Goal: Task Accomplishment & Management: Manage account settings

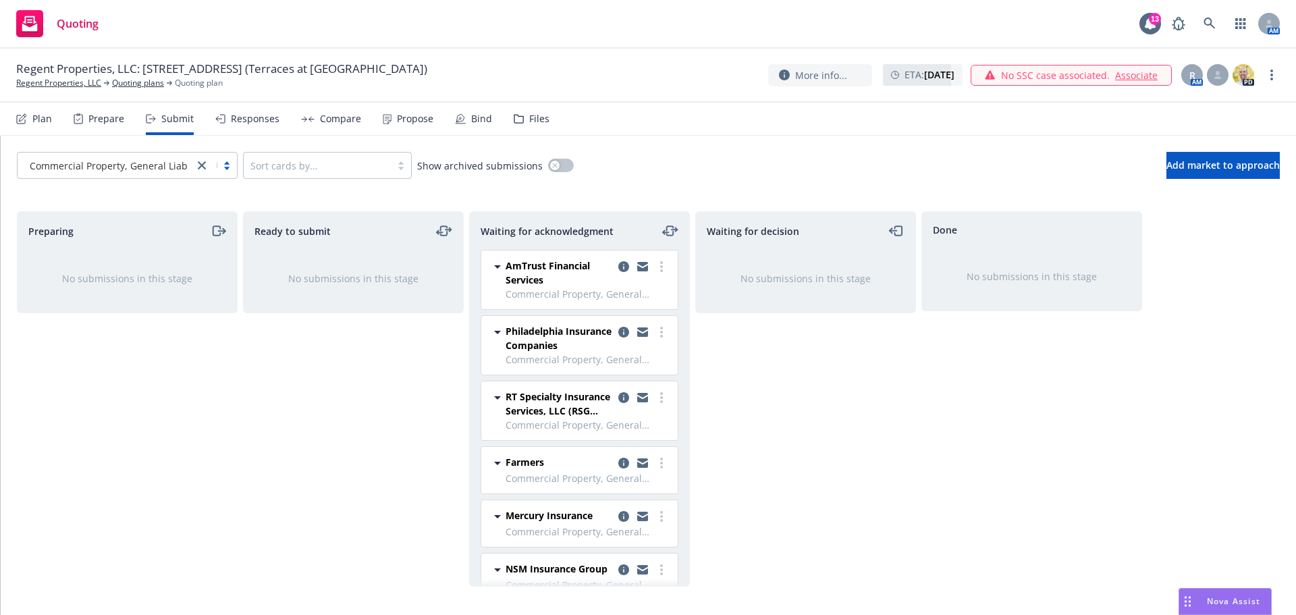
click at [302, 504] on div "Ready to submit No submissions in this stage" at bounding box center [353, 398] width 221 height 375
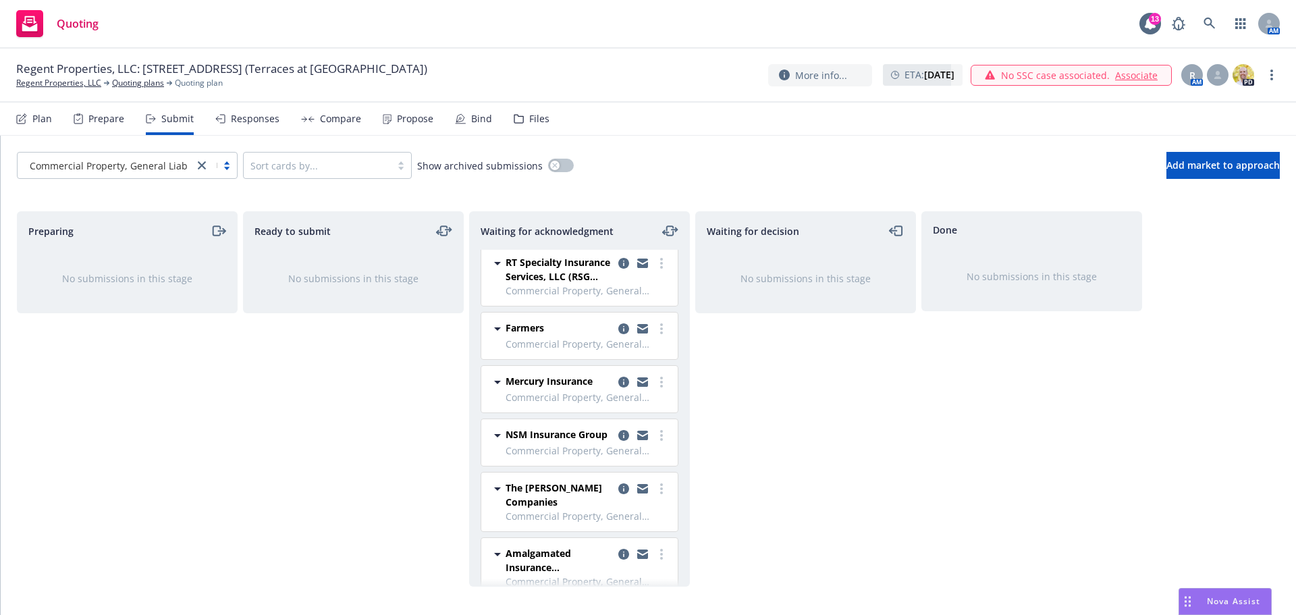
scroll to position [169, 0]
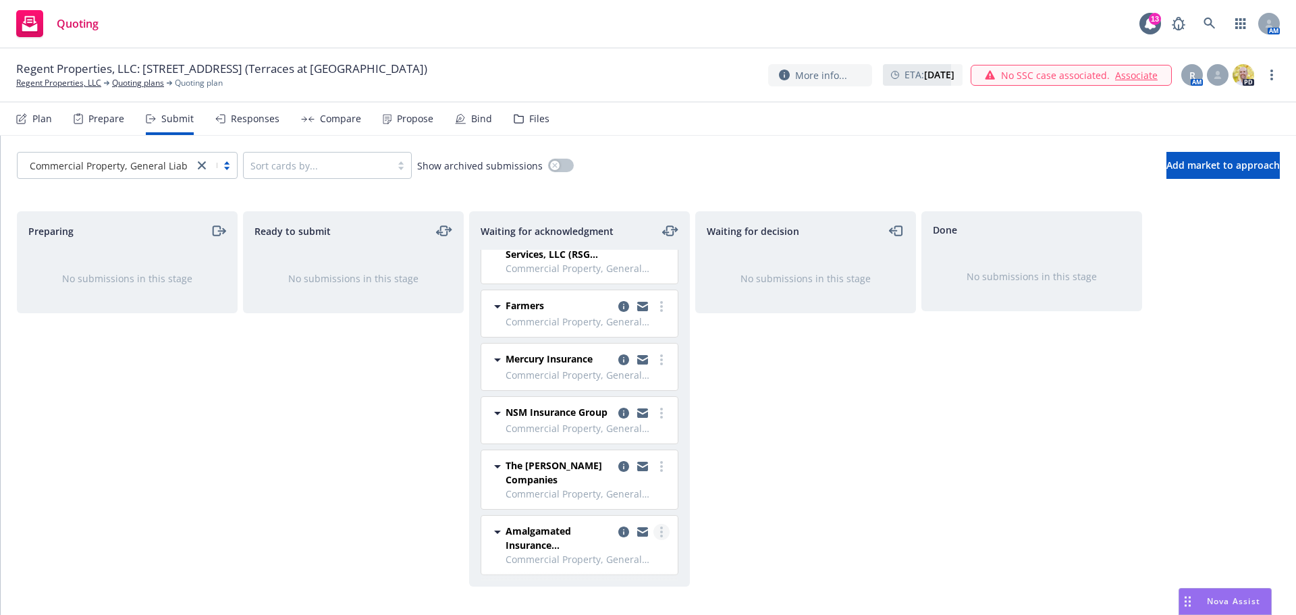
click at [654, 532] on link "more" at bounding box center [661, 532] width 16 height 16
click at [631, 344] on span "Log acknowledgement" at bounding box center [590, 341] width 133 height 13
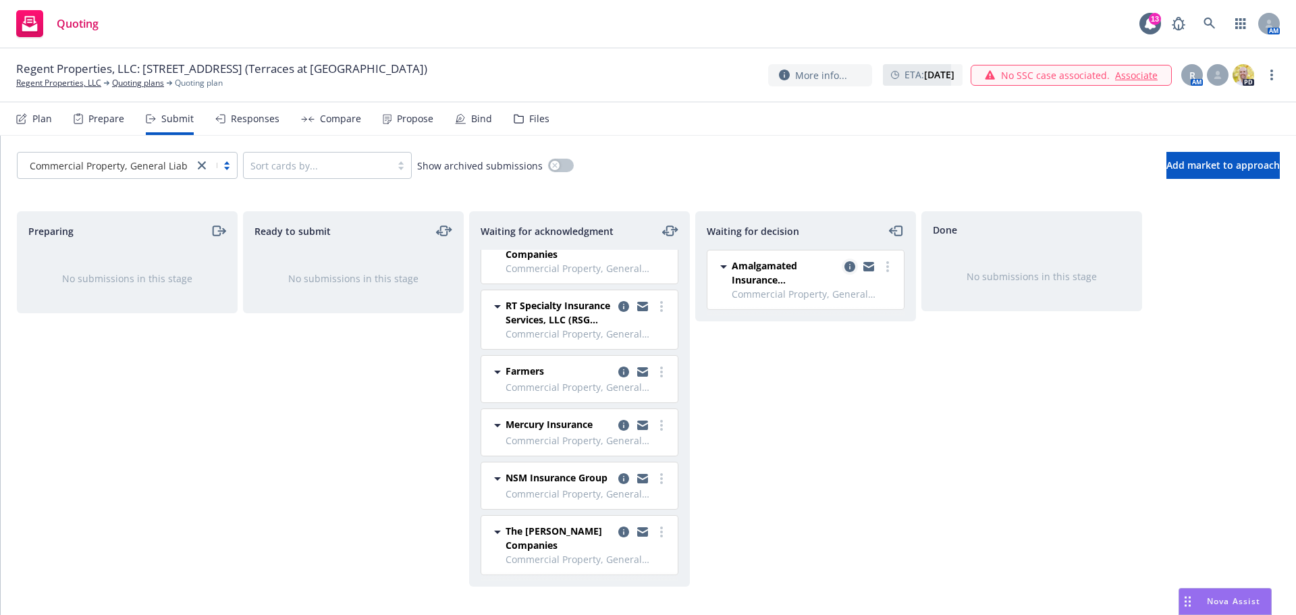
click at [843, 268] on link "copy logging email" at bounding box center [850, 267] width 16 height 16
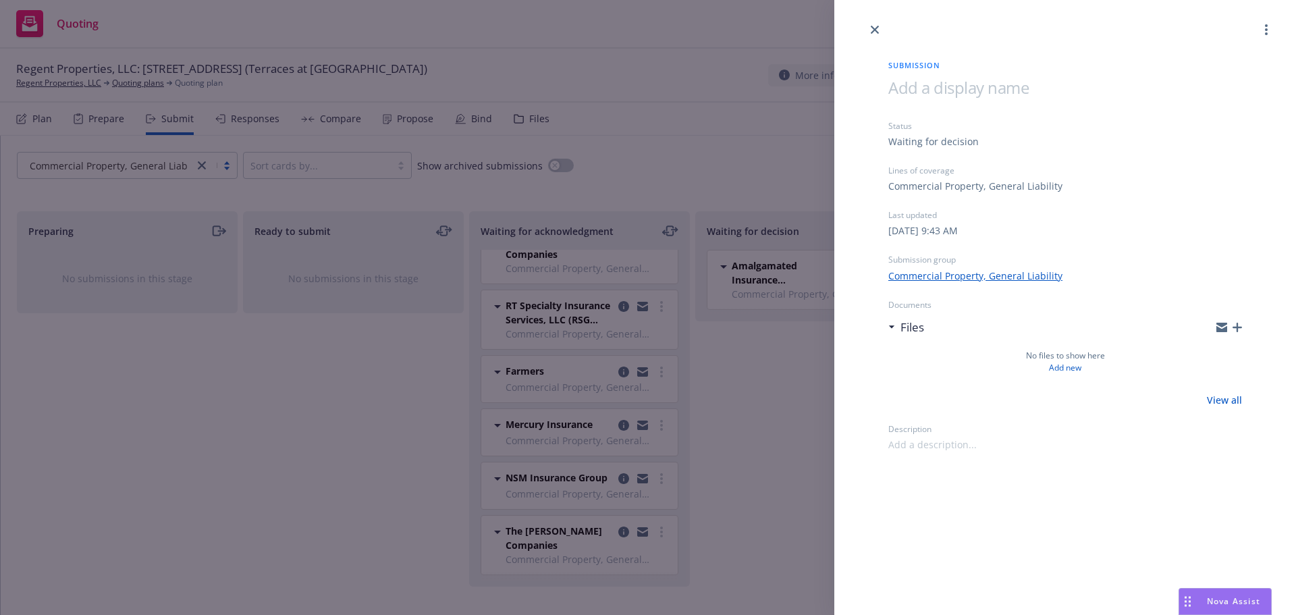
click at [1237, 330] on icon "button" at bounding box center [1237, 327] width 9 height 9
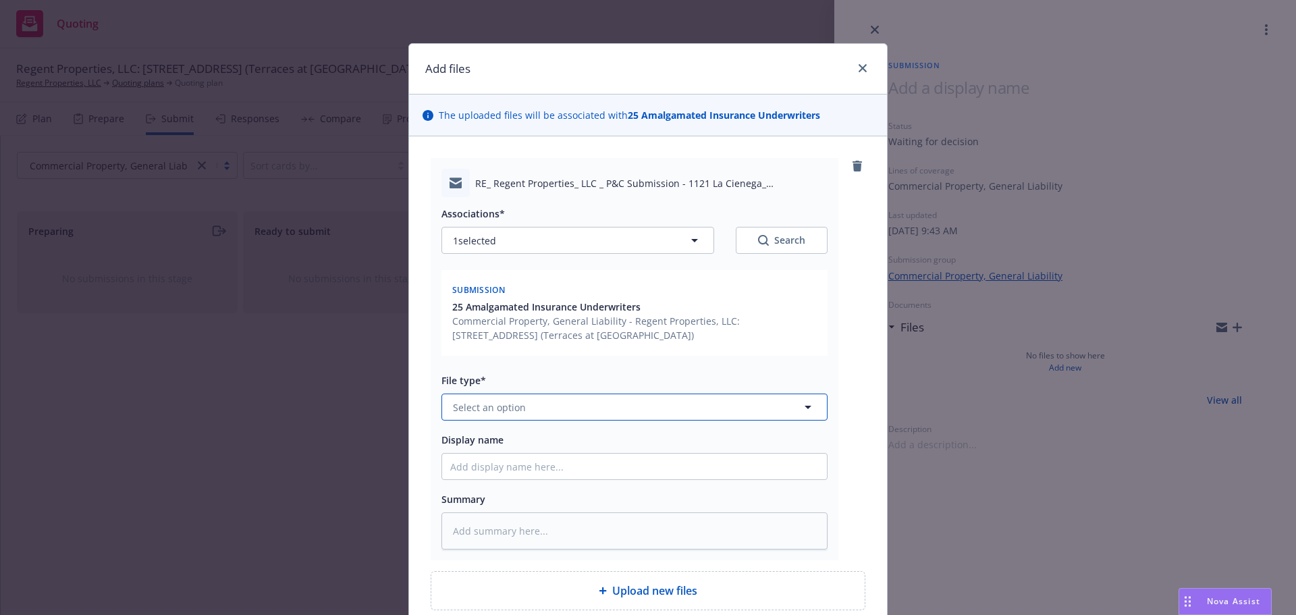
click at [497, 411] on span "Select an option" at bounding box center [489, 407] width 73 height 14
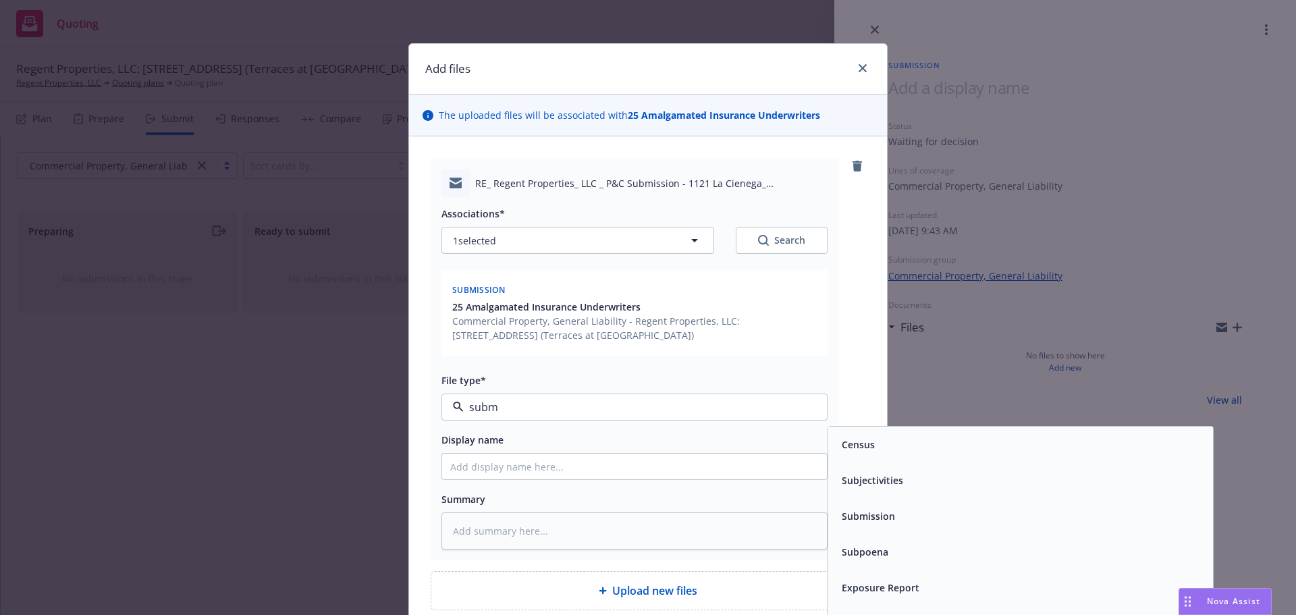
type input "submi"
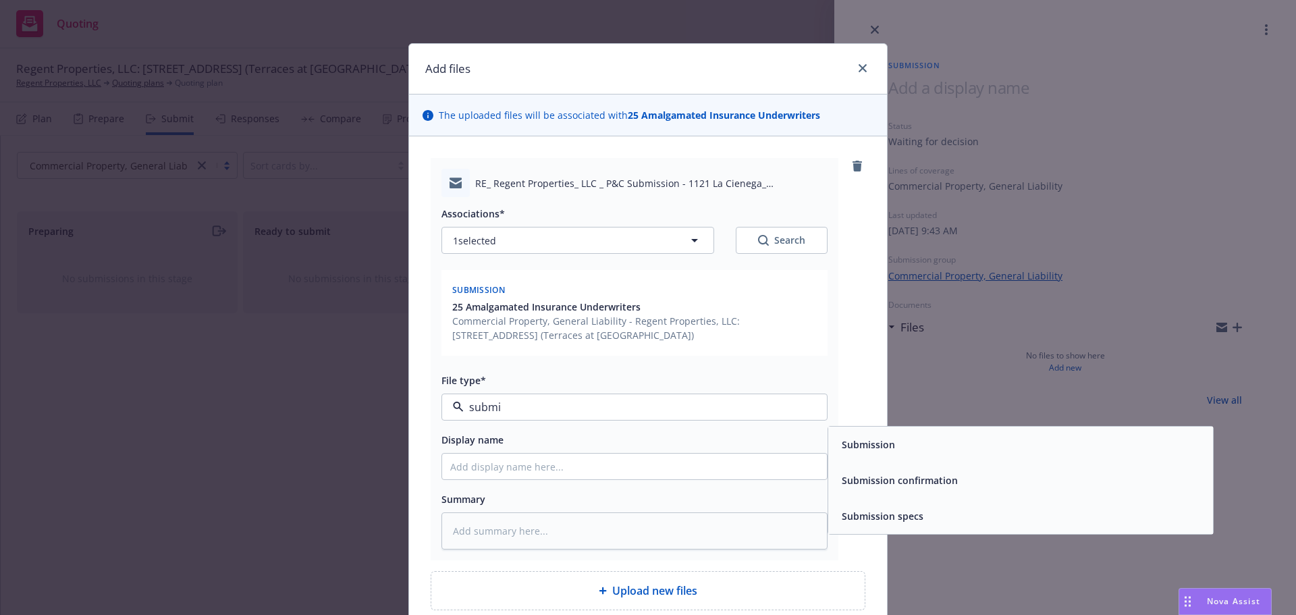
click at [975, 474] on div "Submission confirmation" at bounding box center [1020, 480] width 369 height 20
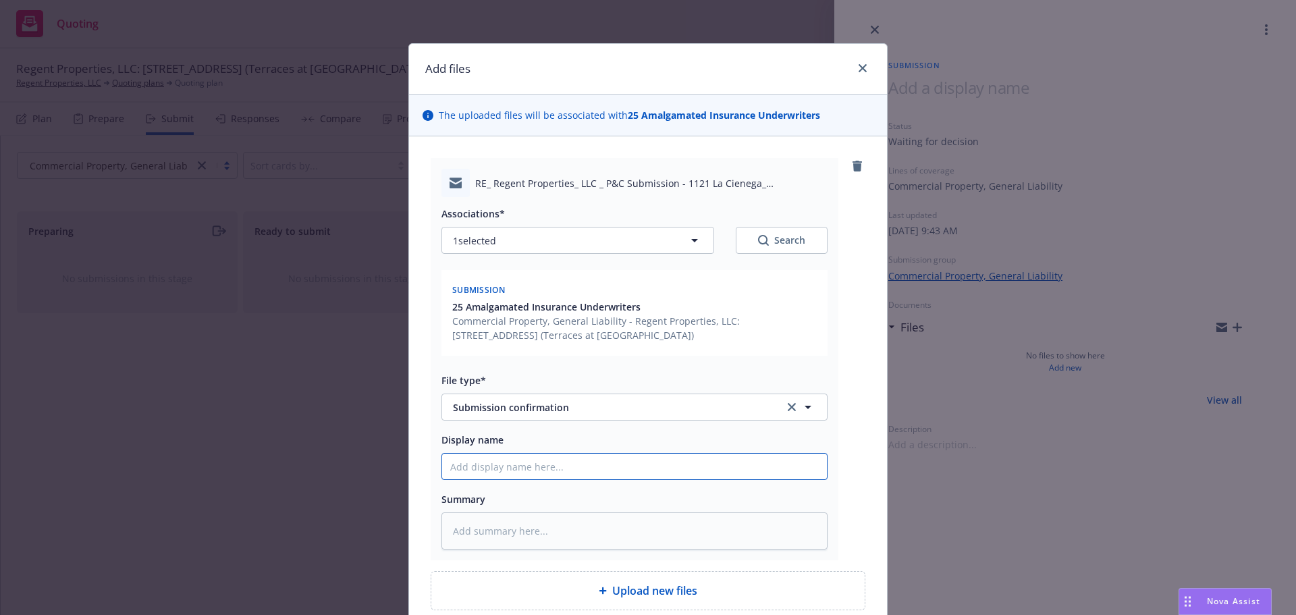
click at [569, 467] on input "Display name" at bounding box center [634, 467] width 385 height 26
type textarea "x"
type input "A"
type textarea "x"
type input "Am"
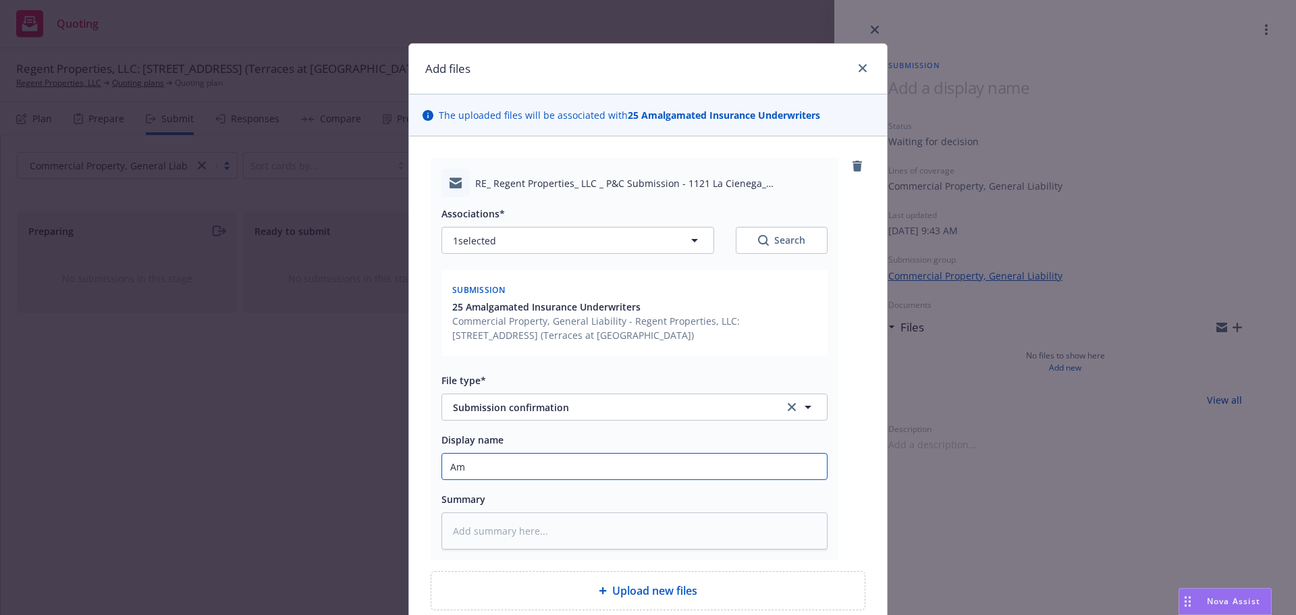
type textarea "x"
type input "Ama"
type textarea "x"
type input "Amal"
type textarea "x"
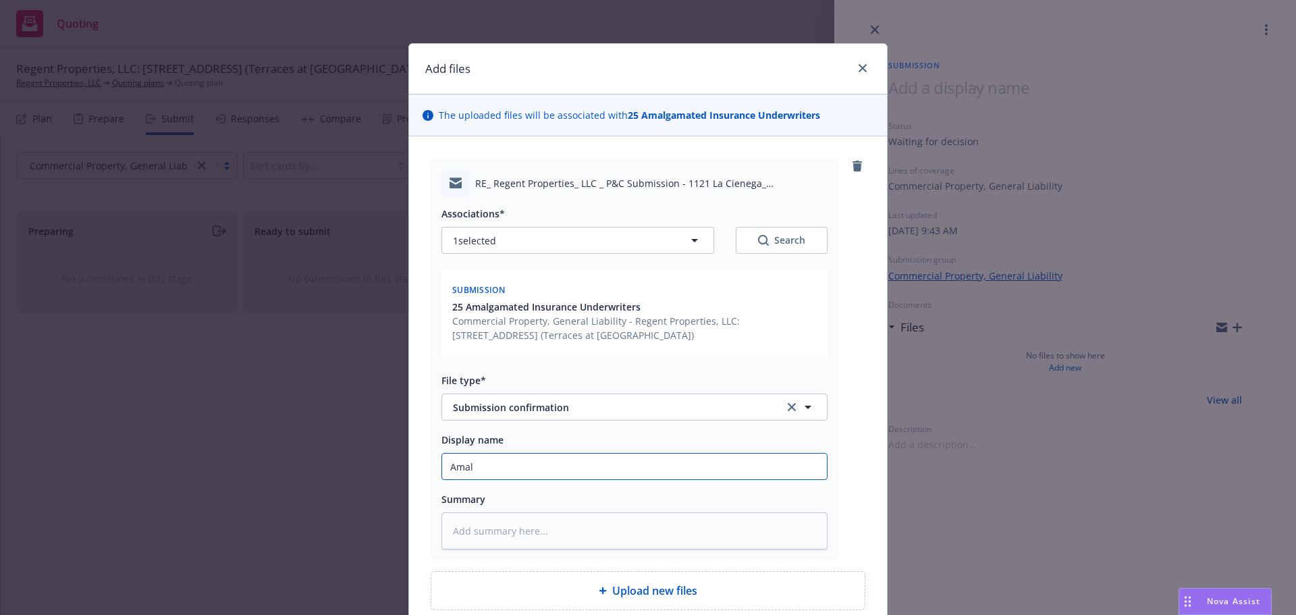
type input "Amalg"
type textarea "x"
type input "Amalga"
type textarea "x"
type input "Amalgam"
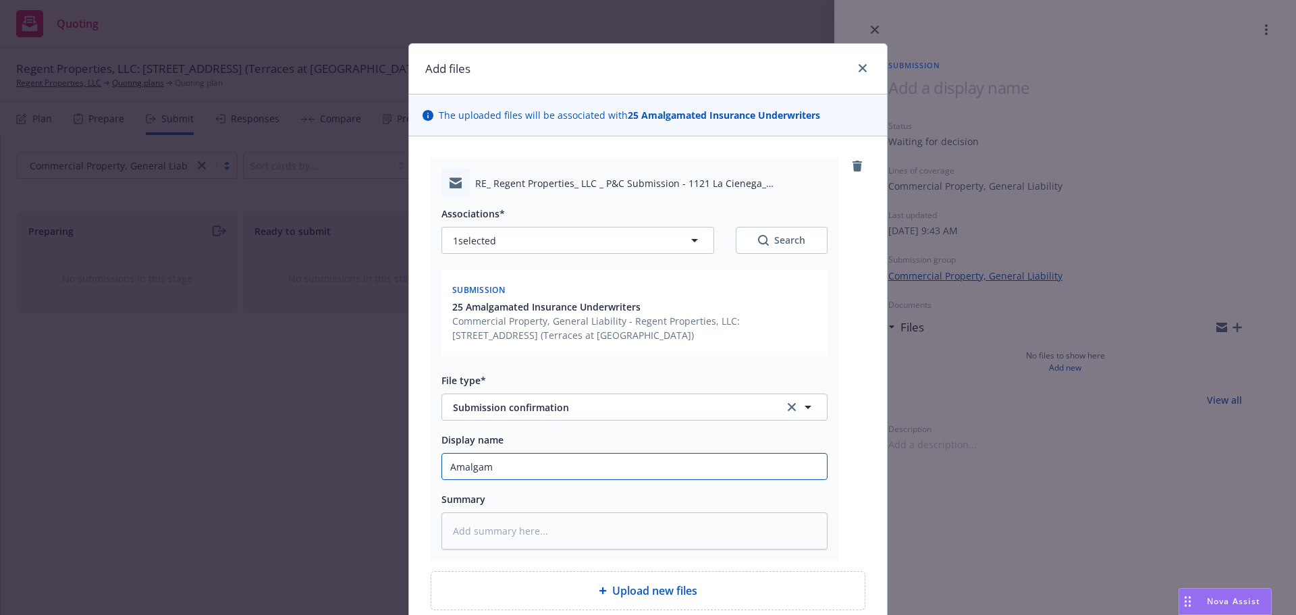
type textarea "x"
type input "Amalgama"
type textarea "x"
type input "Amalgamat"
type textarea "x"
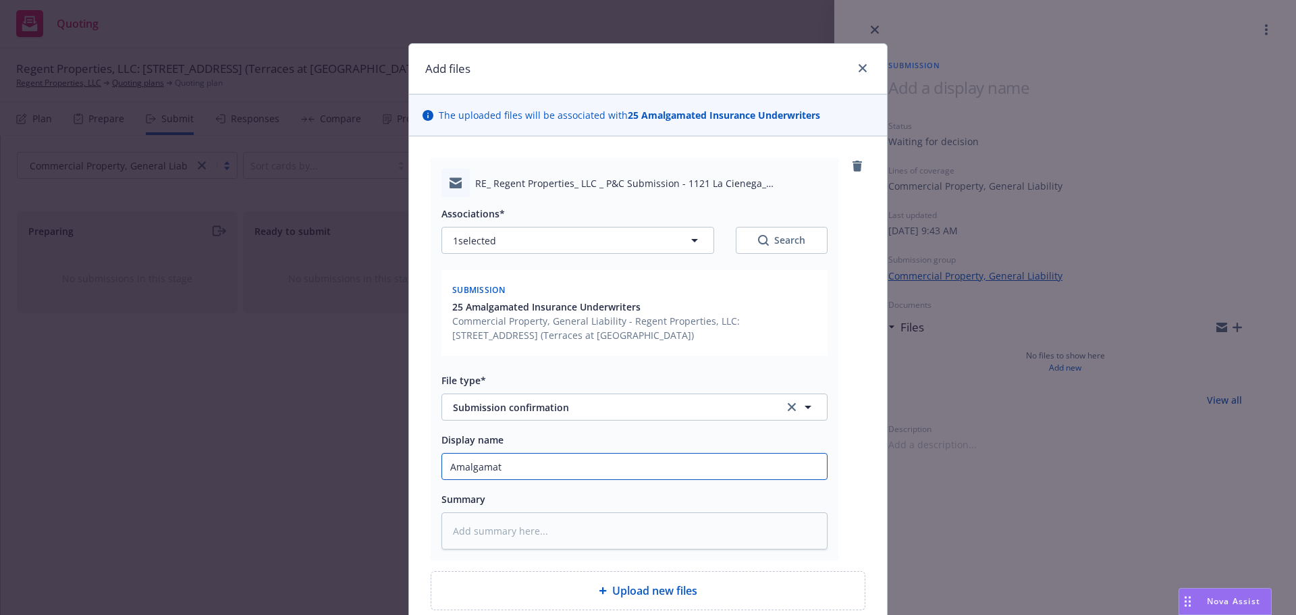
type input "Amalgamate"
type textarea "x"
type input "Amalgamated"
type textarea "x"
type input "Amalgamated"
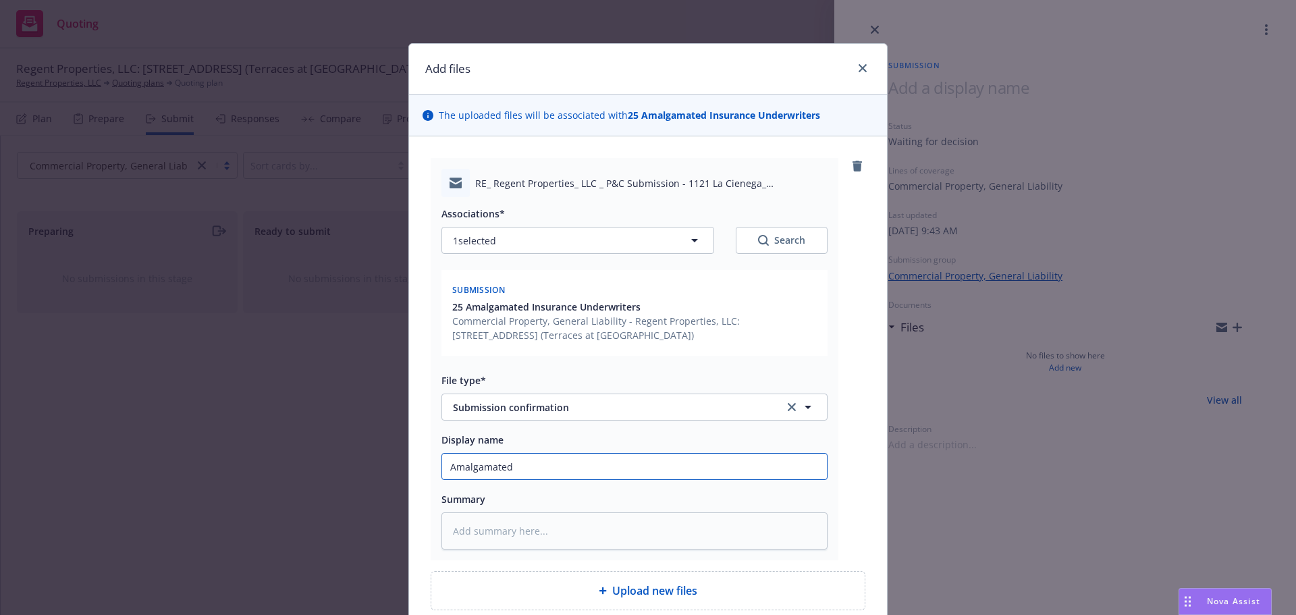
type textarea "x"
type input "Amalgamated Co"
type textarea "x"
type input "Amalgamated Con"
type textarea "x"
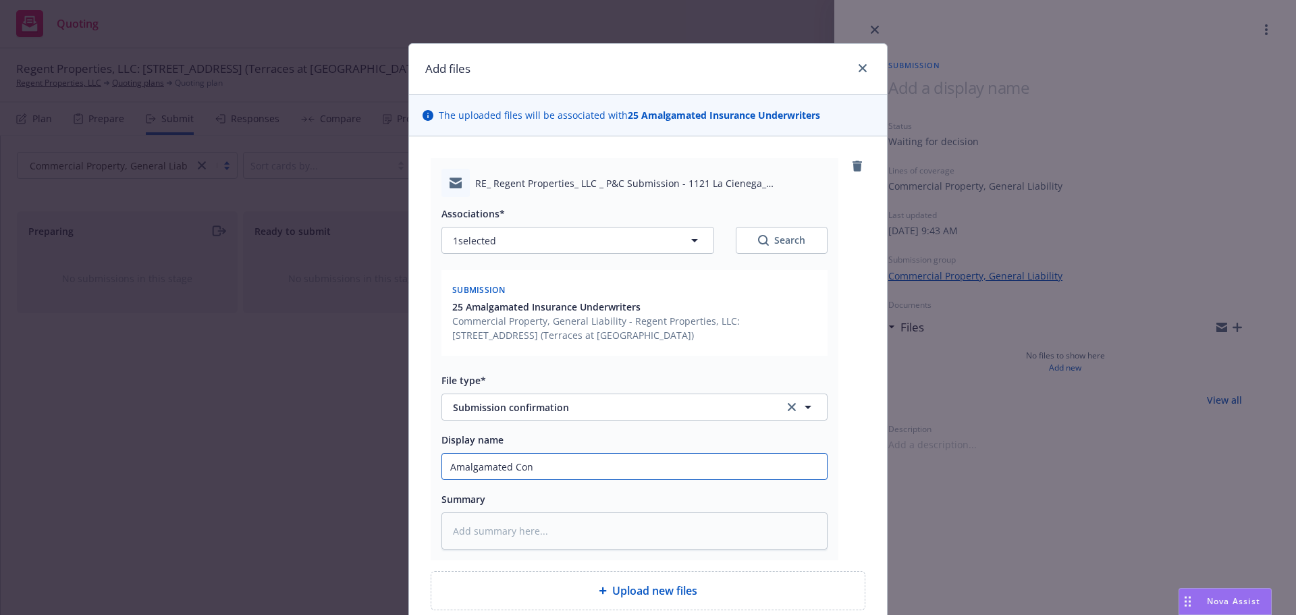
type input "Amalgamated Conf"
type textarea "x"
type input "Amalgamated Confi"
type textarea "x"
type input "Amalgamated Confir"
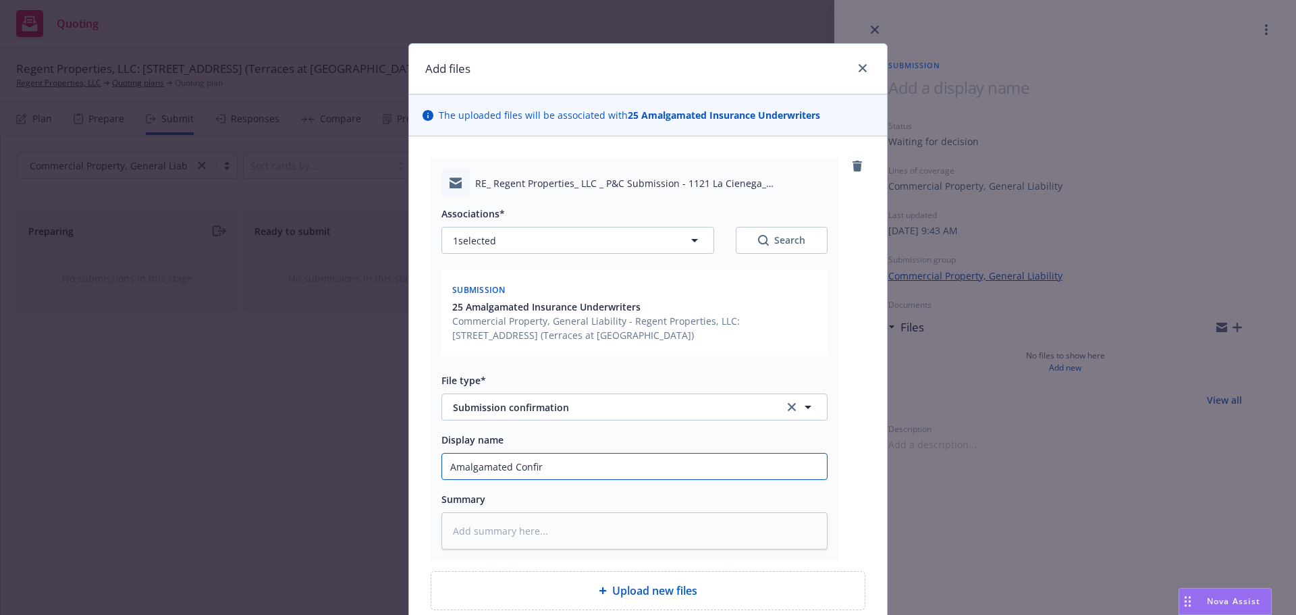
type textarea "x"
type input "Amalgamated Confirm"
type textarea "x"
type input "Amalgamated Confirma"
type textarea "x"
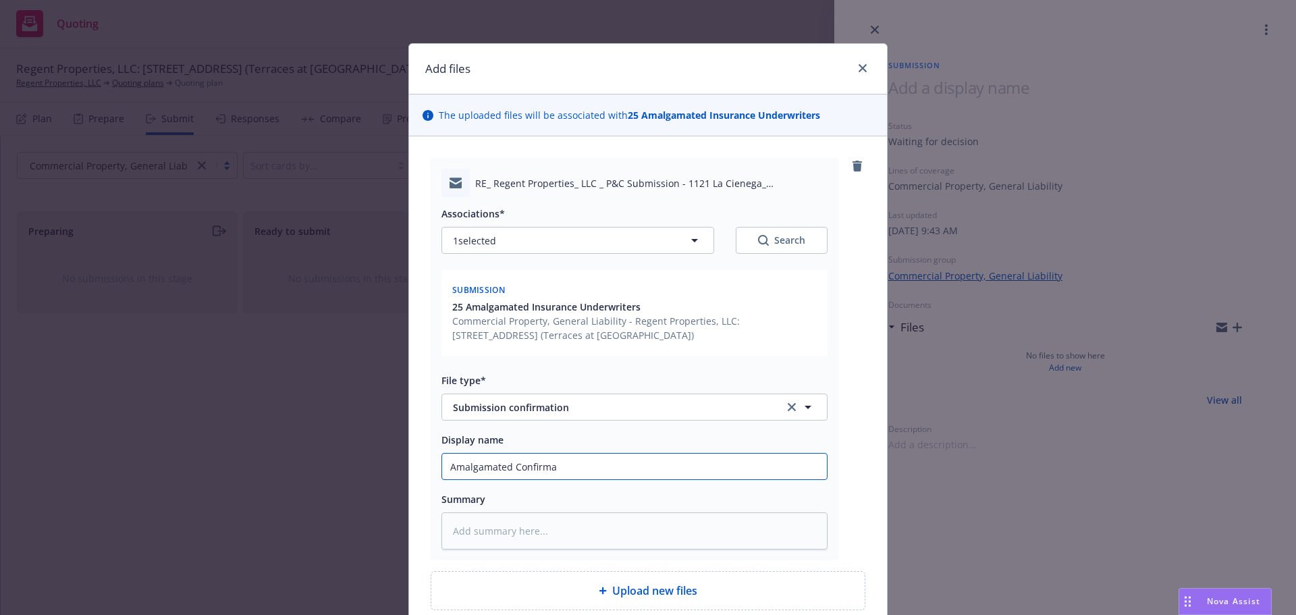
type input "Amalgamated Confirmat"
type textarea "x"
type input "Amalgamated Confirmati"
type textarea "x"
type input "Amalgamated Confirmatio"
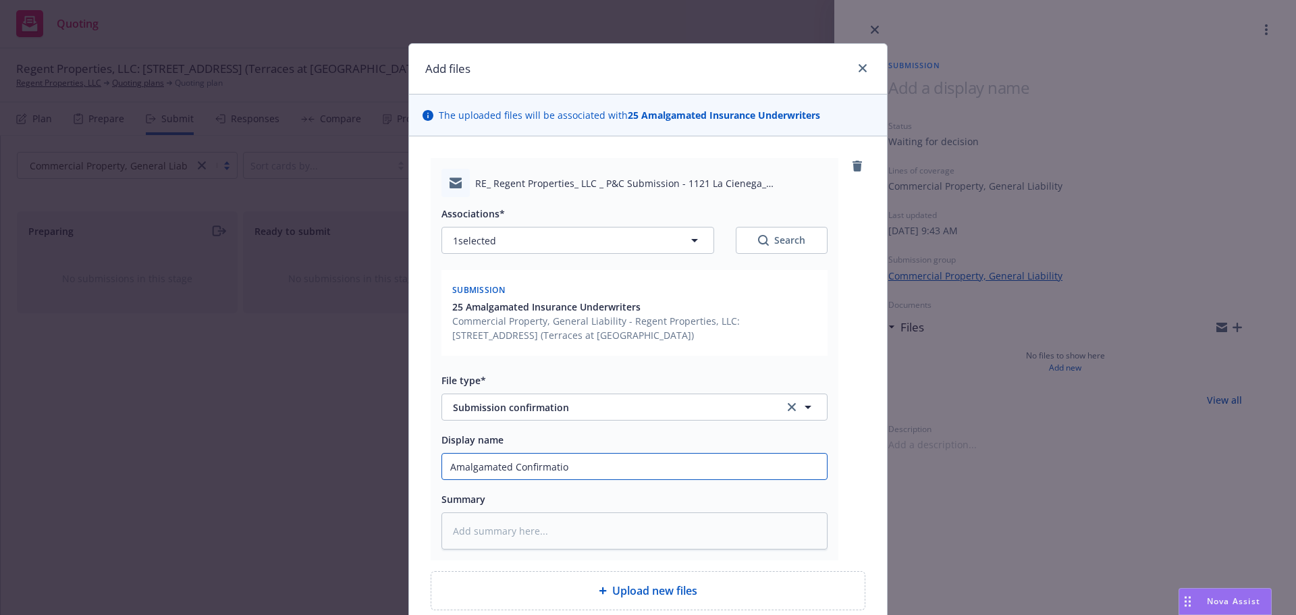
type textarea "x"
type input "Amalgamated Confirmation"
type textarea "x"
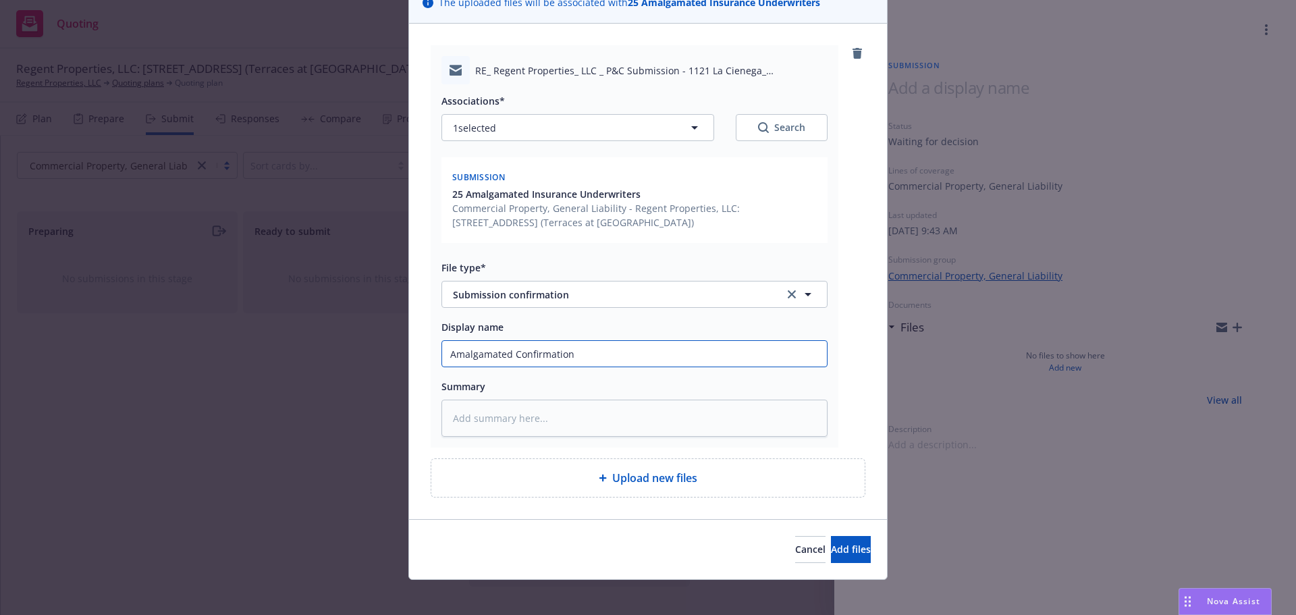
scroll to position [121, 0]
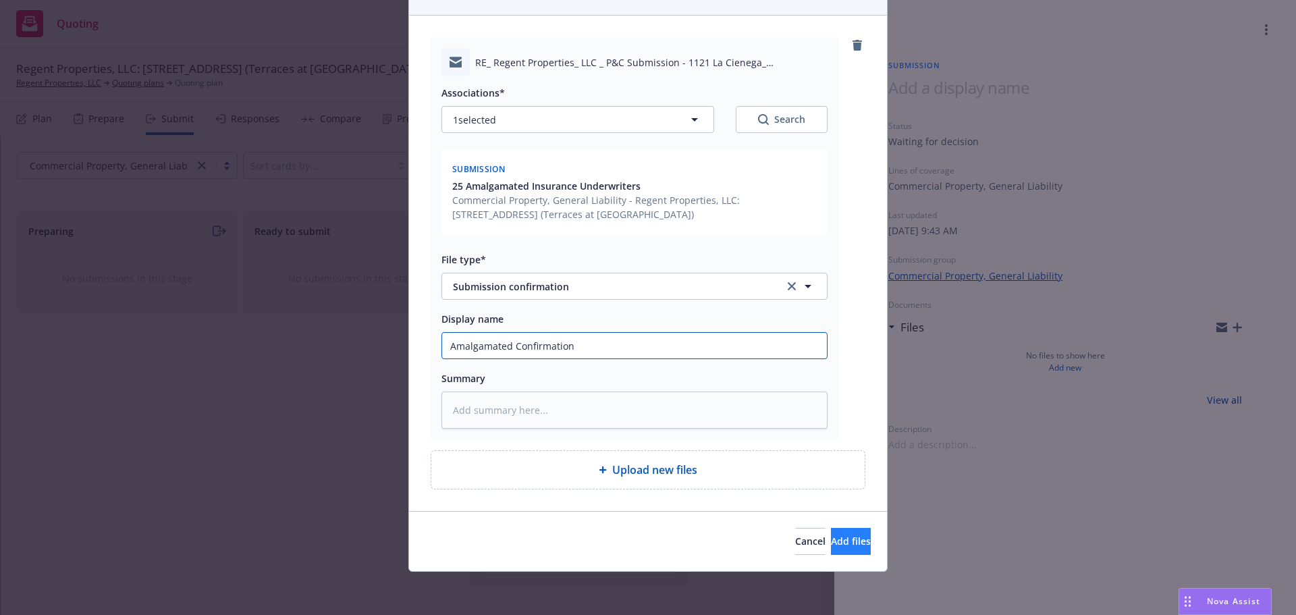
type input "Amalgamated Confirmation"
click at [846, 546] on button "Add files" at bounding box center [851, 541] width 40 height 27
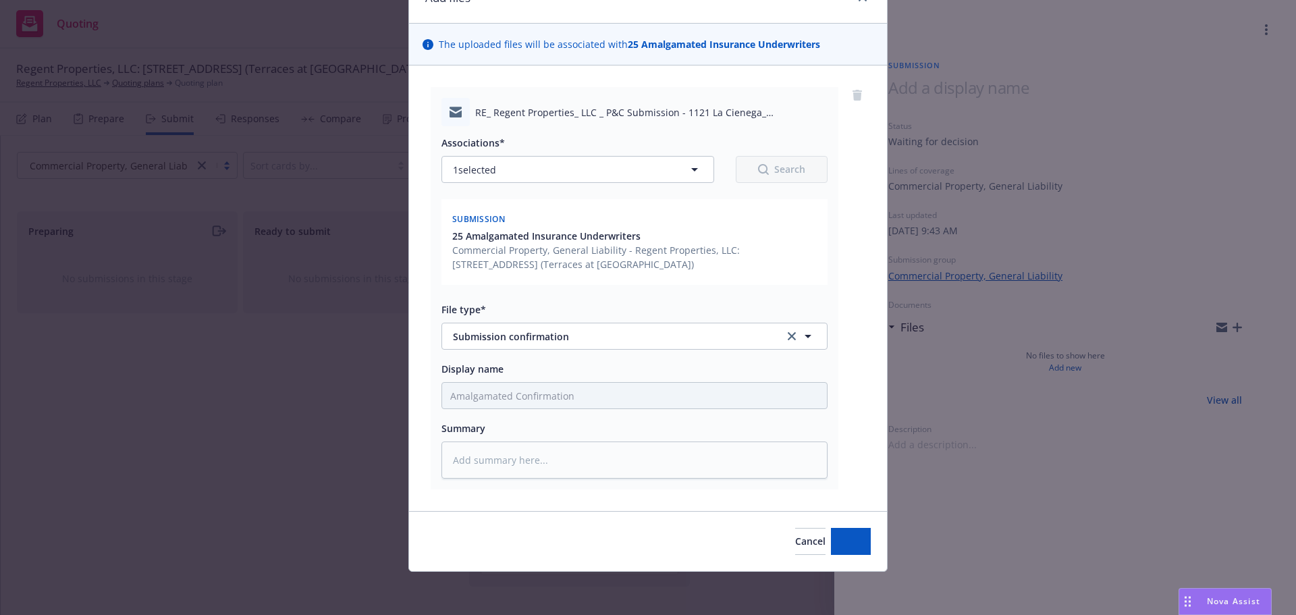
scroll to position [71, 0]
type textarea "x"
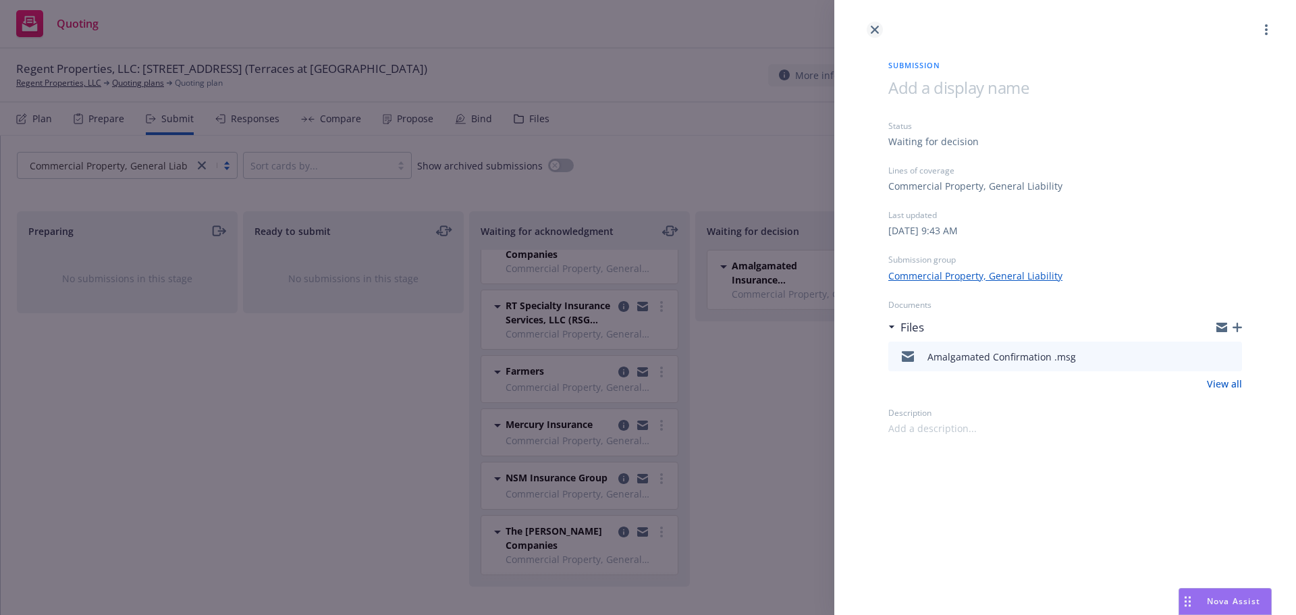
click at [874, 26] on icon "close" at bounding box center [875, 30] width 8 height 8
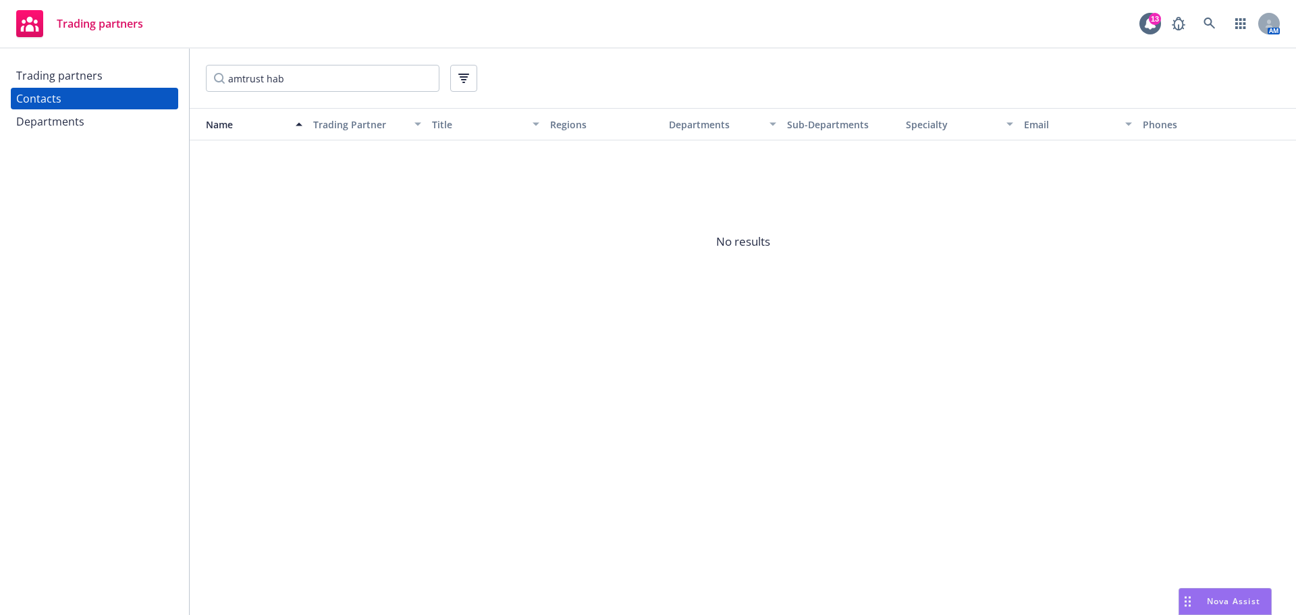
click at [86, 28] on span "Trading partners" at bounding box center [100, 23] width 86 height 11
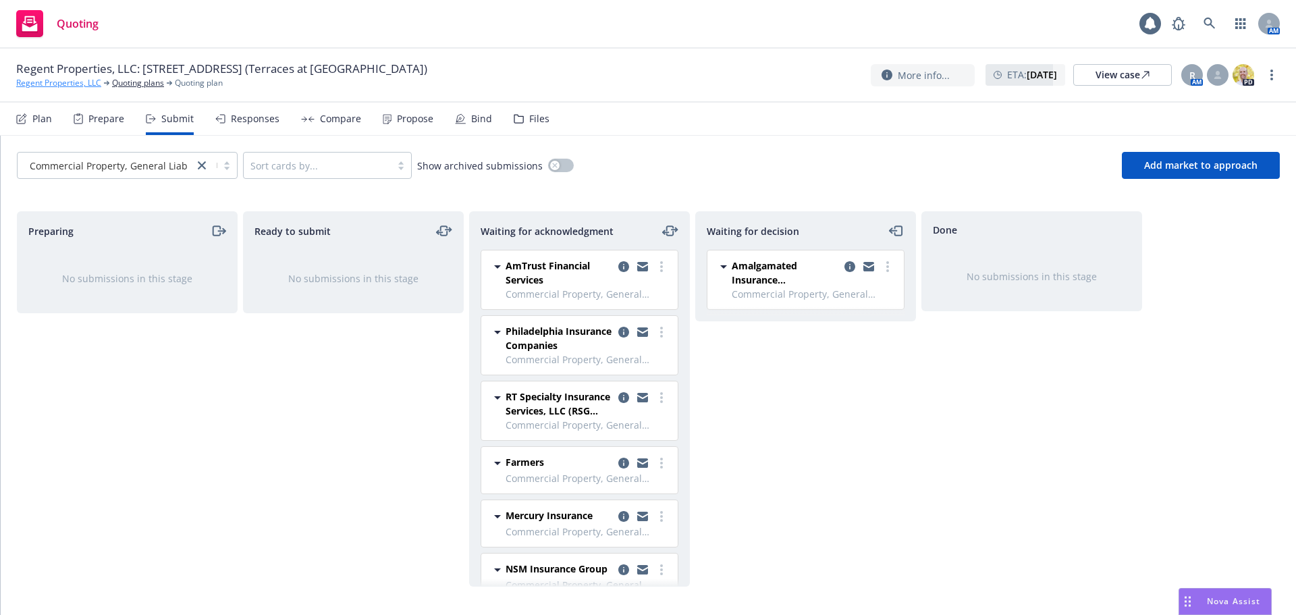
click at [51, 80] on link "Regent Properties, LLC" at bounding box center [58, 83] width 85 height 12
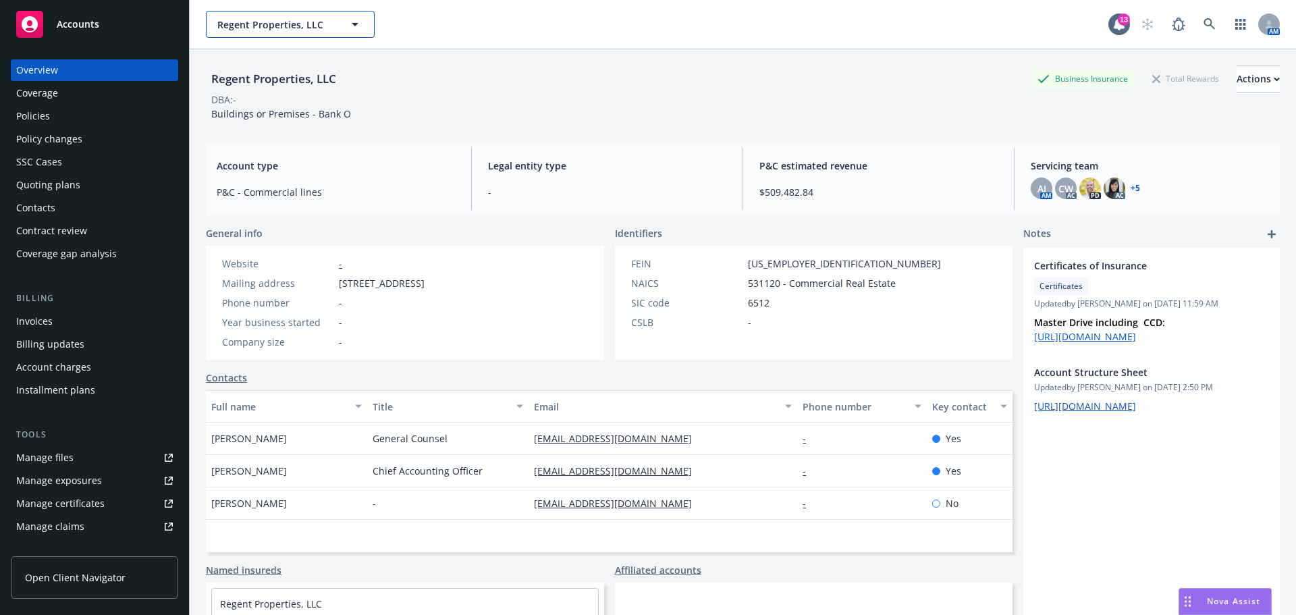
click at [296, 24] on span "Regent Properties, LLC" at bounding box center [275, 25] width 117 height 14
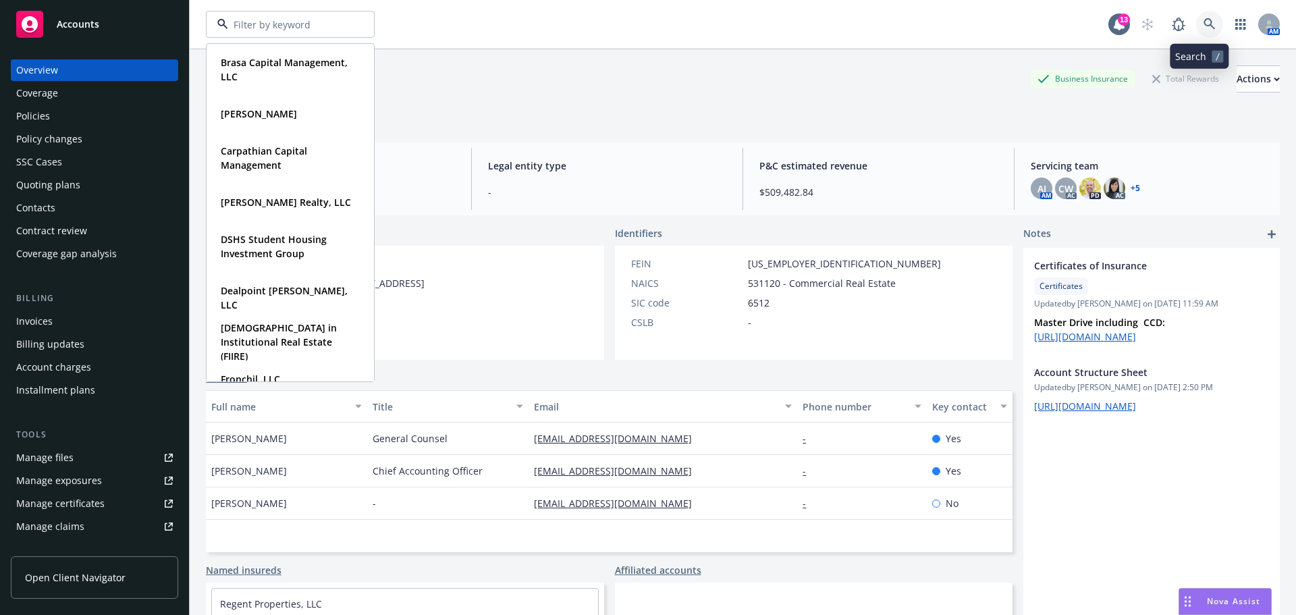
click at [1204, 20] on icon at bounding box center [1210, 24] width 12 height 12
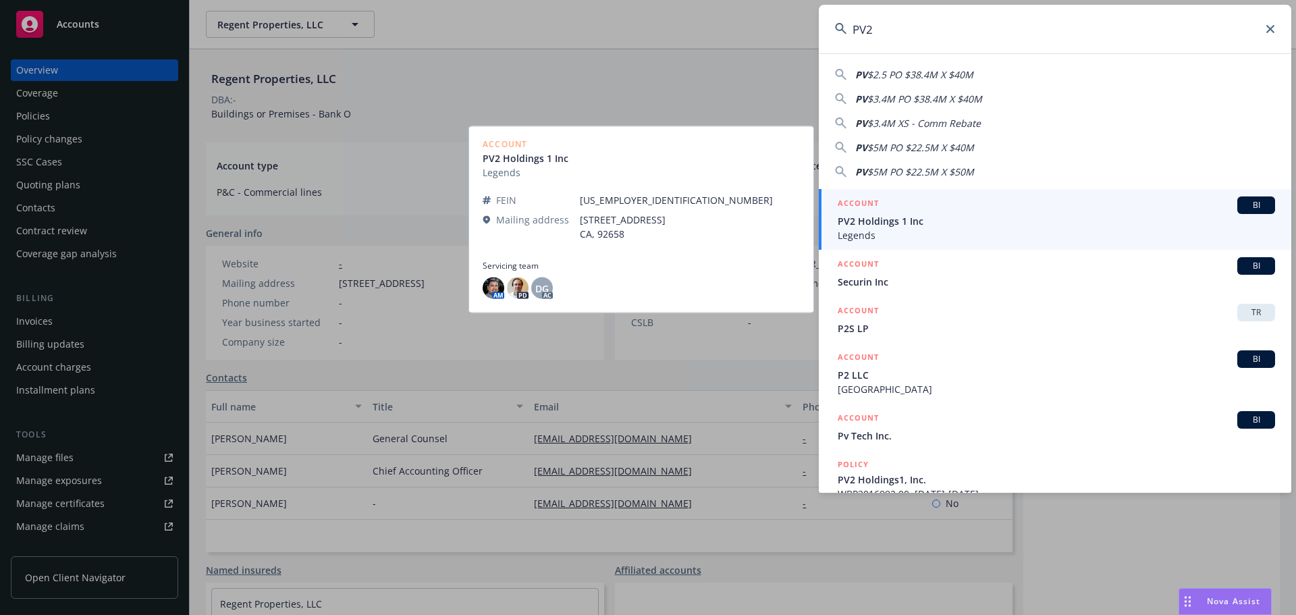
type input "PV2"
click at [910, 231] on span "Legends" at bounding box center [1056, 235] width 437 height 14
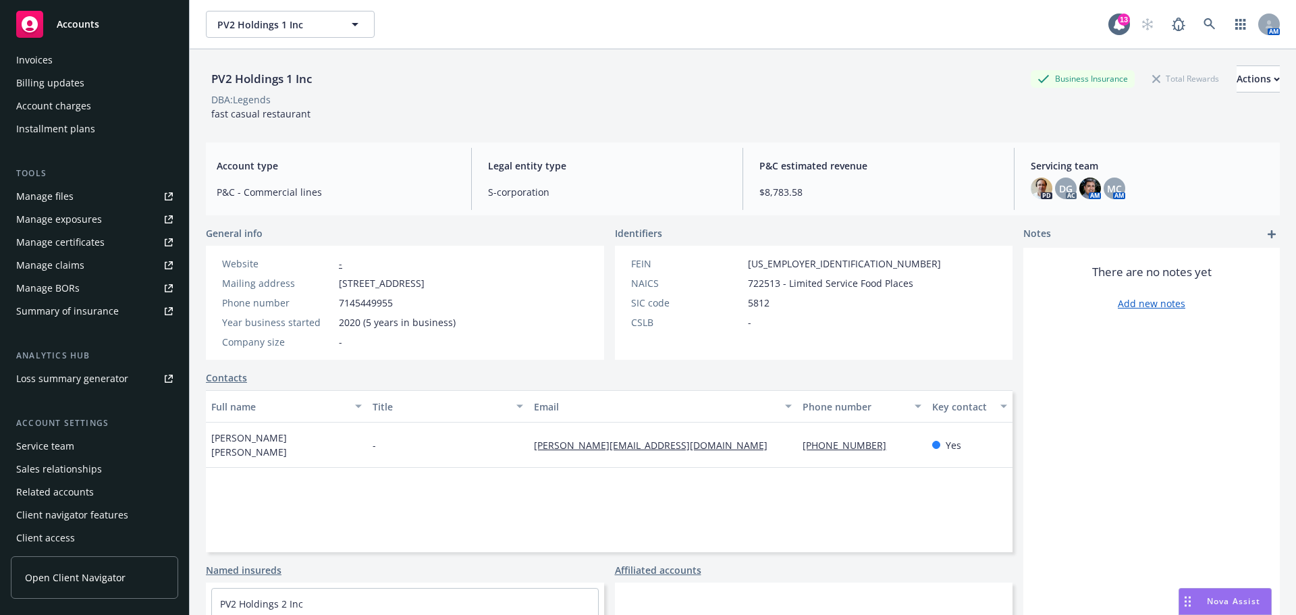
scroll to position [265, 0]
click at [80, 441] on div "Service team" at bounding box center [94, 443] width 157 height 22
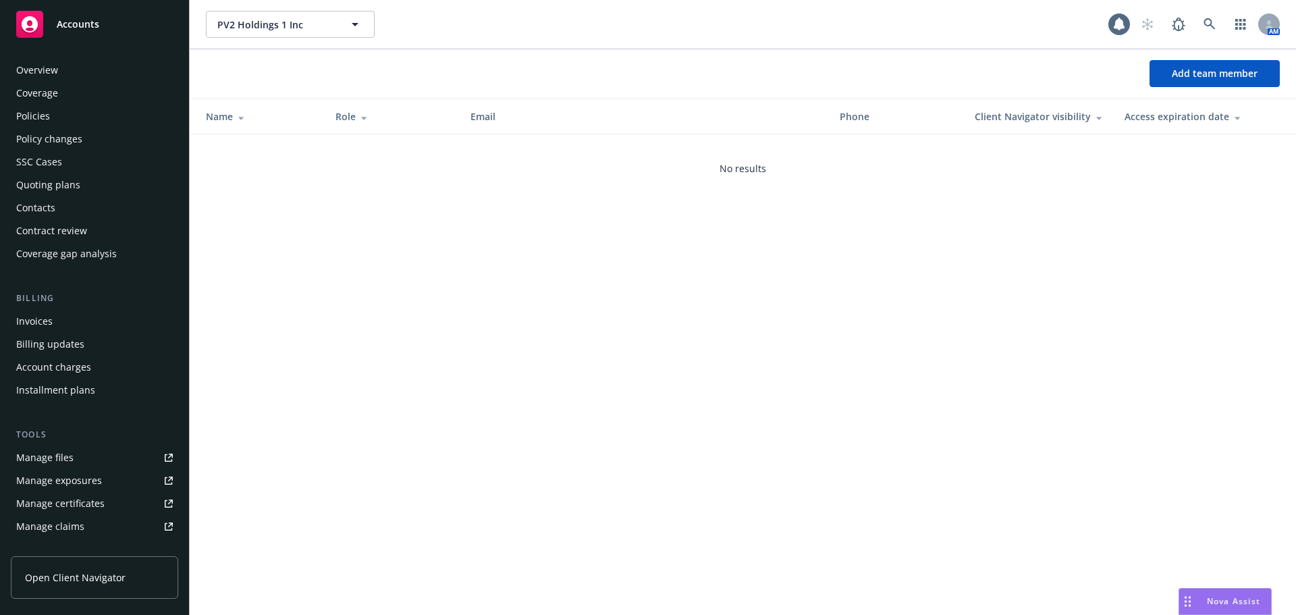
scroll to position [265, 0]
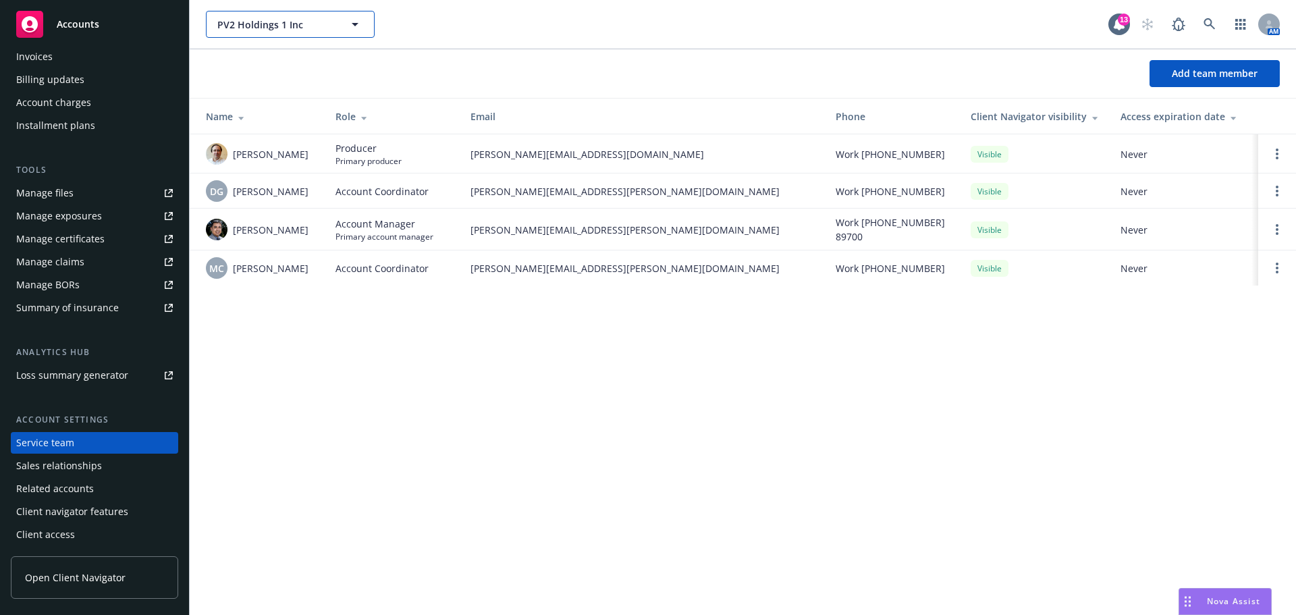
click at [297, 26] on span "PV2 Holdings 1 Inc" at bounding box center [275, 25] width 117 height 14
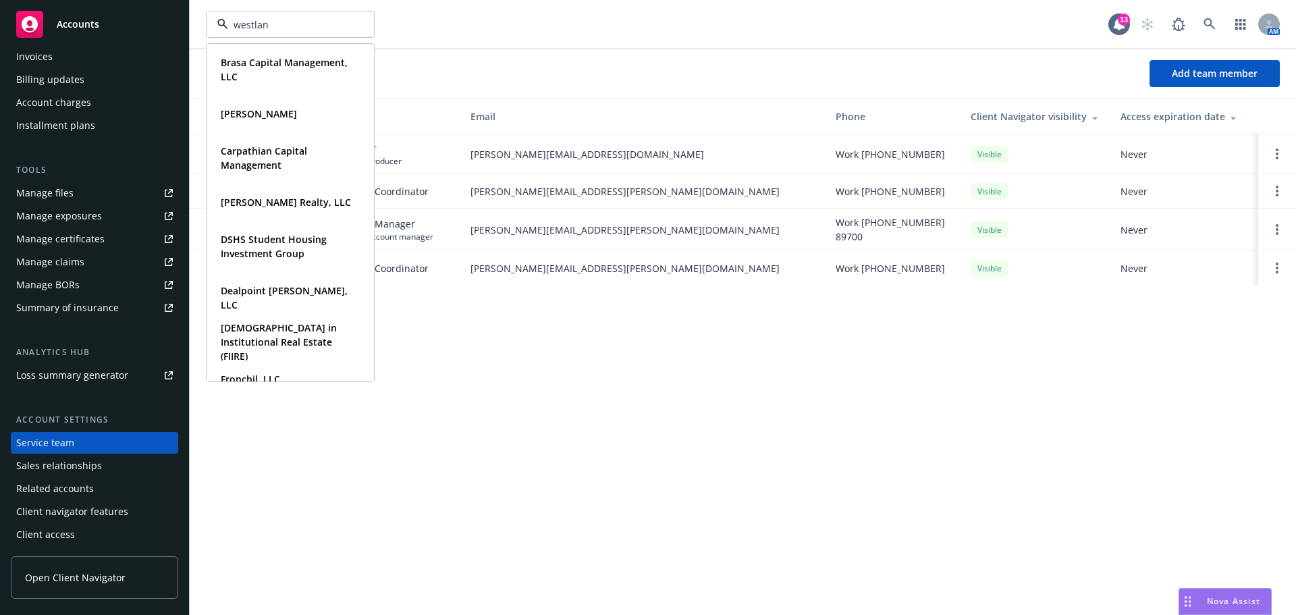
type input "westland"
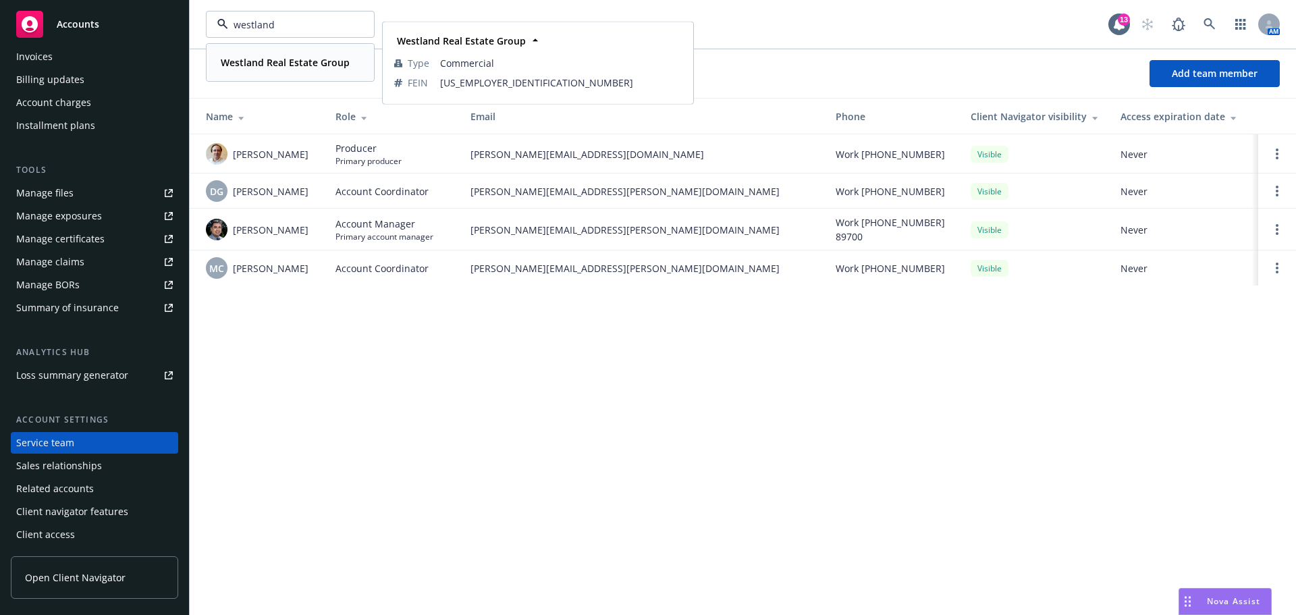
click at [253, 60] on strong "Westland Real Estate Group" at bounding box center [285, 62] width 129 height 13
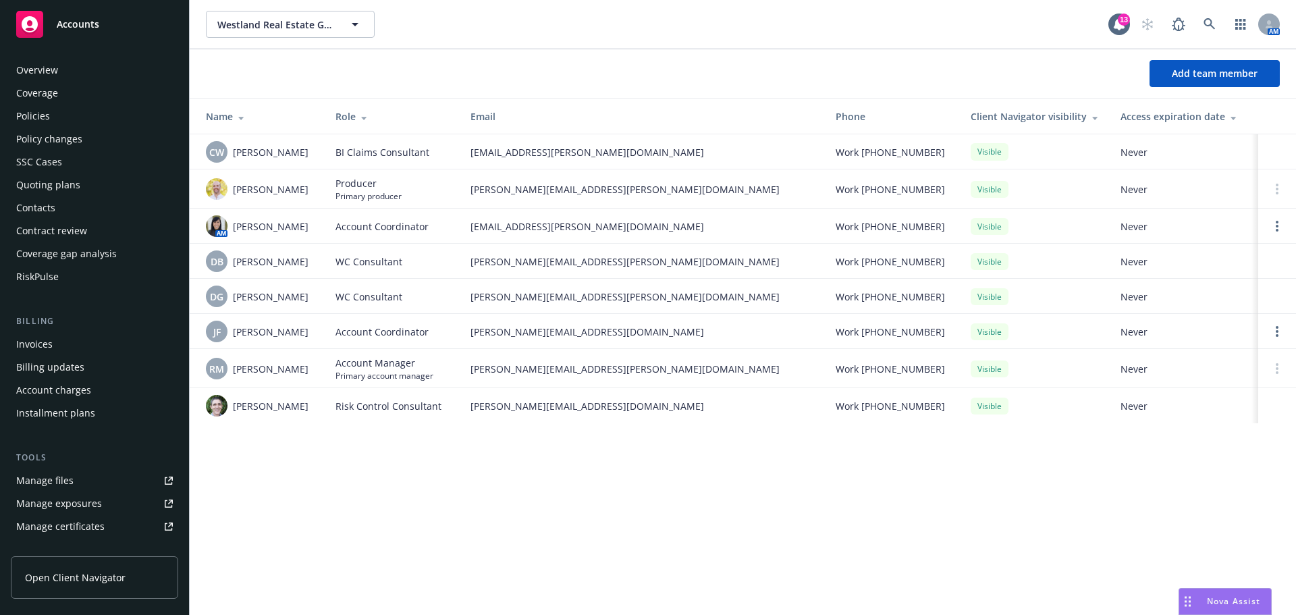
click at [43, 117] on div "Policies" at bounding box center [33, 116] width 34 height 22
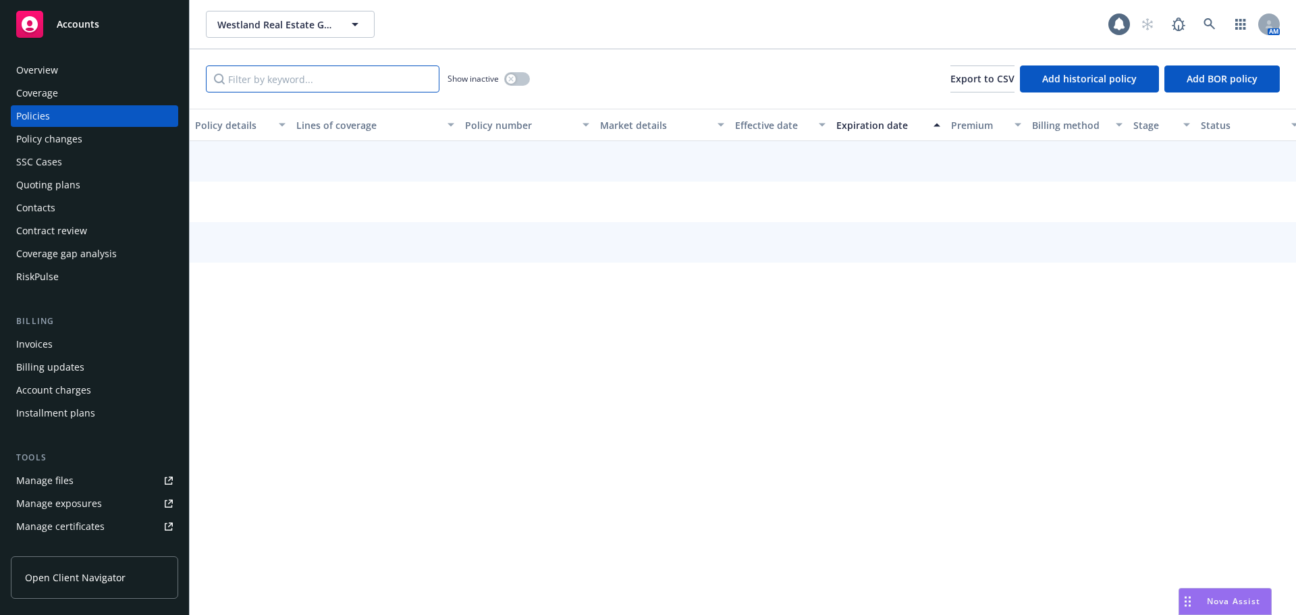
click at [325, 80] on input "Filter by keyword..." at bounding box center [323, 78] width 234 height 27
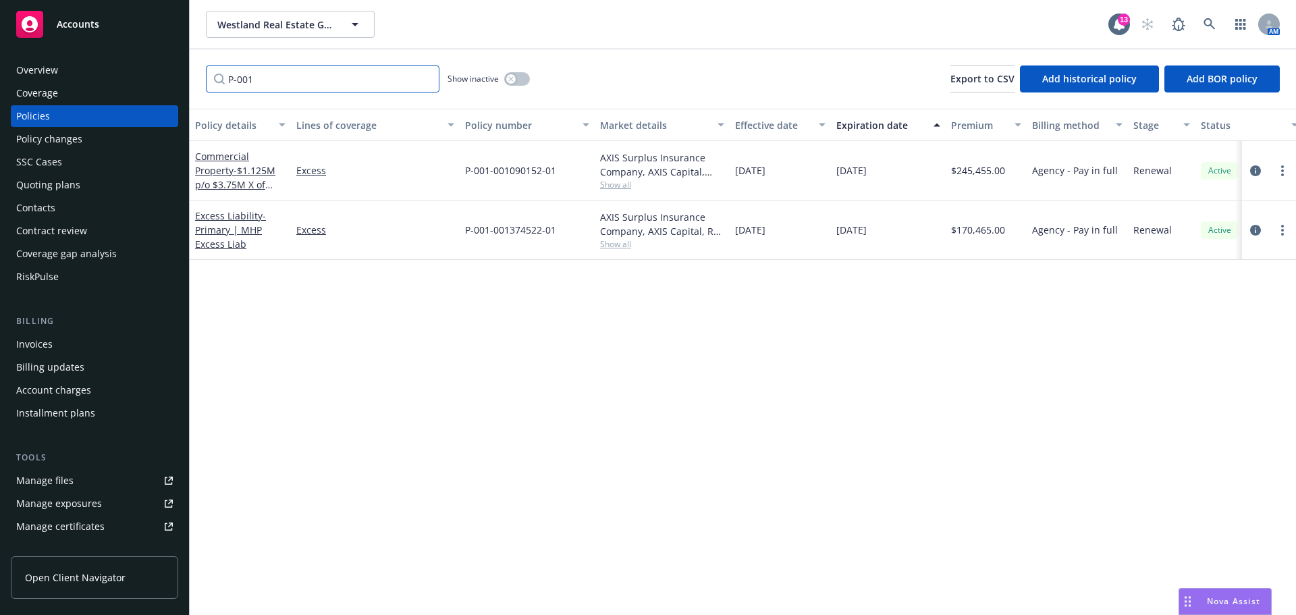
type input "P-001"
drag, startPoint x: 292, startPoint y: 337, endPoint x: 208, endPoint y: 173, distance: 185.1
click at [290, 333] on div "Policy details Lines of coverage Policy number Market details Effective date Ex…" at bounding box center [743, 362] width 1106 height 506
click at [92, 70] on div "Overview" at bounding box center [94, 70] width 157 height 22
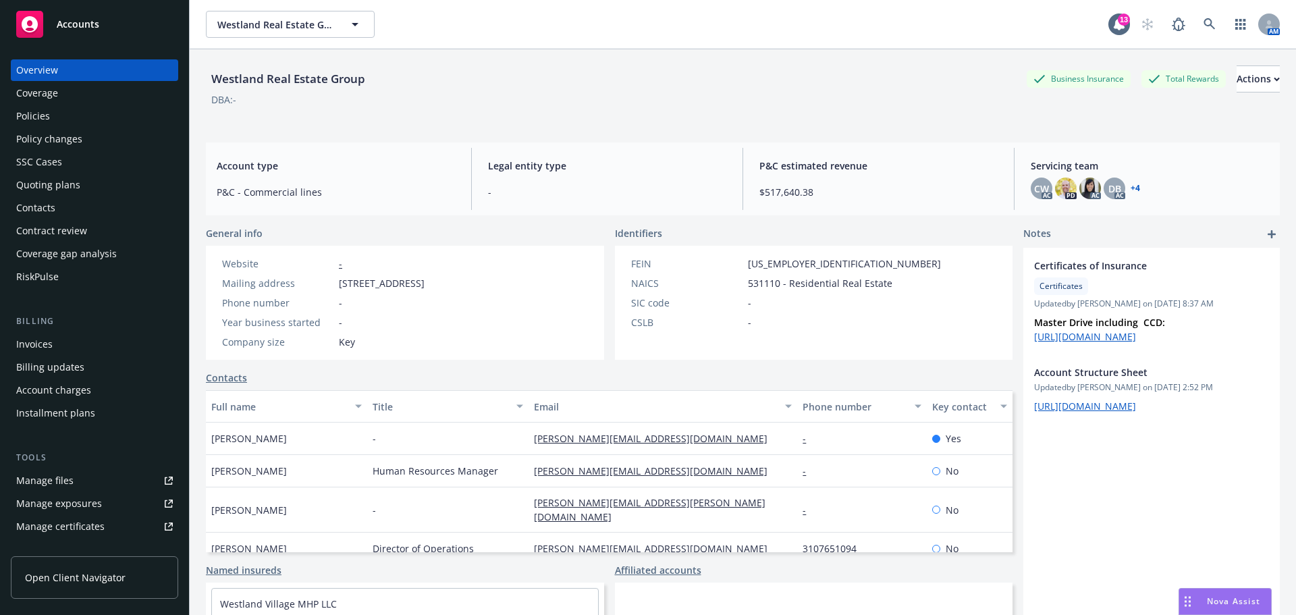
drag, startPoint x: 531, startPoint y: 281, endPoint x: 339, endPoint y: 273, distance: 192.5
click at [339, 273] on div "Website - Mailing address 520 W Willow St Ste 110, Long Beach, CA, 90806 Phone …" at bounding box center [323, 302] width 213 height 92
copy span "520 W Willow St Ste 110, Long Beach, CA, 90806"
click at [282, 22] on span "Westland Real Estate Group" at bounding box center [275, 25] width 117 height 14
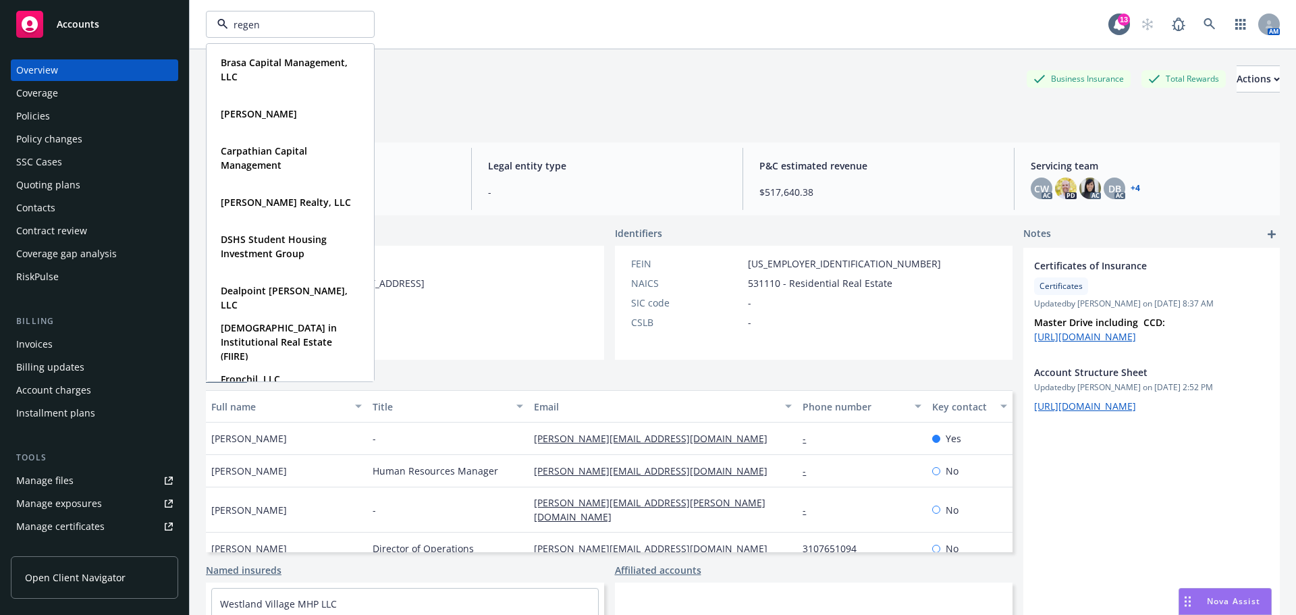
type input "regent"
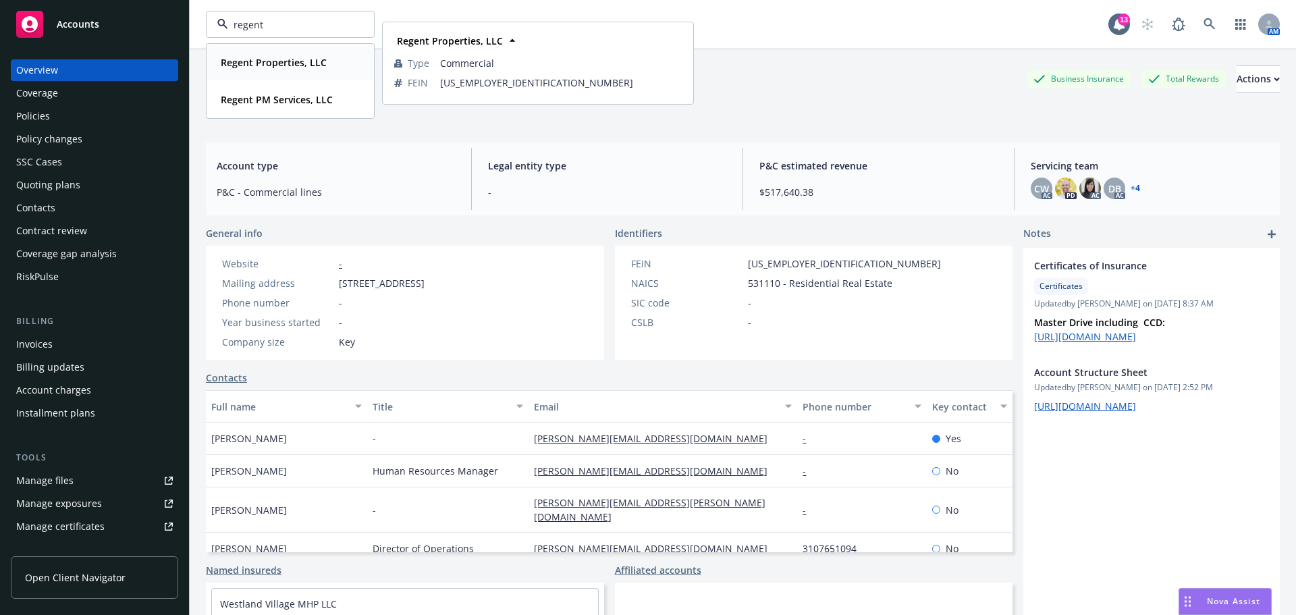
click at [276, 67] on strong "Regent Properties, LLC" at bounding box center [274, 62] width 106 height 13
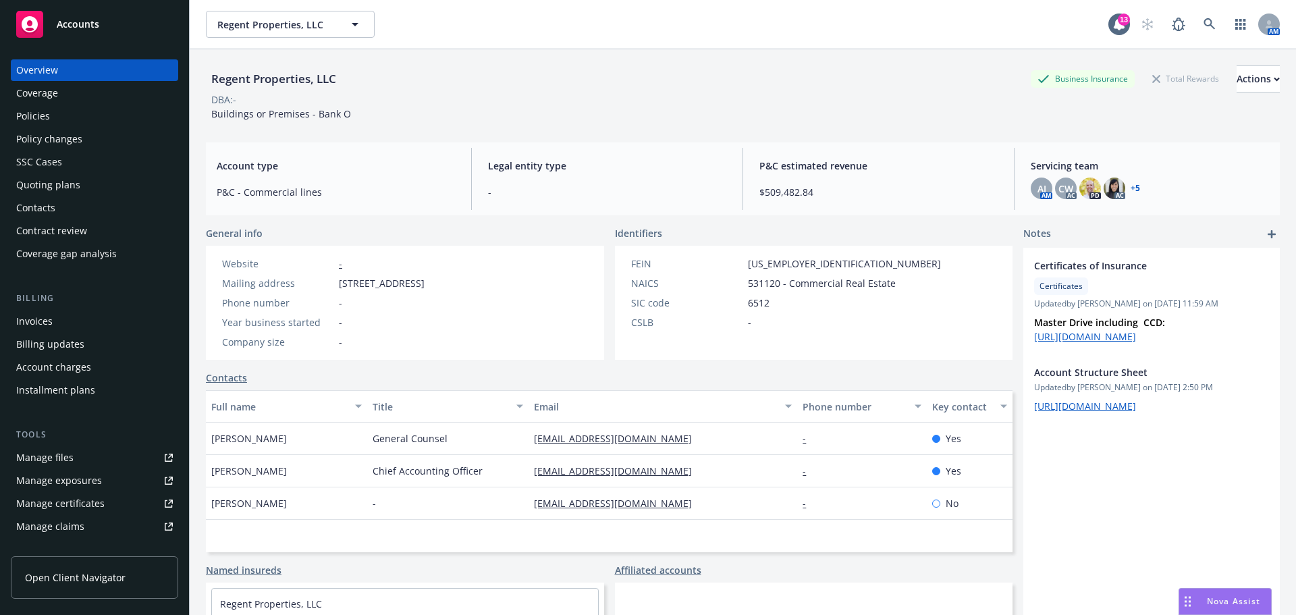
click at [56, 186] on div "Quoting plans" at bounding box center [48, 185] width 64 height 22
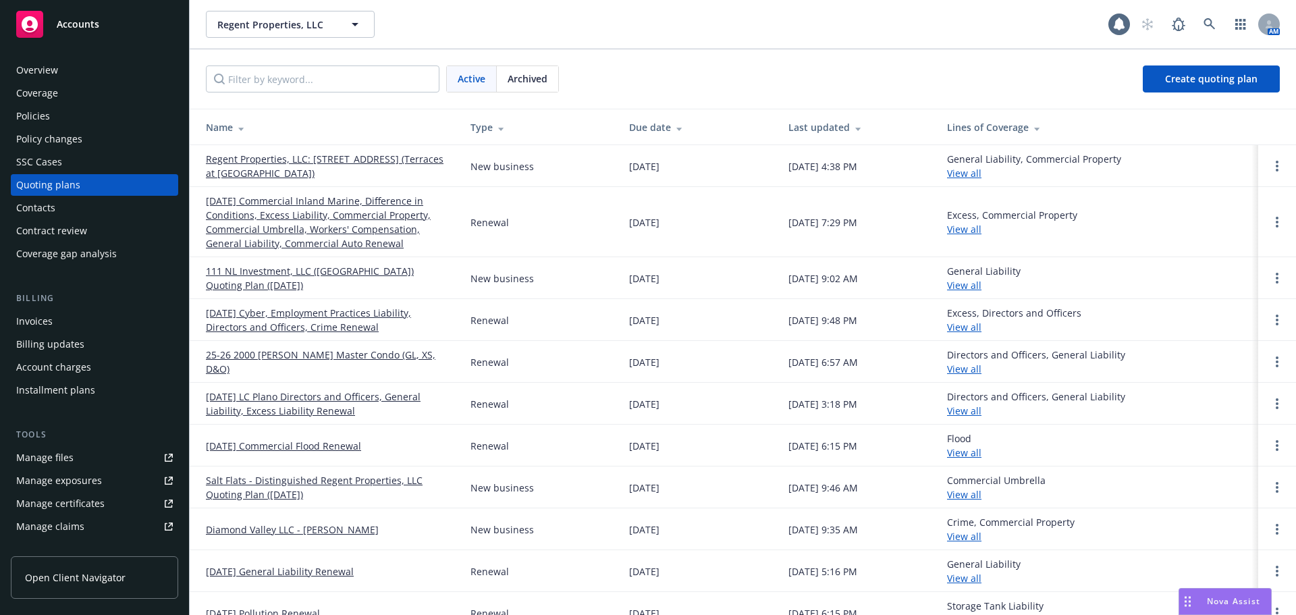
click at [84, 138] on div "Policy changes" at bounding box center [94, 139] width 157 height 22
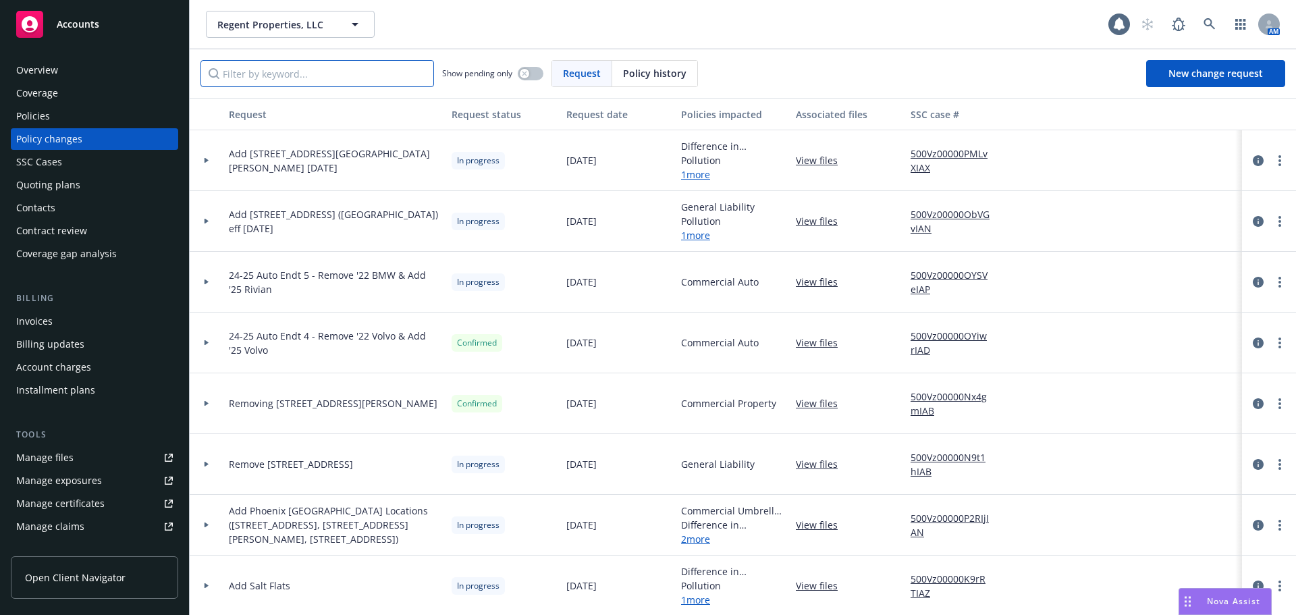
click at [329, 79] on input "Filter by keyword..." at bounding box center [317, 73] width 234 height 27
click at [203, 160] on div at bounding box center [206, 160] width 23 height 5
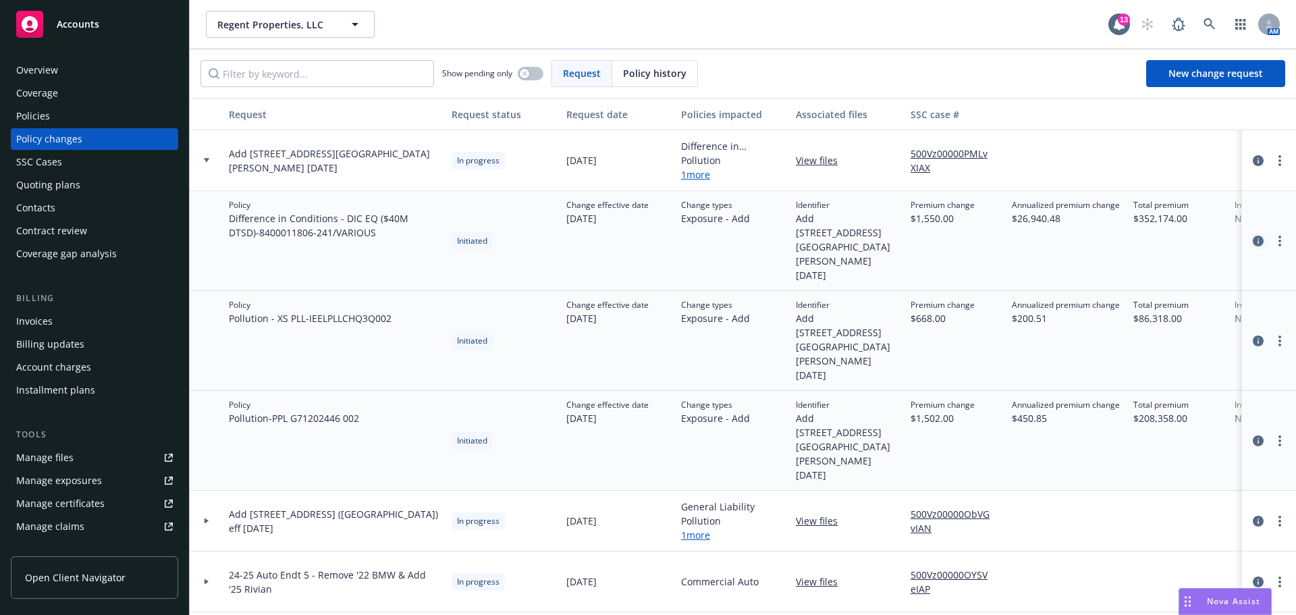
click at [1248, 229] on div at bounding box center [1269, 241] width 54 height 100
click at [1253, 236] on icon "circleInformation" at bounding box center [1258, 241] width 11 height 11
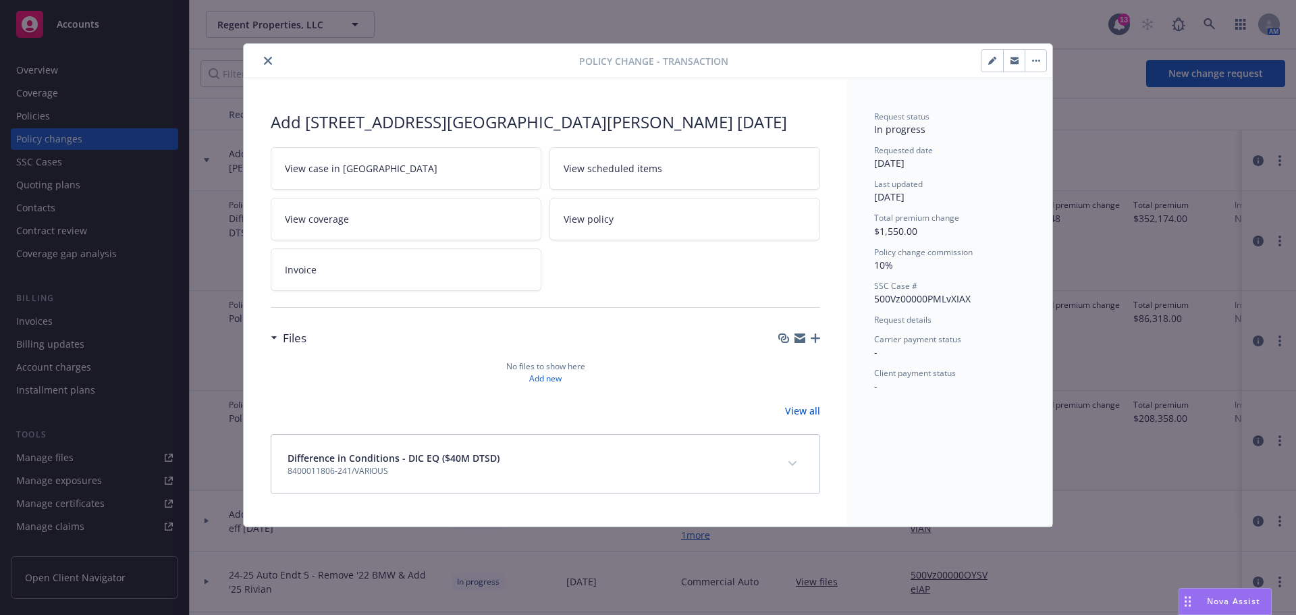
click at [265, 60] on icon "close" at bounding box center [268, 61] width 8 height 8
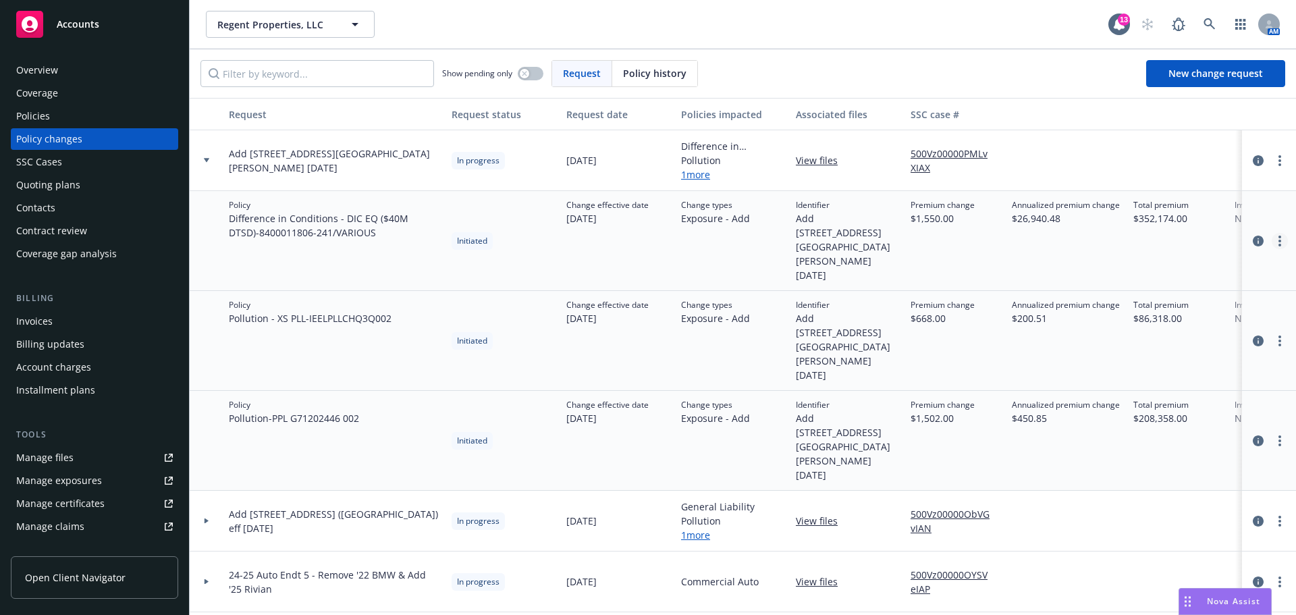
click at [1272, 233] on link "more" at bounding box center [1280, 241] width 16 height 16
click at [1133, 276] on link "Resume workflow" at bounding box center [1162, 276] width 232 height 27
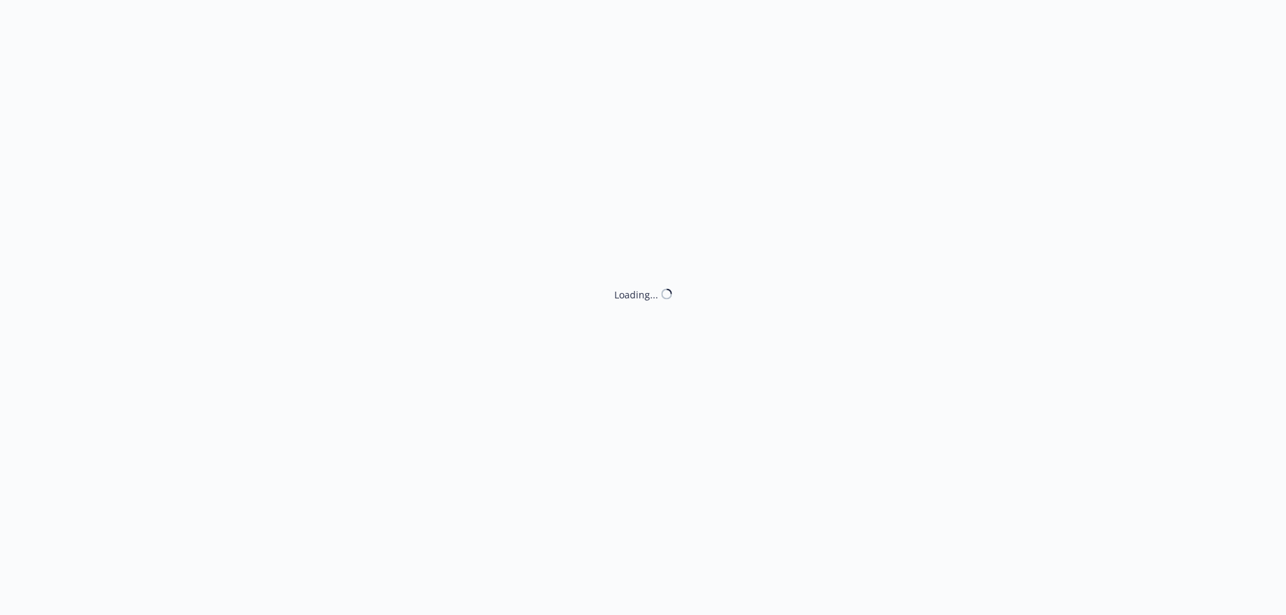
select select "ACCEPTED"
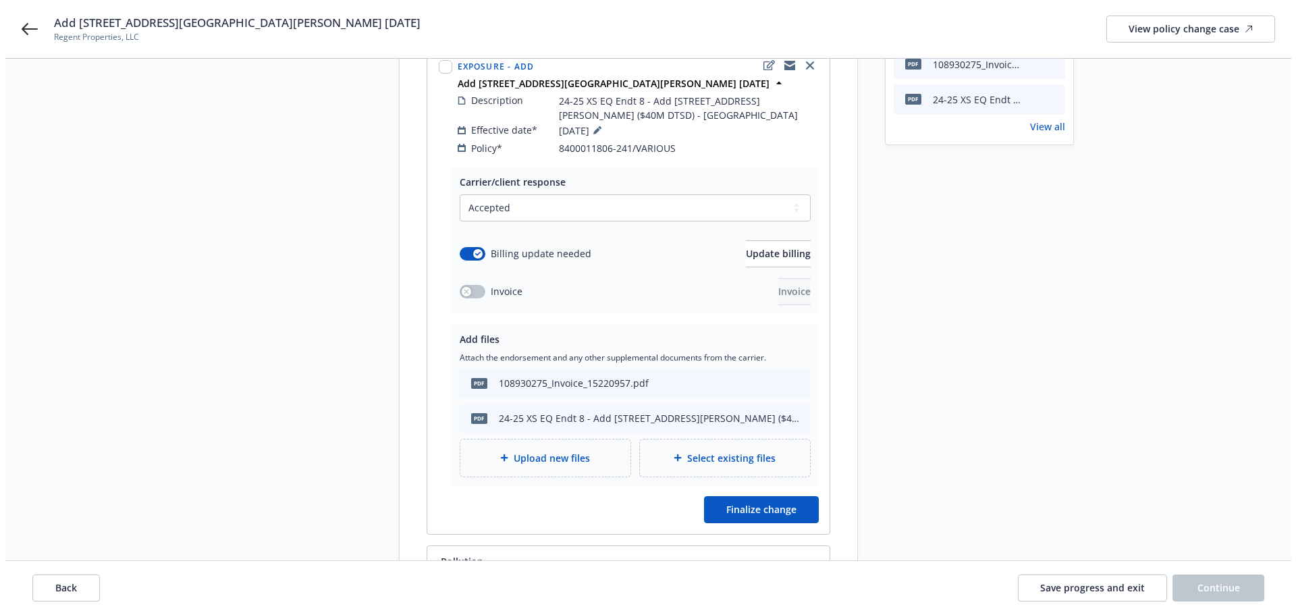
scroll to position [202, 0]
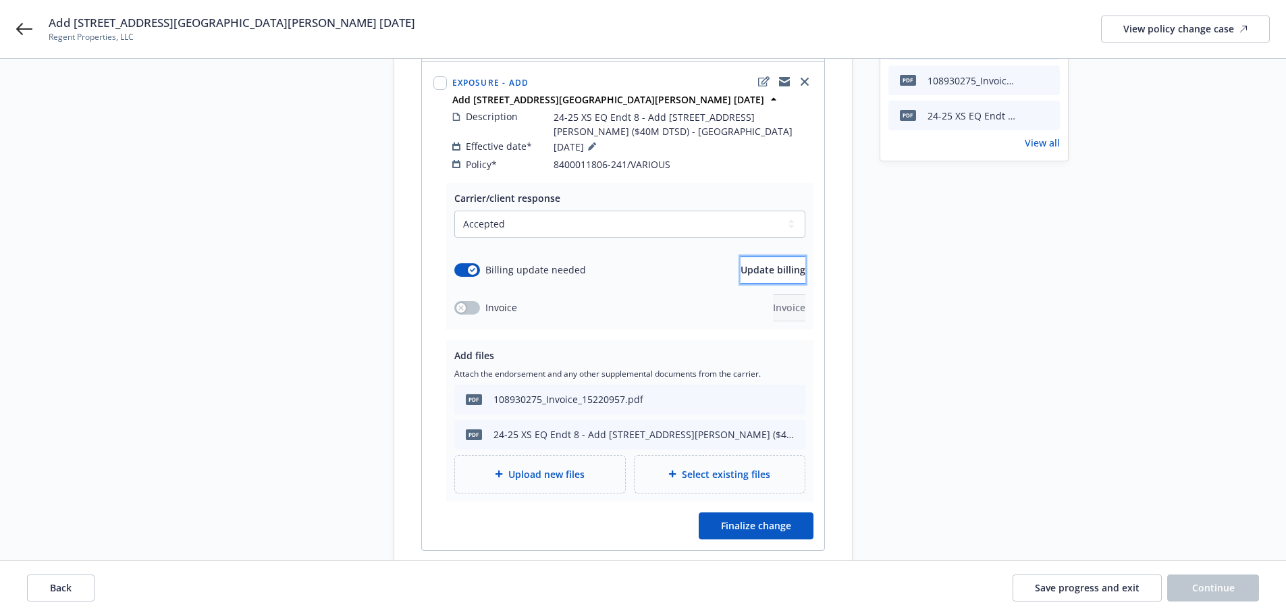
click at [750, 263] on span "Update billing" at bounding box center [772, 269] width 65 height 13
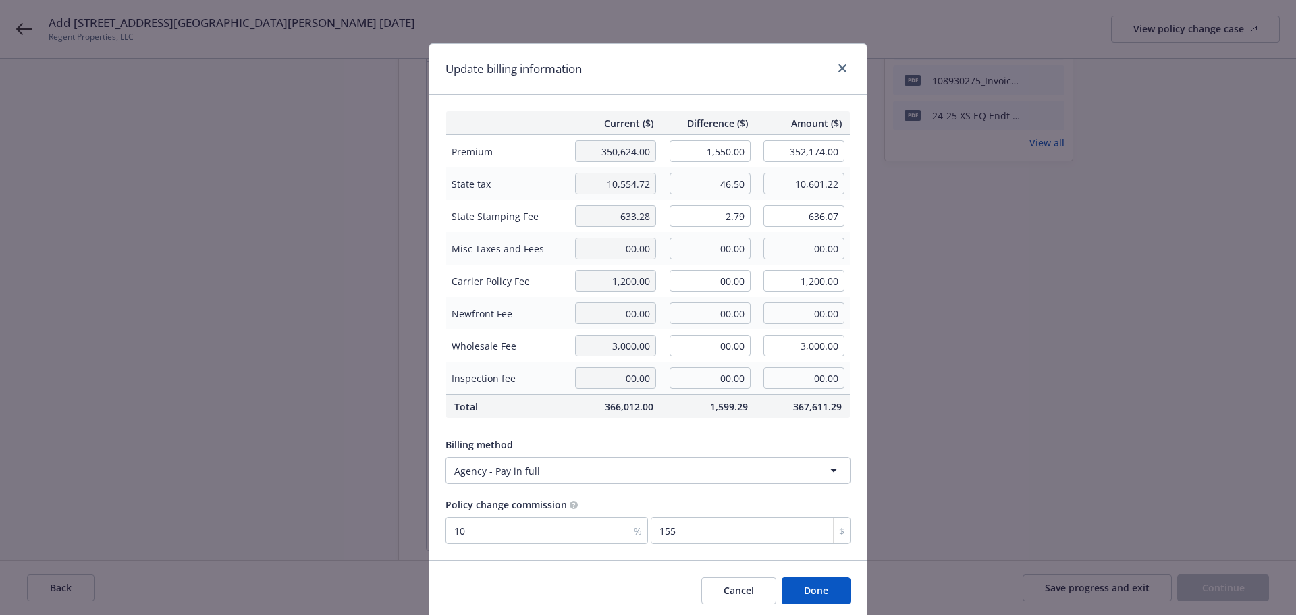
drag, startPoint x: 694, startPoint y: 63, endPoint x: 703, endPoint y: 74, distance: 13.8
click at [694, 63] on div "Update billing information" at bounding box center [647, 69] width 437 height 51
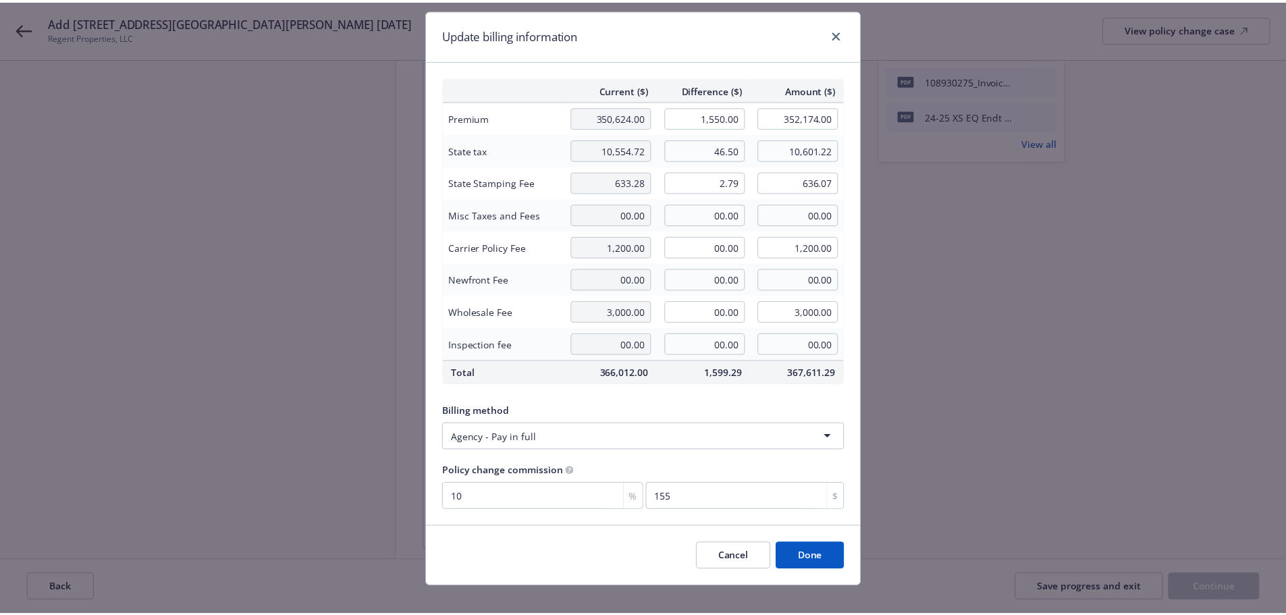
scroll to position [49, 0]
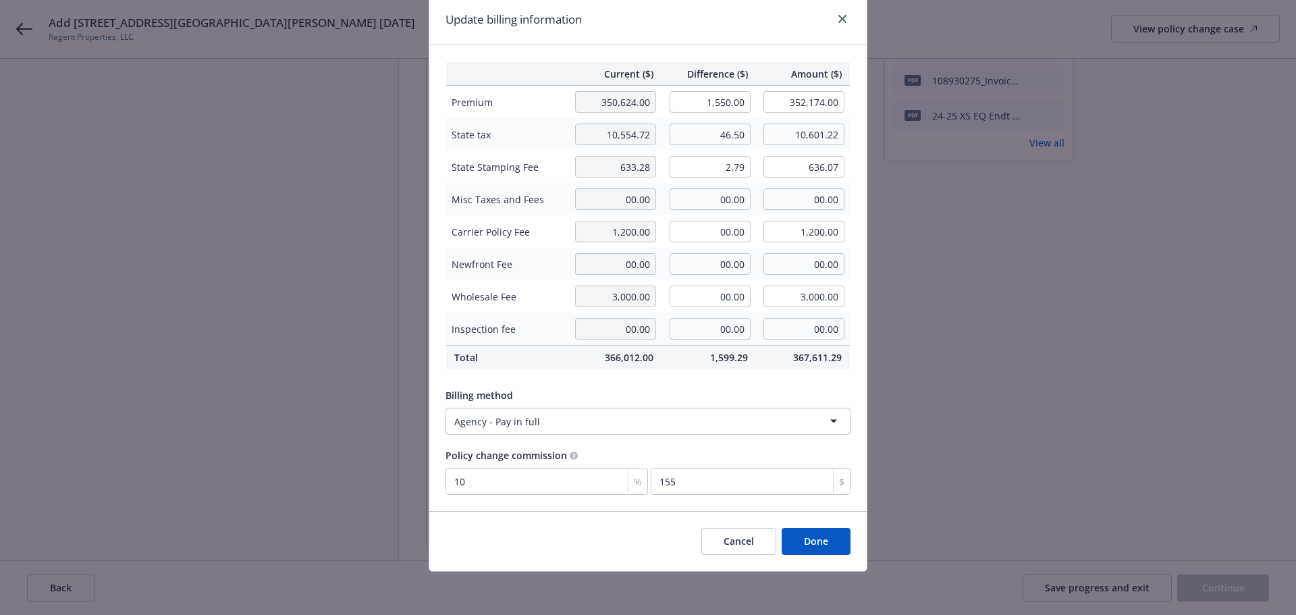
click at [828, 547] on button "Done" at bounding box center [816, 541] width 69 height 27
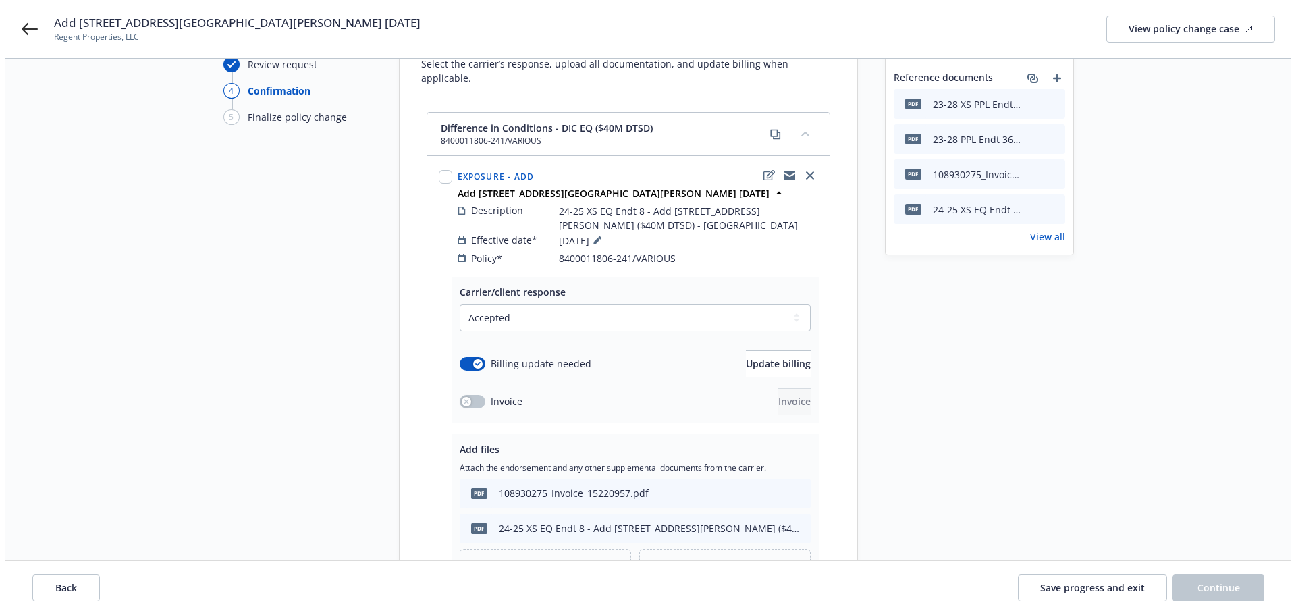
scroll to position [270, 0]
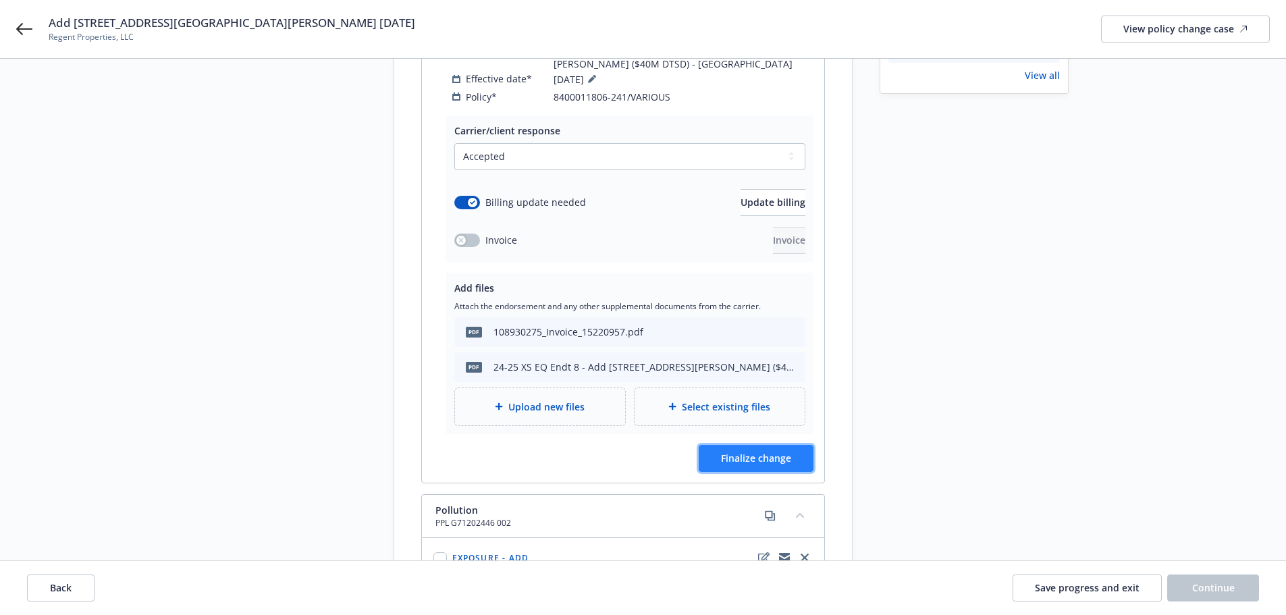
click at [746, 445] on button "Finalize change" at bounding box center [756, 458] width 115 height 27
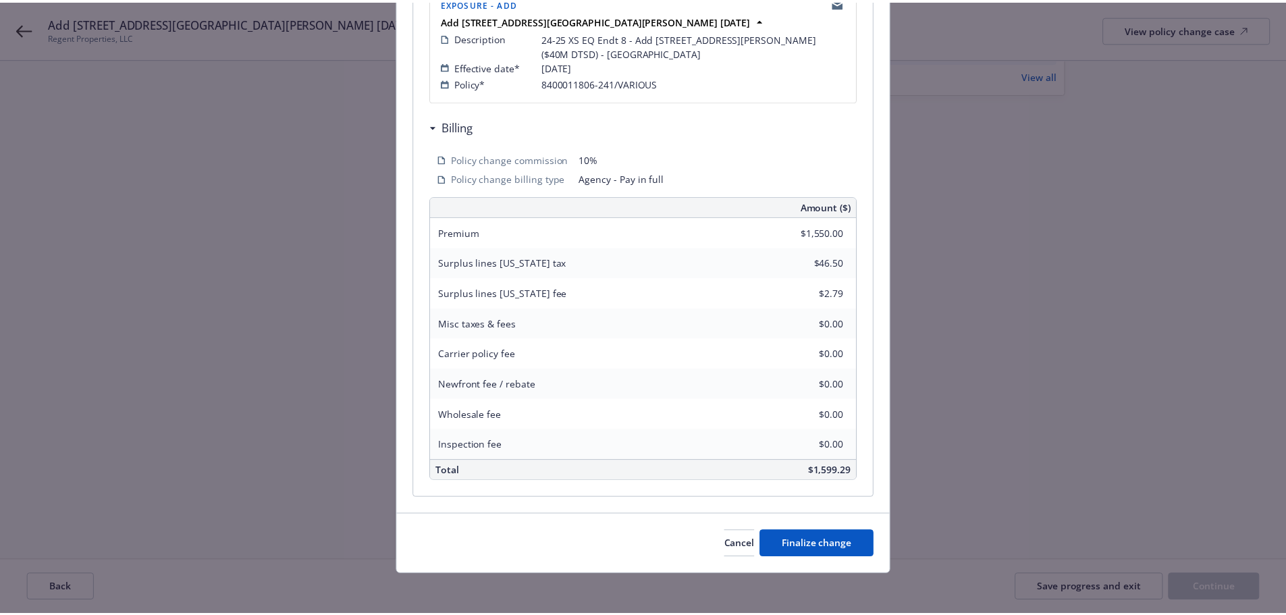
scroll to position [312, 0]
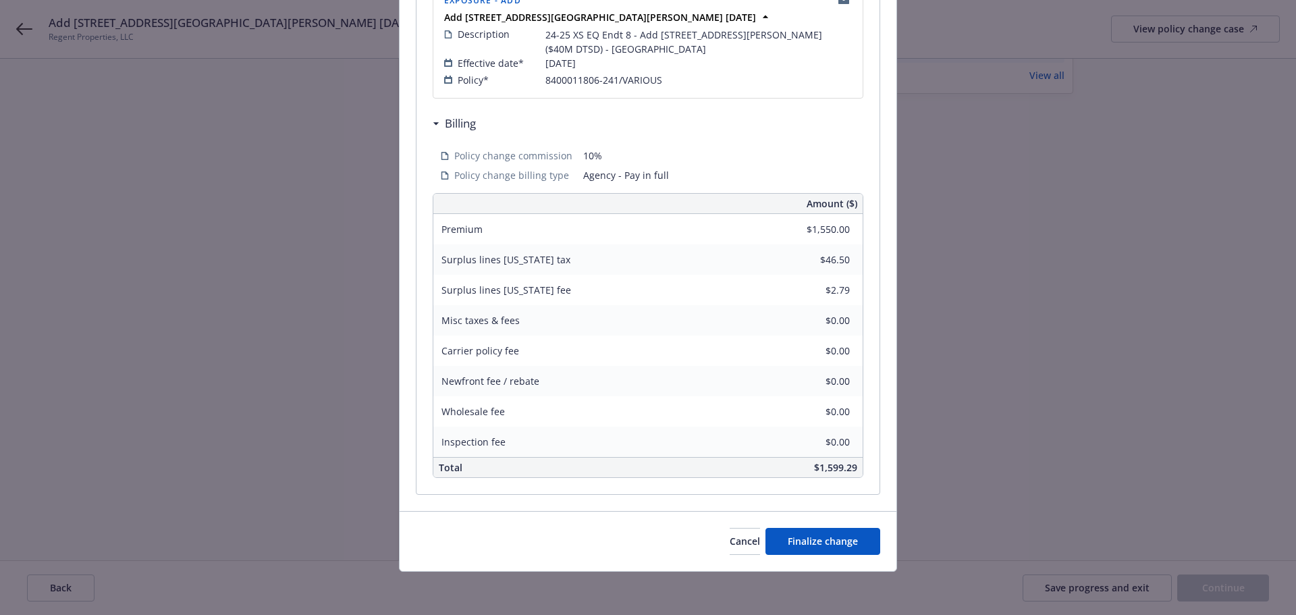
click at [834, 567] on div "Cancel Finalize change" at bounding box center [648, 541] width 497 height 60
click at [836, 532] on button "Finalize change" at bounding box center [822, 541] width 115 height 27
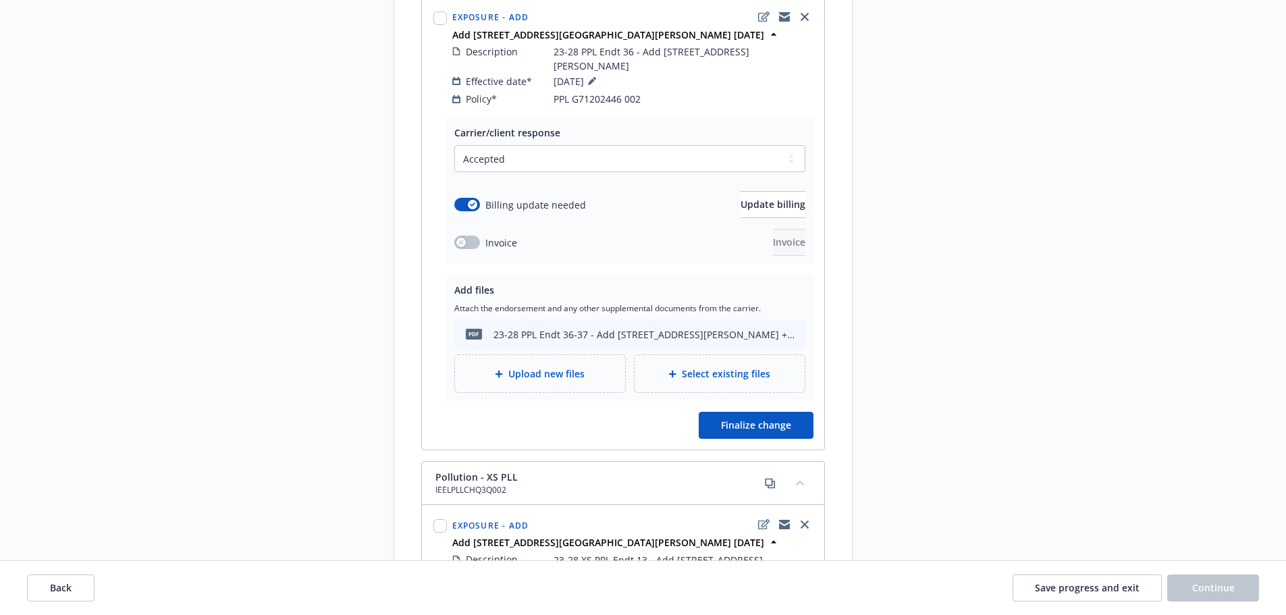
scroll to position [1147, 0]
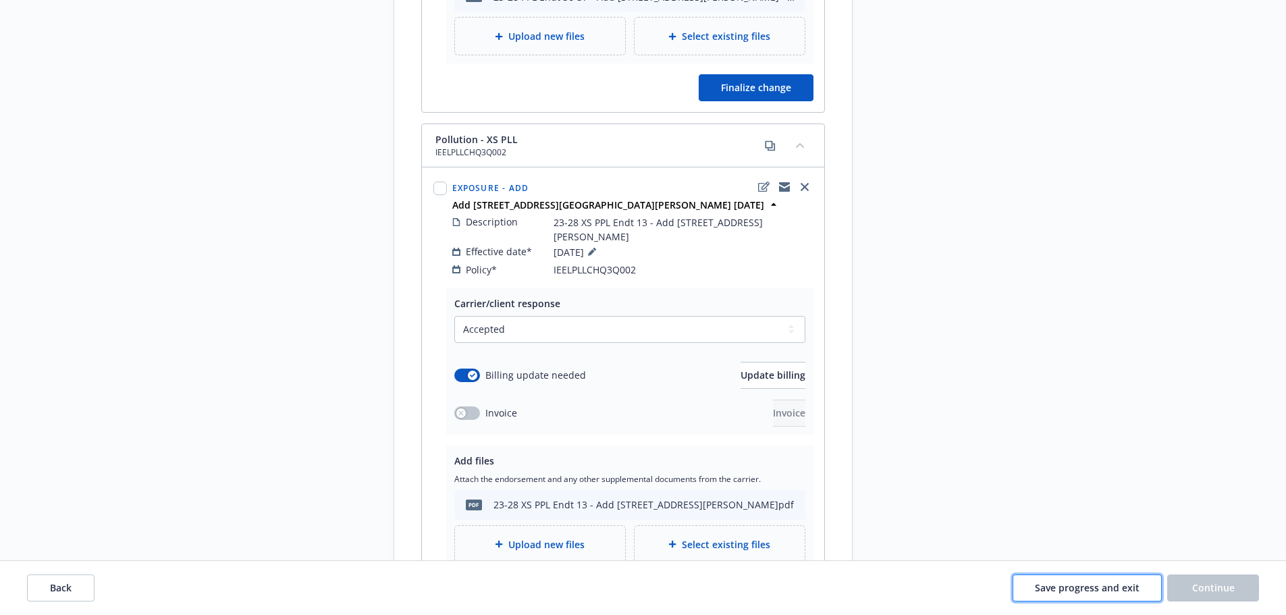
click at [1131, 585] on span "Save progress and exit" at bounding box center [1087, 587] width 105 height 13
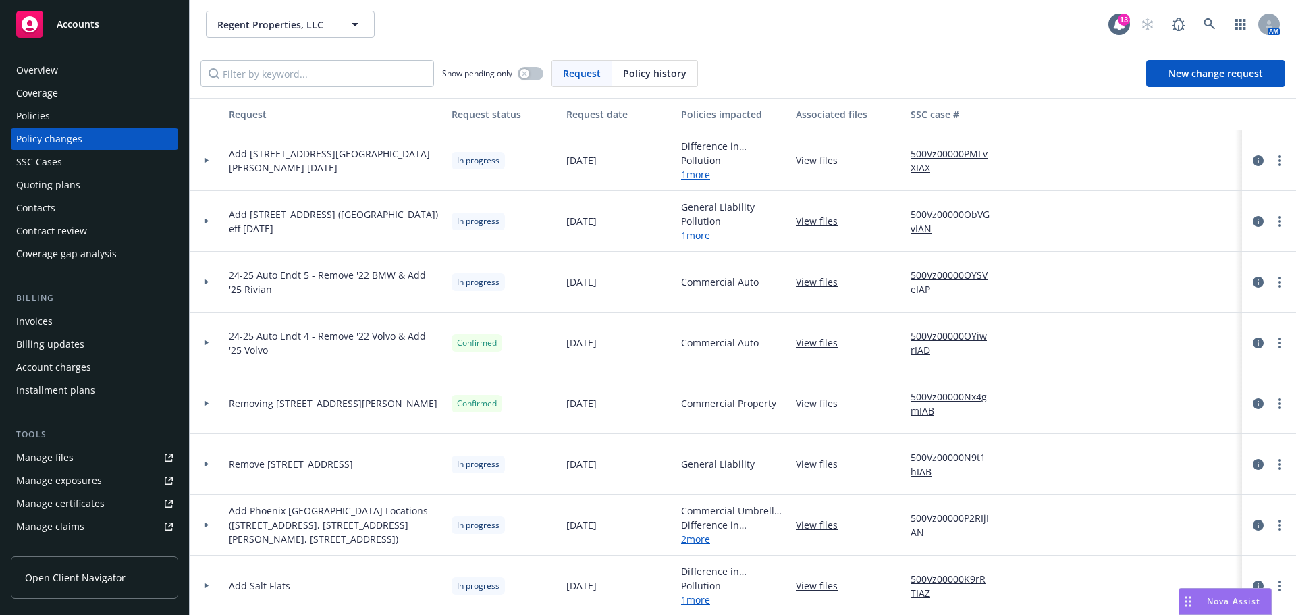
click at [57, 324] on div "Invoices" at bounding box center [94, 321] width 157 height 22
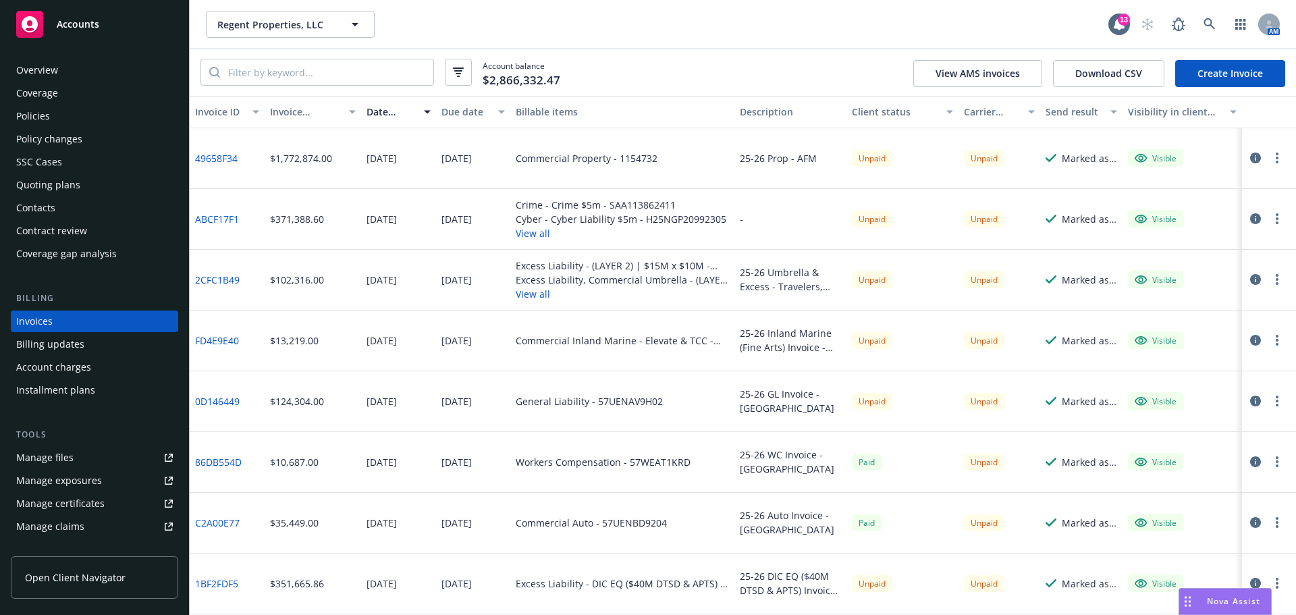
click at [1249, 74] on link "Create Invoice" at bounding box center [1230, 73] width 110 height 27
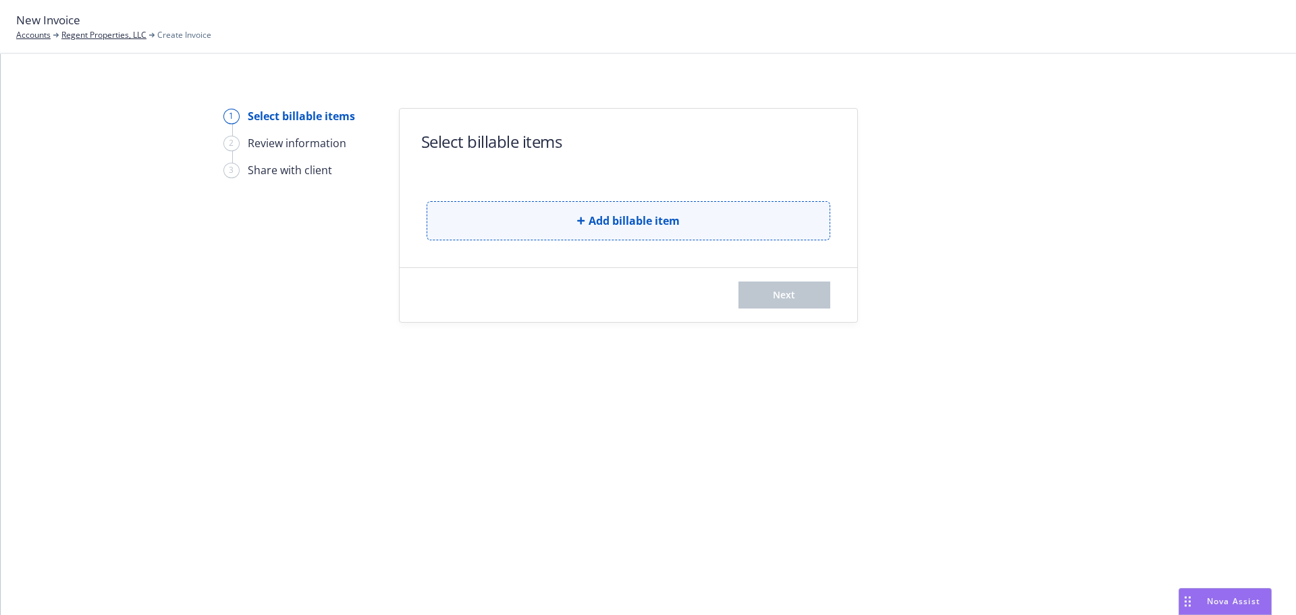
click at [526, 225] on button "Add billable item" at bounding box center [629, 220] width 404 height 39
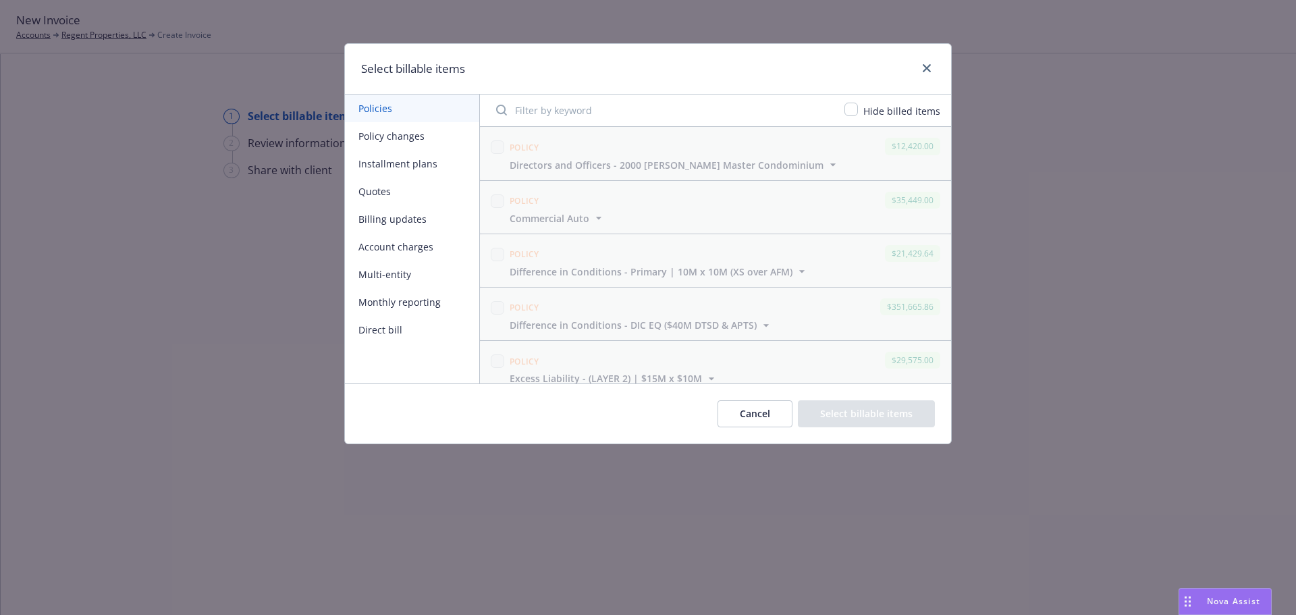
click at [401, 130] on button "Policy changes" at bounding box center [412, 136] width 134 height 28
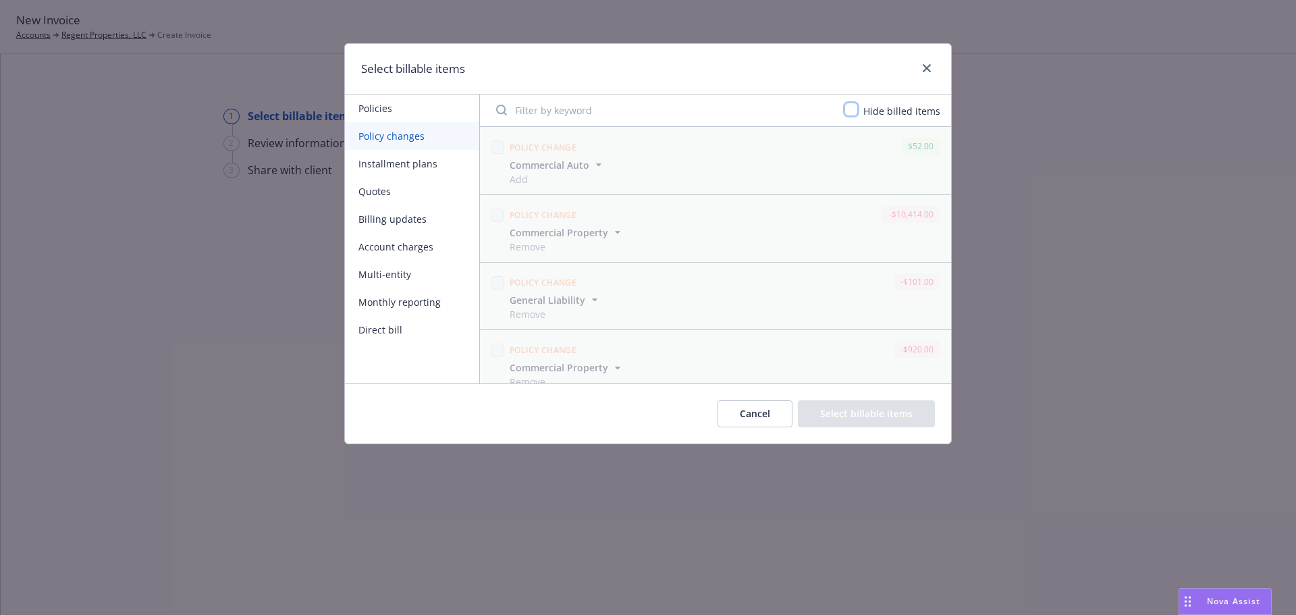
click at [847, 111] on input "checkbox" at bounding box center [850, 109] width 13 height 13
checkbox input "true"
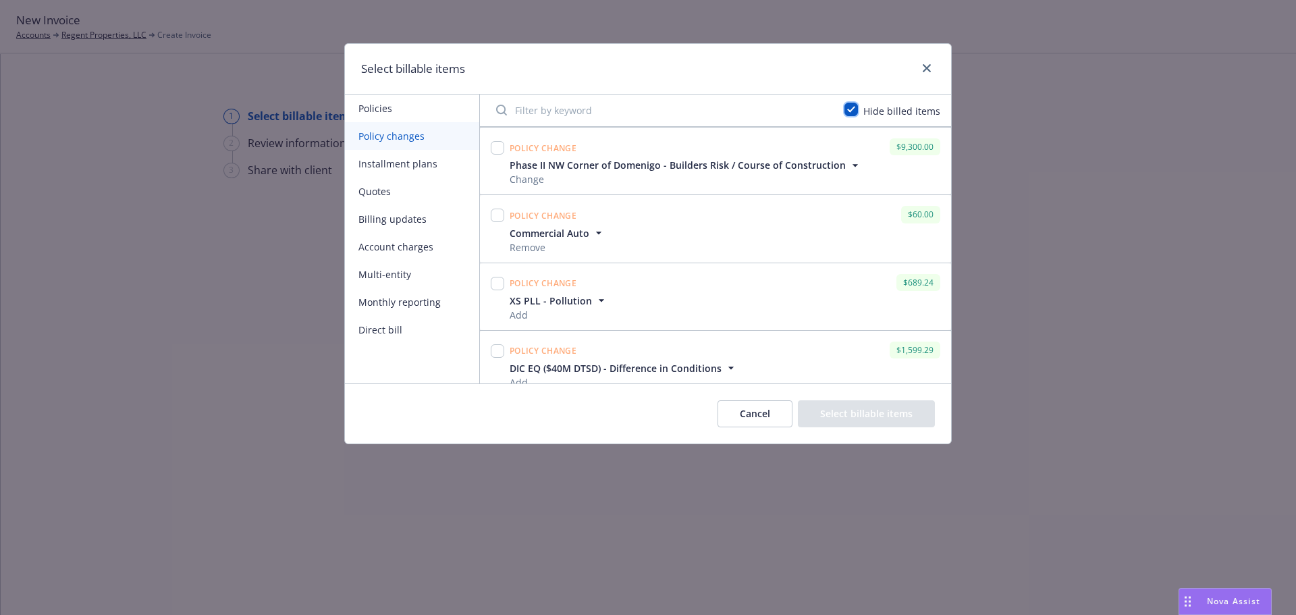
scroll to position [472, 0]
click at [498, 287] on input "checkbox" at bounding box center [497, 283] width 13 height 13
checkbox input "true"
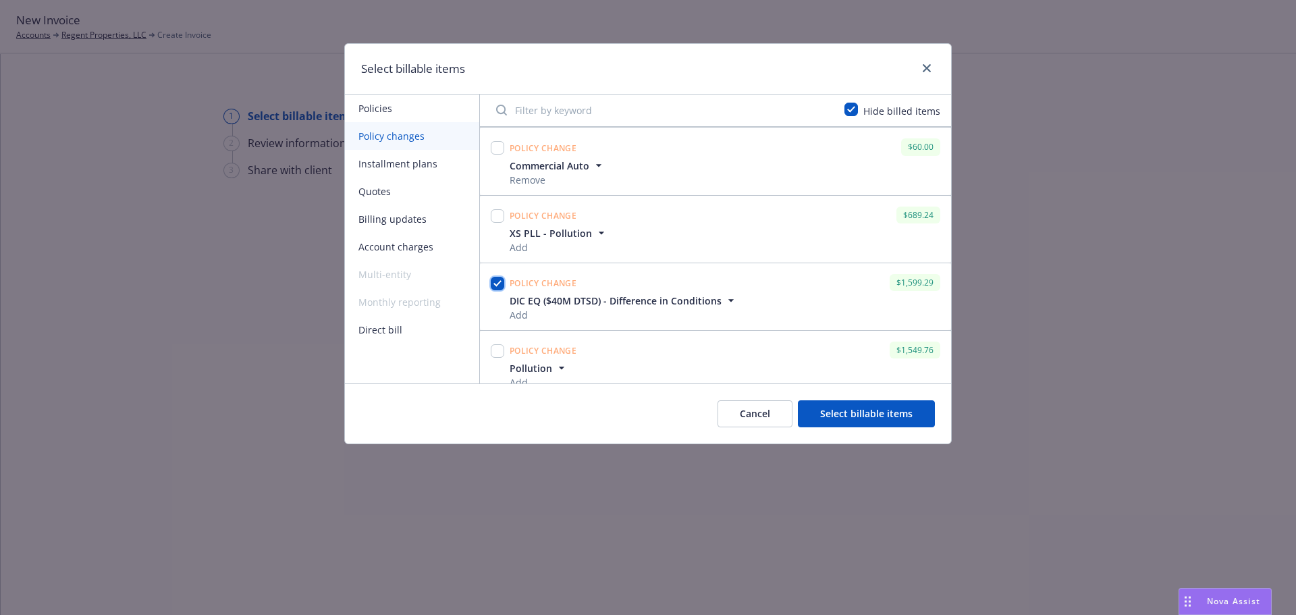
scroll to position [487, 0]
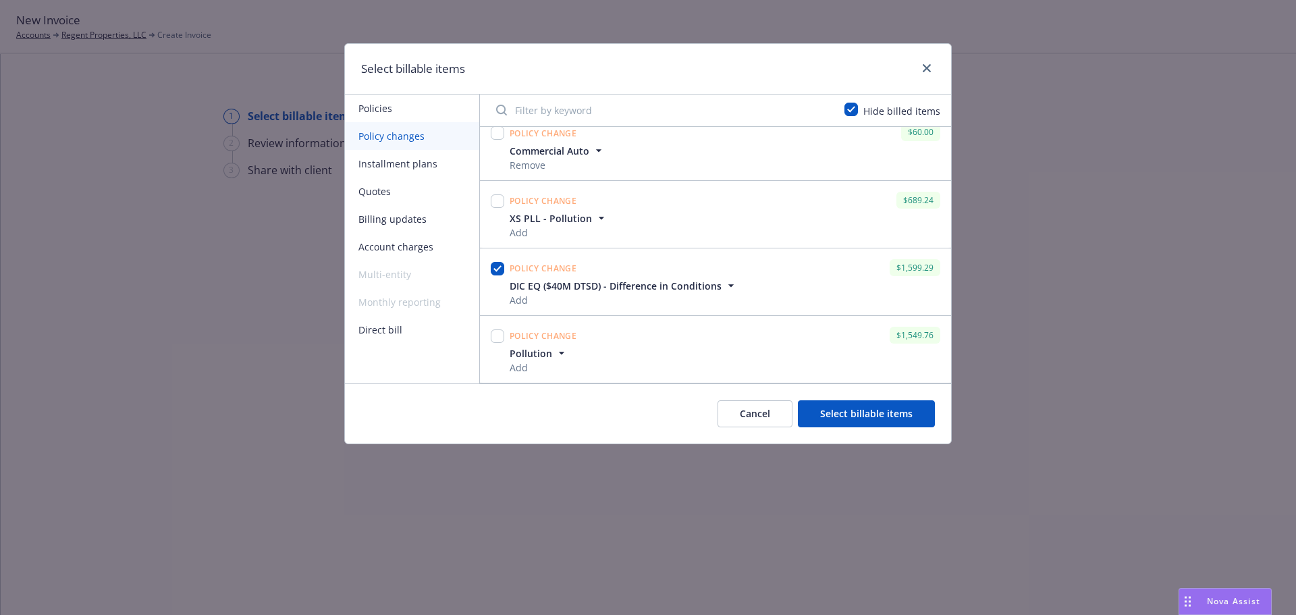
click at [861, 416] on button "Select billable items" at bounding box center [866, 413] width 137 height 27
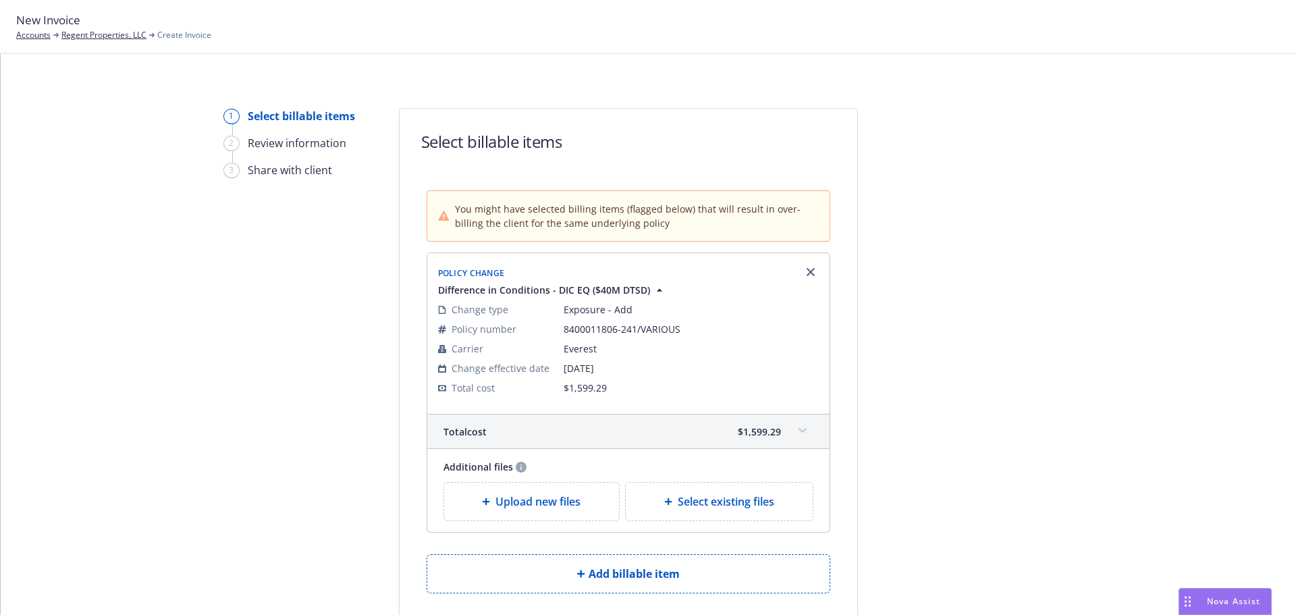
scroll to position [115, 0]
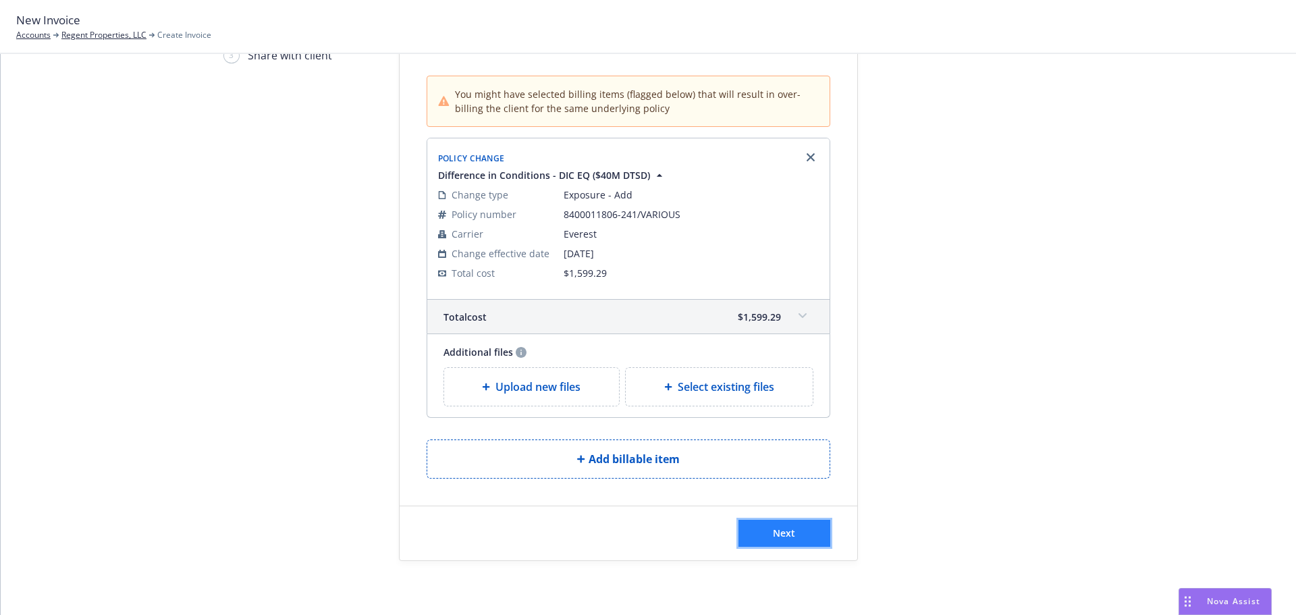
click at [786, 534] on span "Next" at bounding box center [784, 532] width 22 height 13
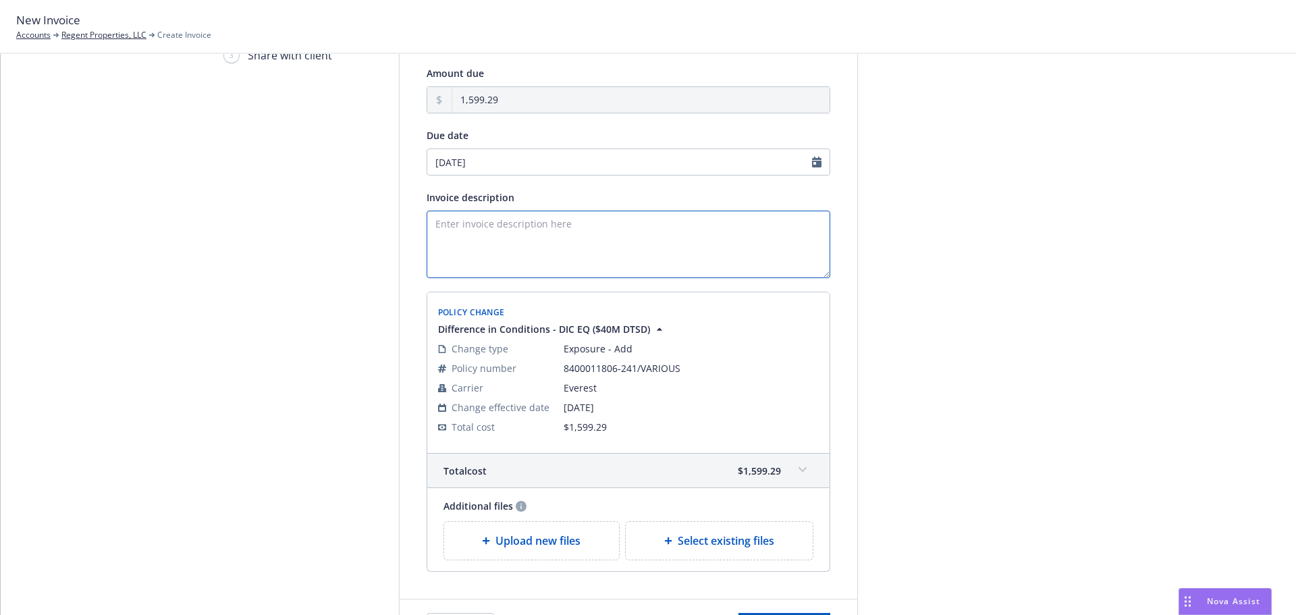
click at [563, 257] on textarea "Invoice description" at bounding box center [629, 244] width 404 height 67
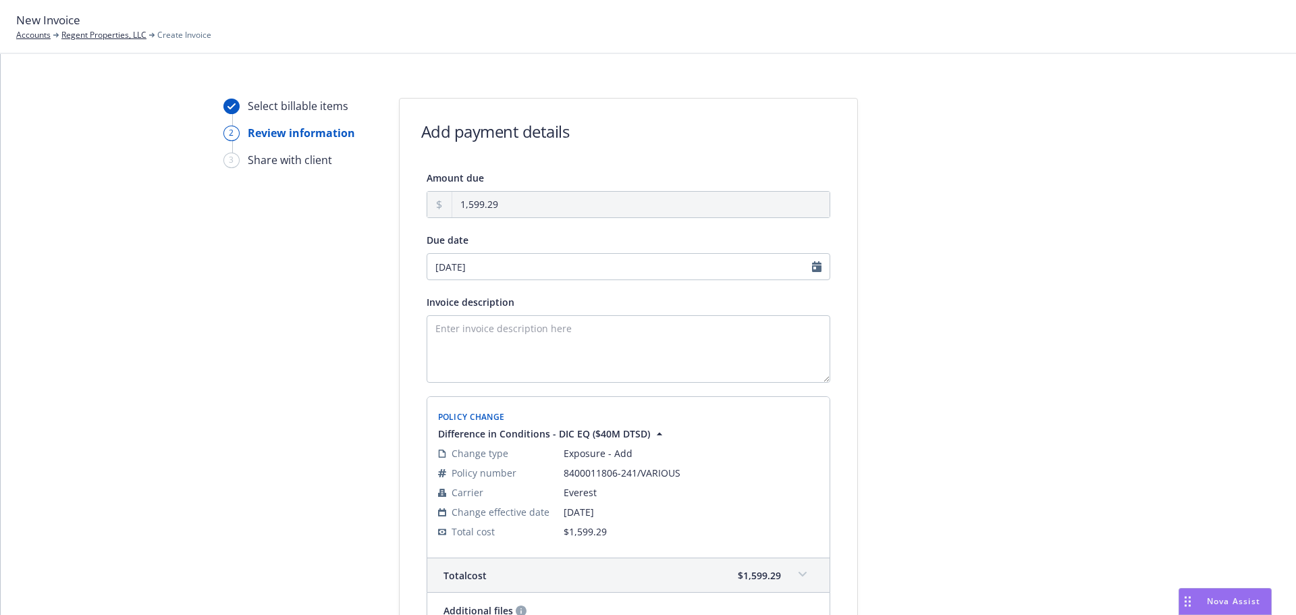
scroll to position [0, 0]
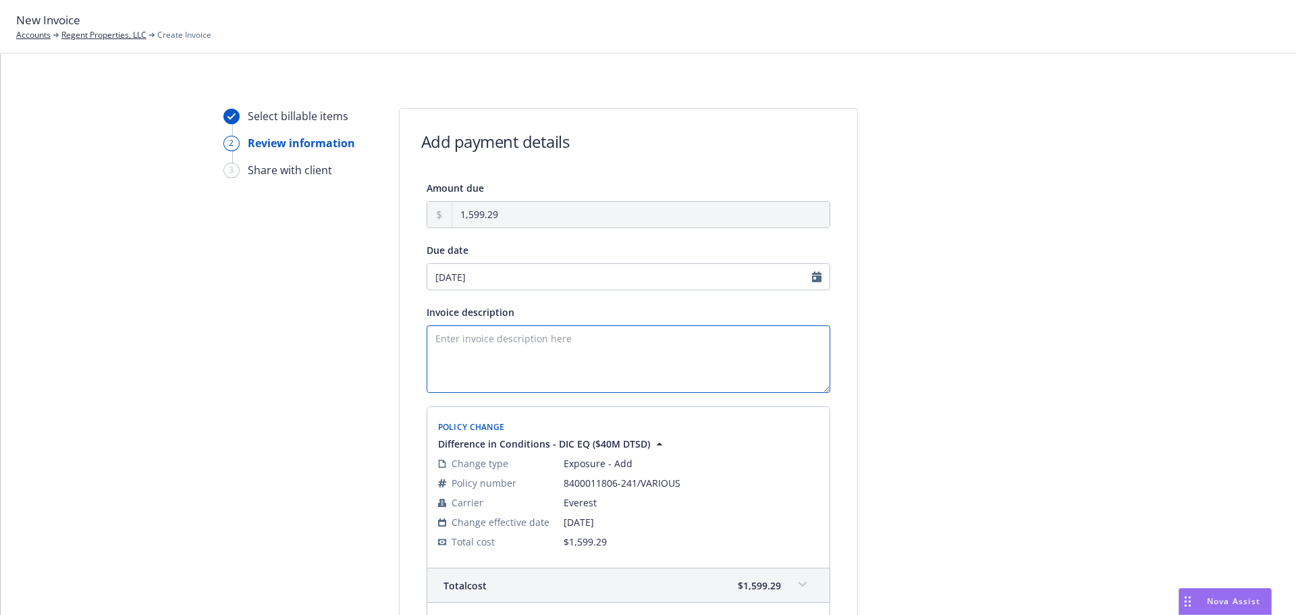
click at [637, 381] on textarea "Invoice description" at bounding box center [629, 358] width 404 height 67
paste textarea "24-25 XS EQ Endt 8 - Add 111 N Louise St., Glendale ($40M DTSD) - Arrowhead"
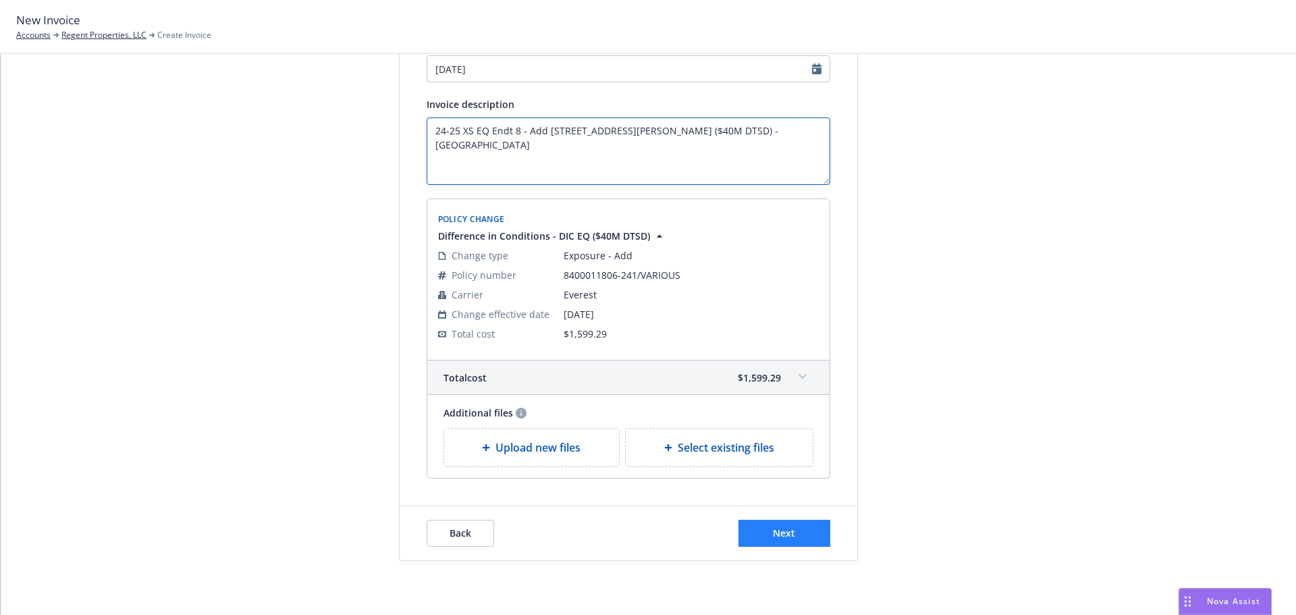
type textarea "24-25 XS EQ Endt 8 - Add 111 N Louise St., Glendale ($40M DTSD) - Arrowhead"
click at [794, 530] on button "Next" at bounding box center [784, 533] width 92 height 27
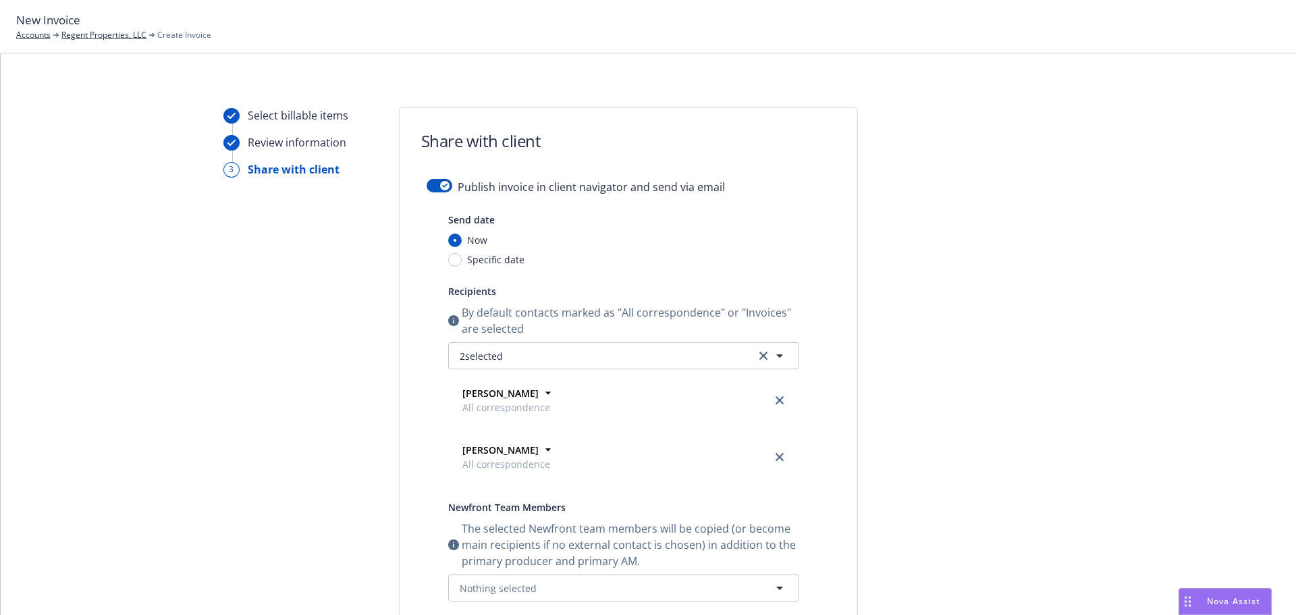
scroll to position [0, 0]
click at [435, 191] on button "button" at bounding box center [440, 186] width 26 height 13
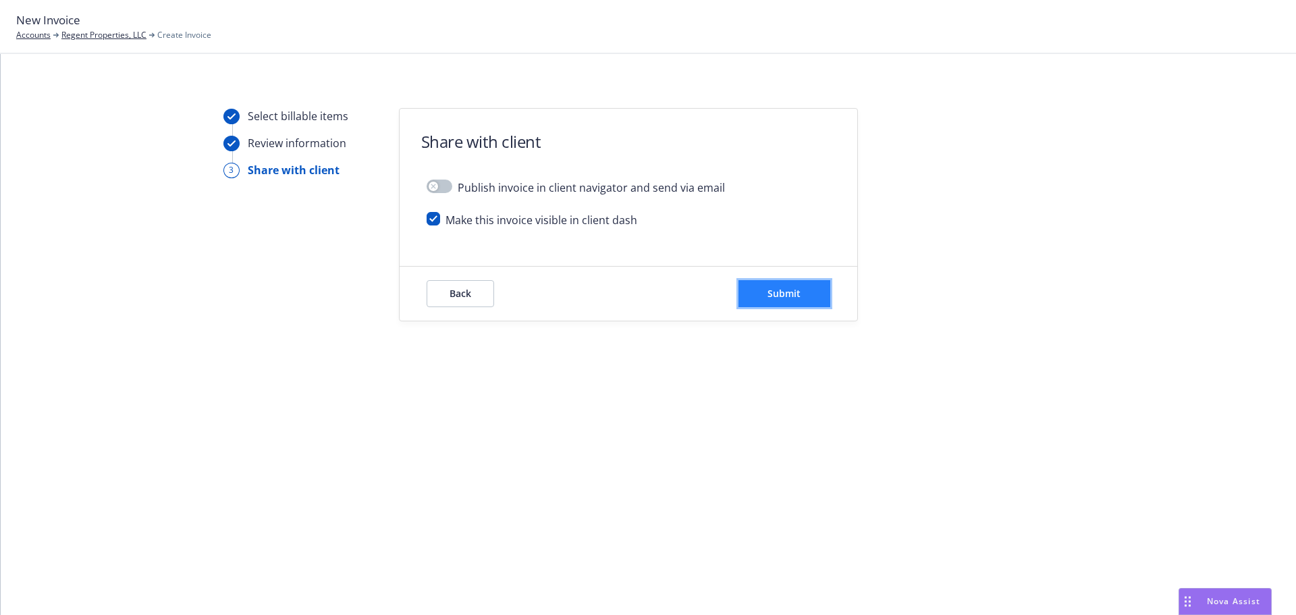
click at [817, 290] on button "Submit" at bounding box center [784, 293] width 92 height 27
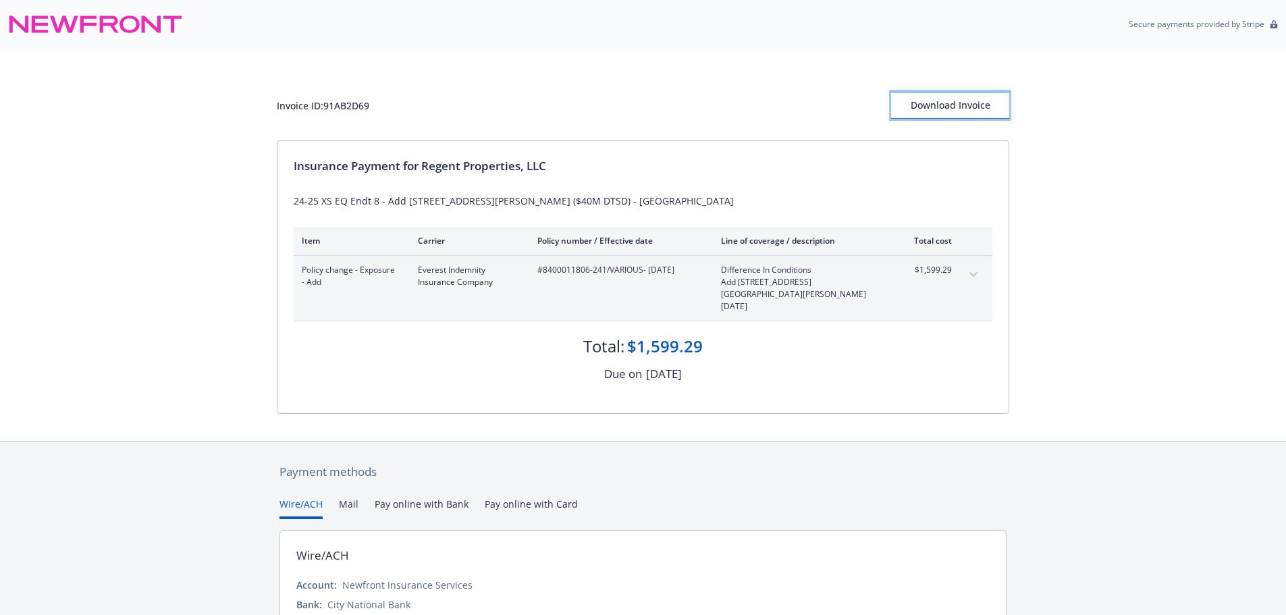
click at [929, 116] on div "Download Invoice" at bounding box center [950, 105] width 118 height 26
drag, startPoint x: 381, startPoint y: 107, endPoint x: 308, endPoint y: 111, distance: 72.3
click at [326, 109] on div "Invoice ID: 91AB2D69 Download Invoice" at bounding box center [643, 105] width 732 height 27
copy div "91AB2D69"
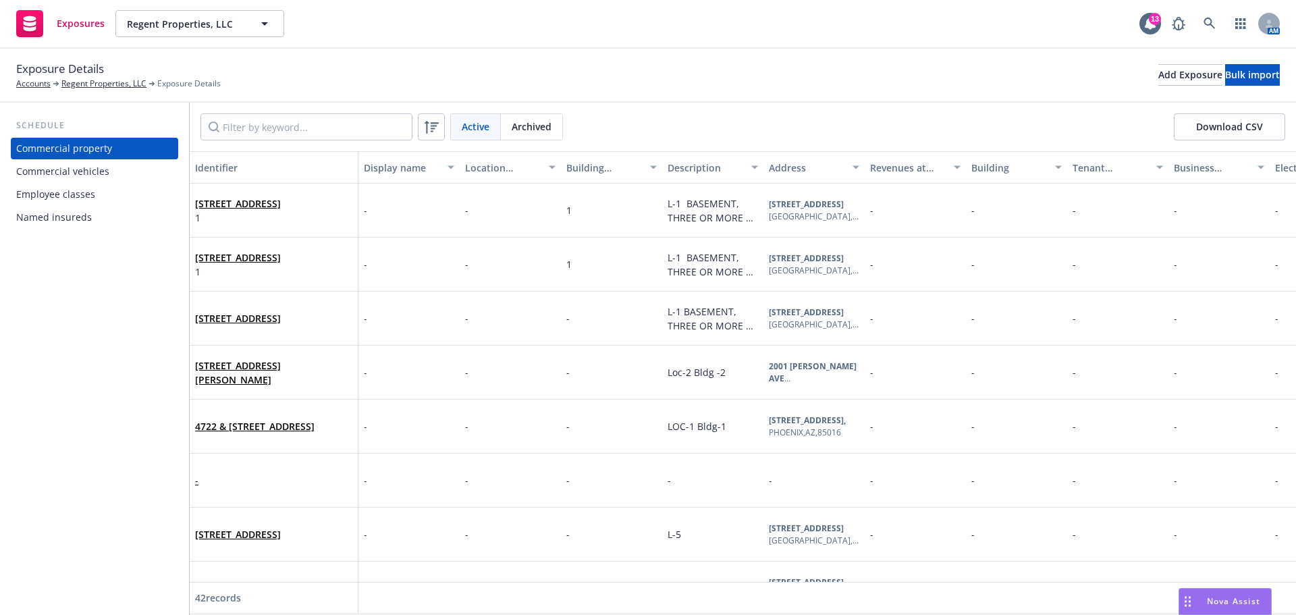
click at [78, 175] on div "Commercial vehicles" at bounding box center [62, 172] width 93 height 22
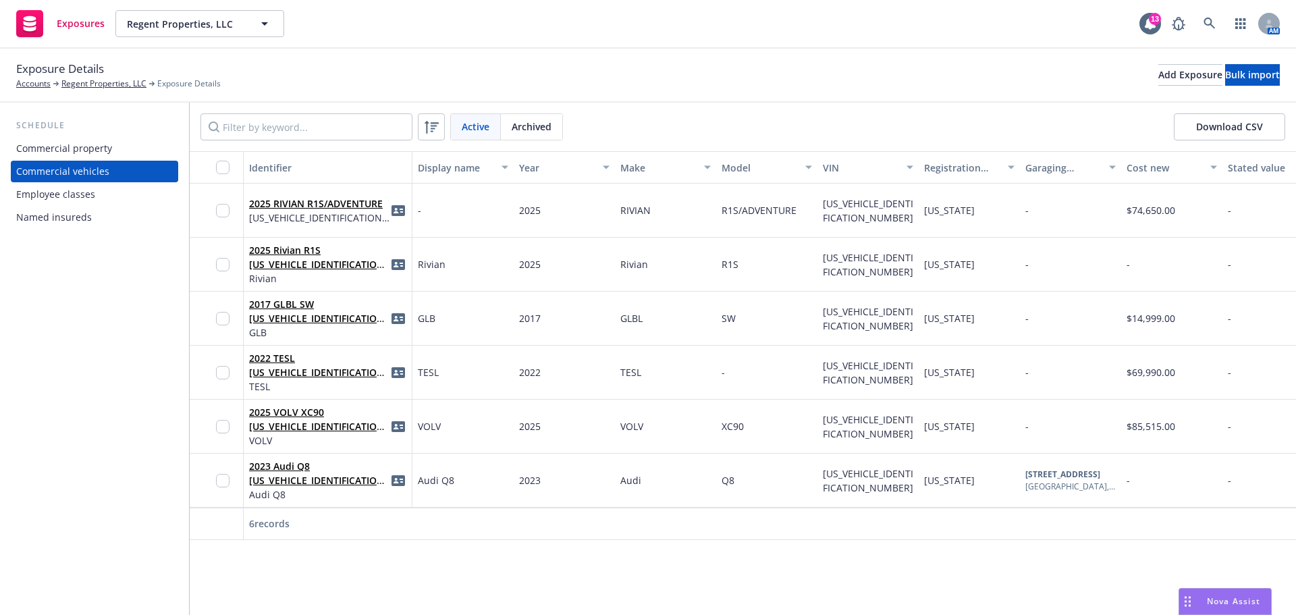
click at [67, 340] on div "Schedule Commercial property Commercial vehicles Employee classes Named insureds" at bounding box center [94, 359] width 189 height 512
click at [261, 118] on input "Filter by keyword..." at bounding box center [306, 126] width 212 height 27
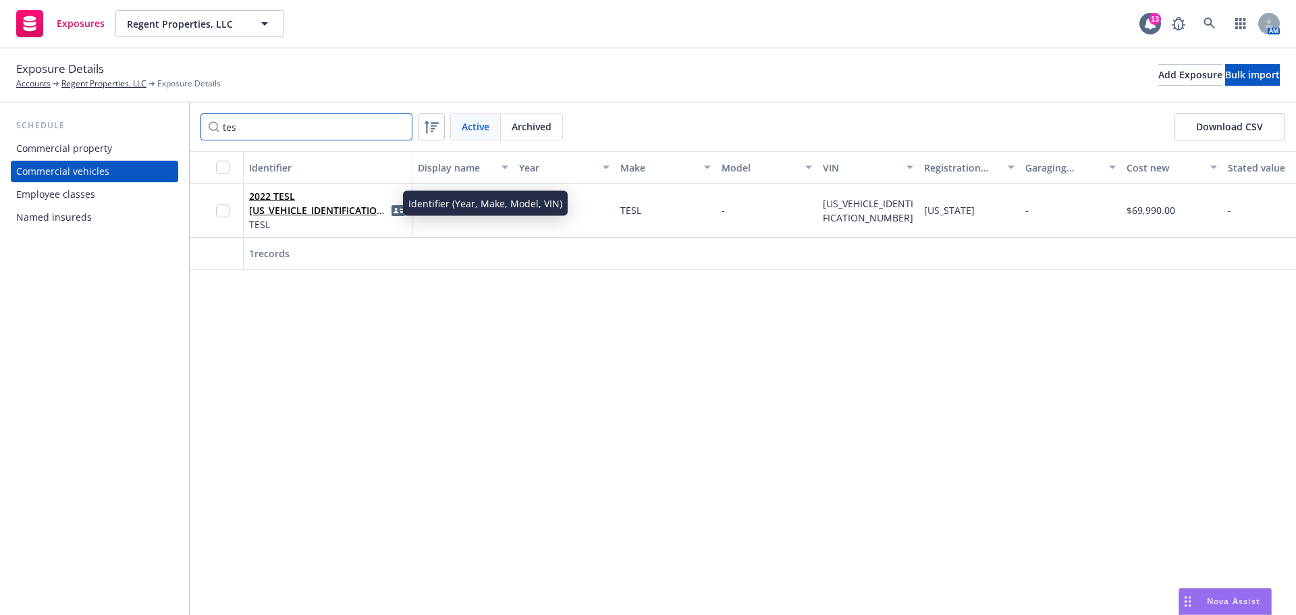
type input "tes"
click at [222, 213] on input "checkbox" at bounding box center [222, 210] width 13 height 13
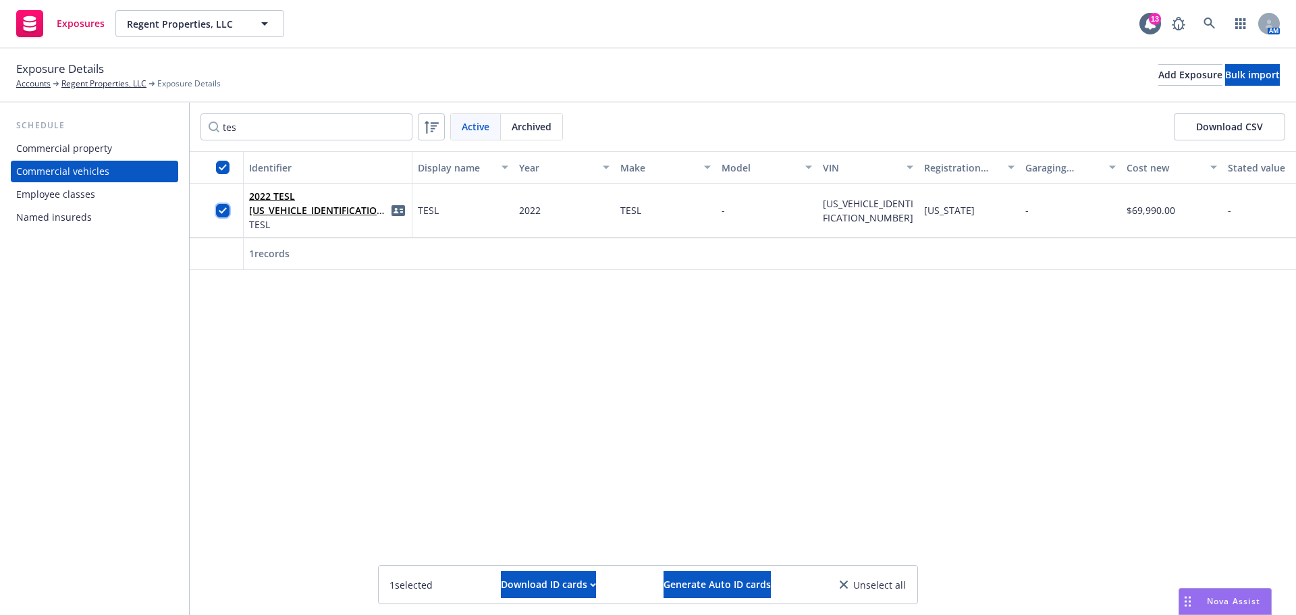
click at [223, 213] on input "checkbox" at bounding box center [222, 210] width 13 height 13
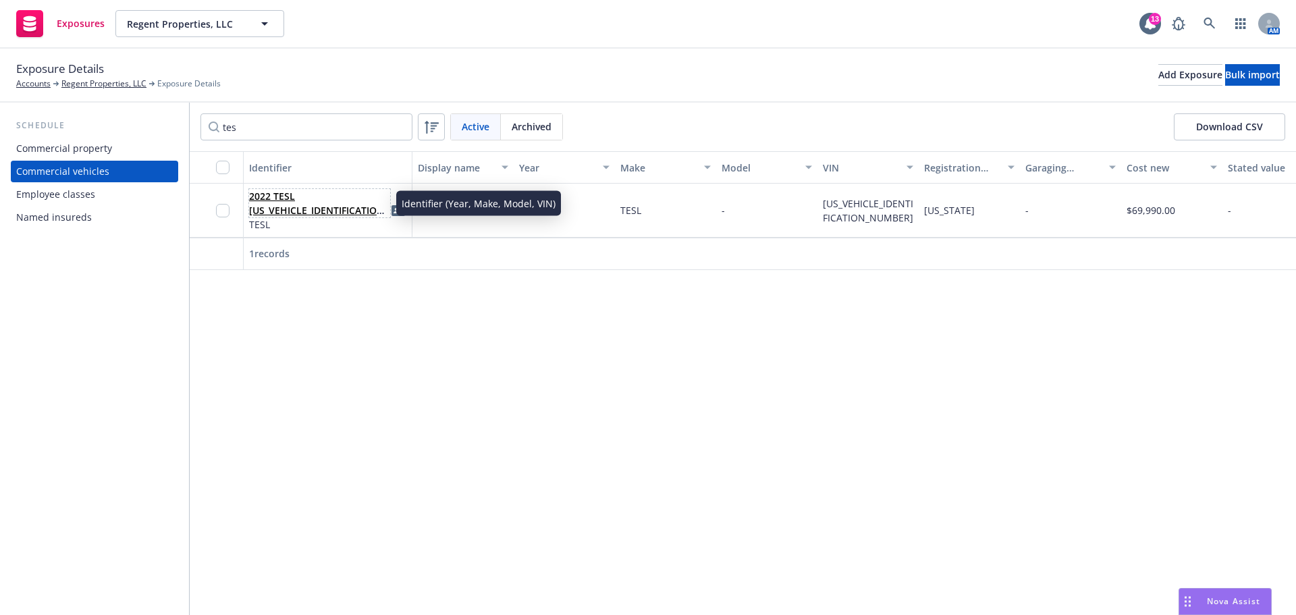
click at [276, 209] on link "2022 TESL 7SAYGDEF6NF530892" at bounding box center [318, 210] width 139 height 41
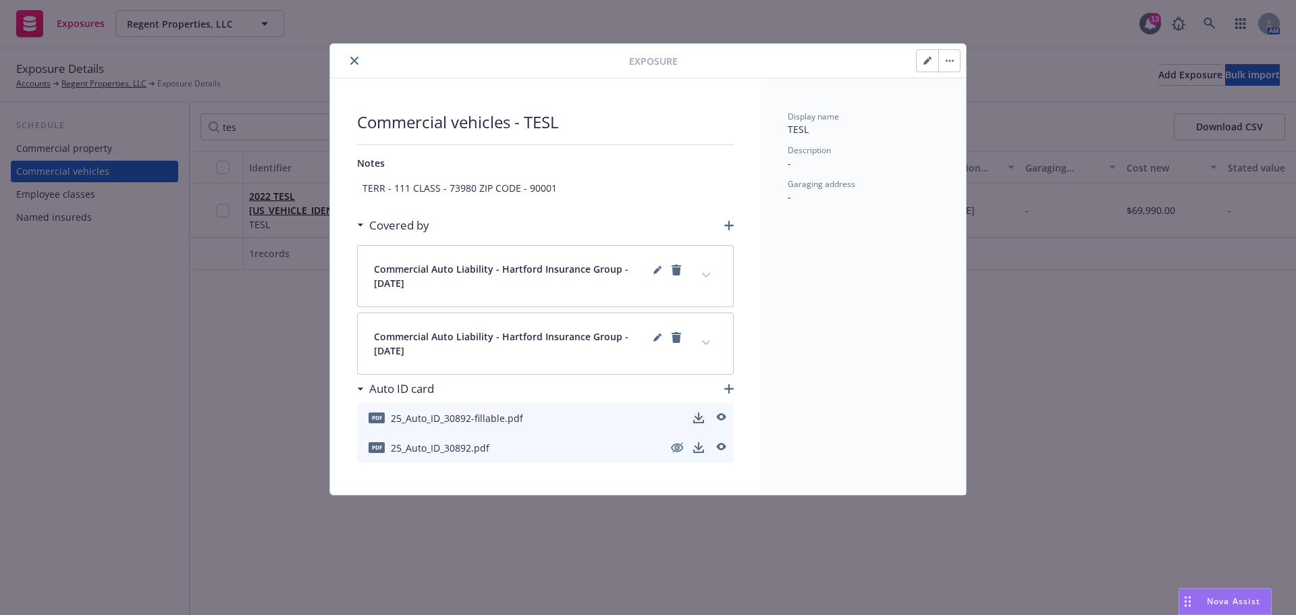
click at [929, 63] on icon "button" at bounding box center [927, 61] width 8 height 8
select select "CA"
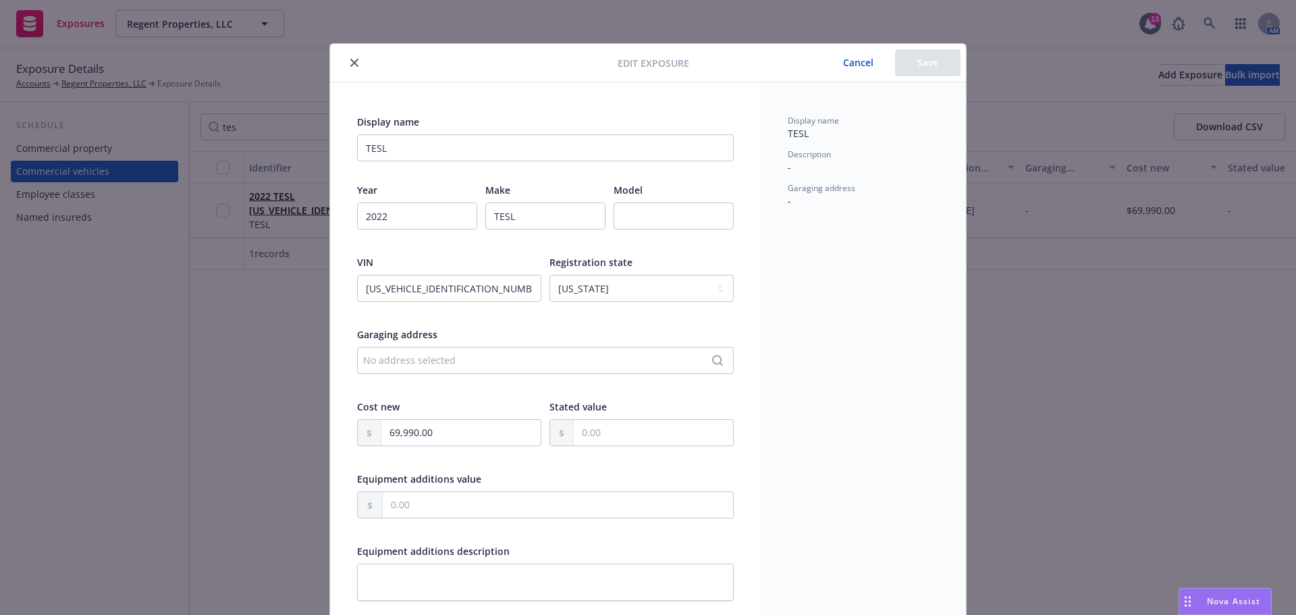
click at [350, 67] on button "close" at bounding box center [354, 63] width 16 height 16
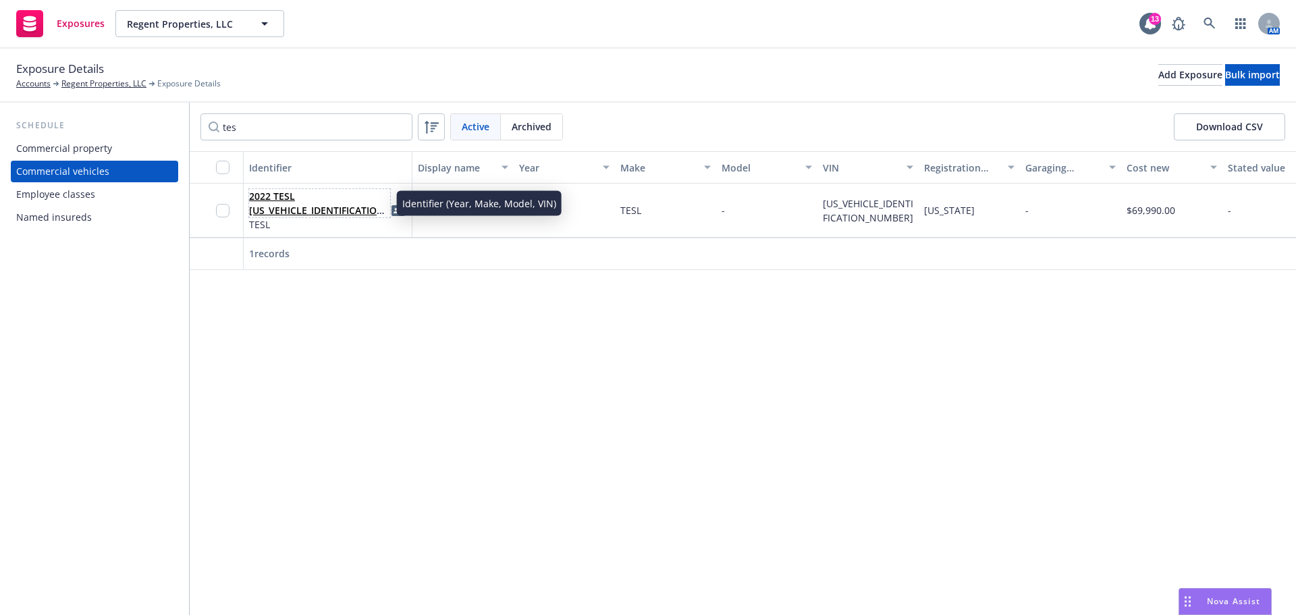
click at [265, 205] on link "2022 TESL 7SAYGDEF6NF530892" at bounding box center [318, 210] width 139 height 41
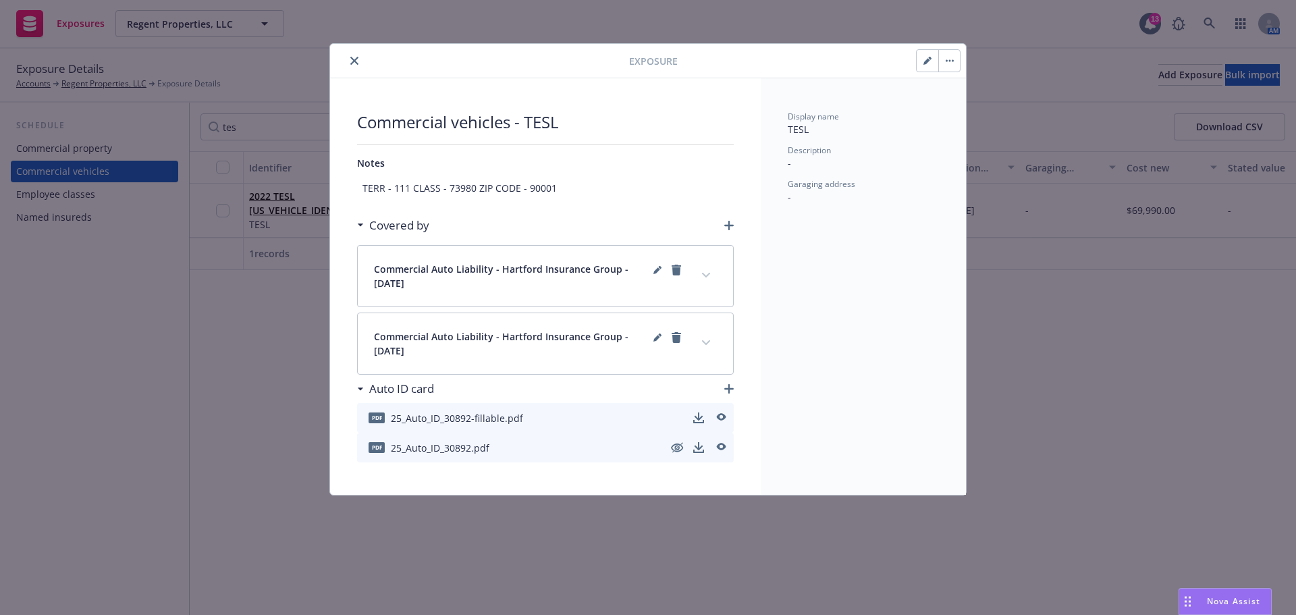
click at [951, 67] on button "button" at bounding box center [949, 61] width 22 height 22
click at [842, 83] on div "Display name TESL Description - Garaging address -" at bounding box center [863, 286] width 205 height 416
click at [957, 70] on button "button" at bounding box center [949, 61] width 22 height 22
click at [358, 57] on button "close" at bounding box center [354, 61] width 16 height 16
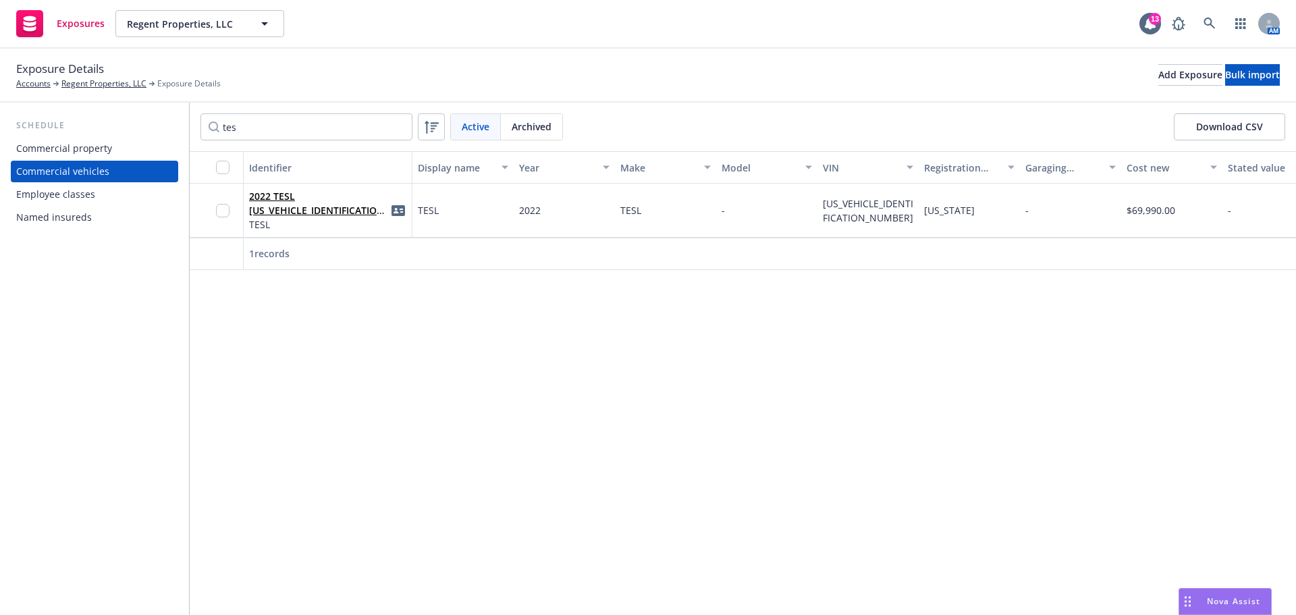
drag, startPoint x: 1229, startPoint y: 315, endPoint x: 1241, endPoint y: 294, distance: 23.9
click at [1229, 315] on div "Identifier Display name Year Make Model VIN Registration state Garaging address…" at bounding box center [743, 383] width 1106 height 464
click at [277, 190] on link "2022 TESL 7SAYGDEF6NF530892" at bounding box center [318, 210] width 139 height 41
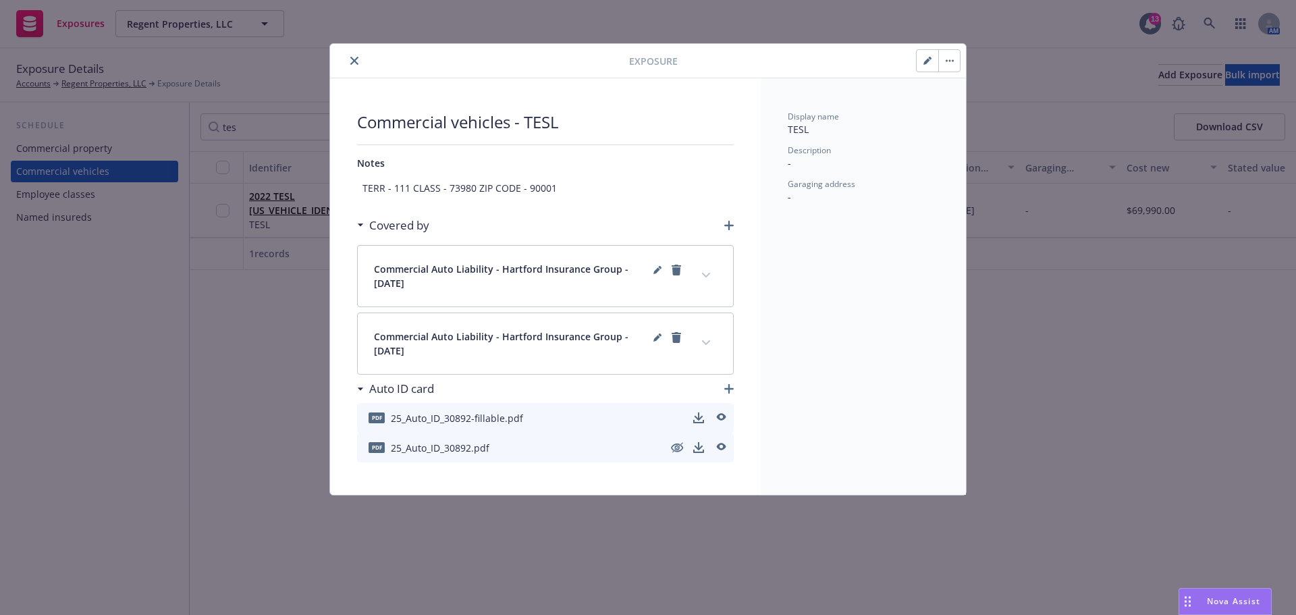
click at [948, 61] on icon "button" at bounding box center [950, 60] width 8 height 3
click at [962, 98] on link "Archive" at bounding box center [977, 97] width 77 height 27
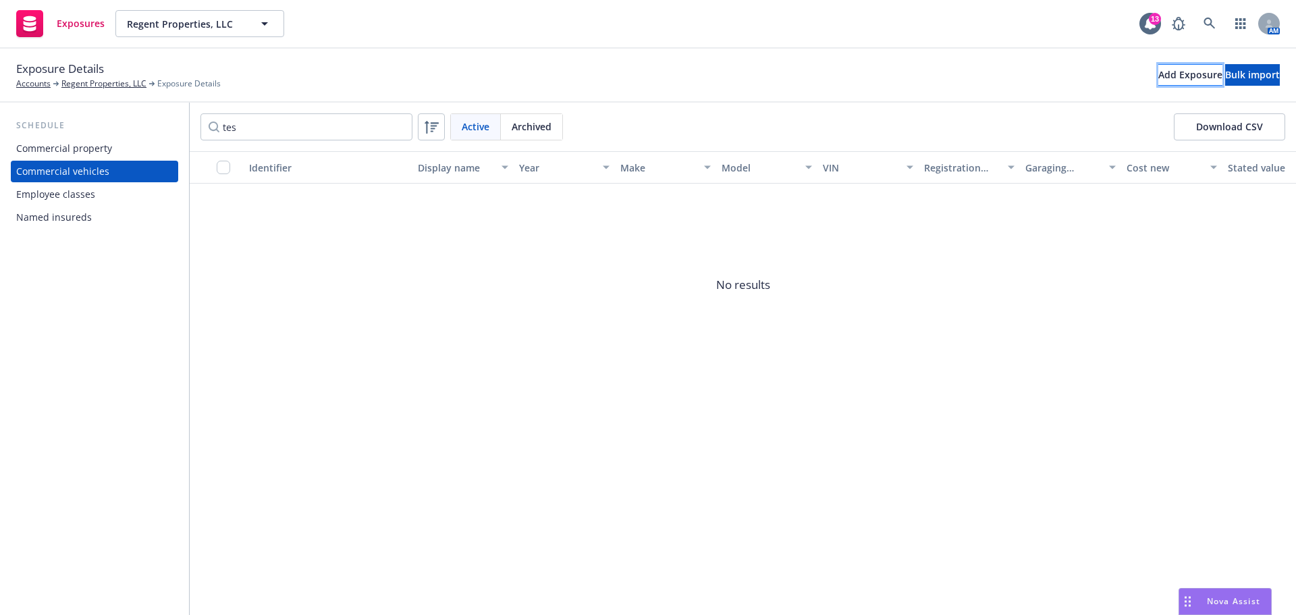
click at [1158, 78] on div "Add Exposure" at bounding box center [1190, 75] width 64 height 20
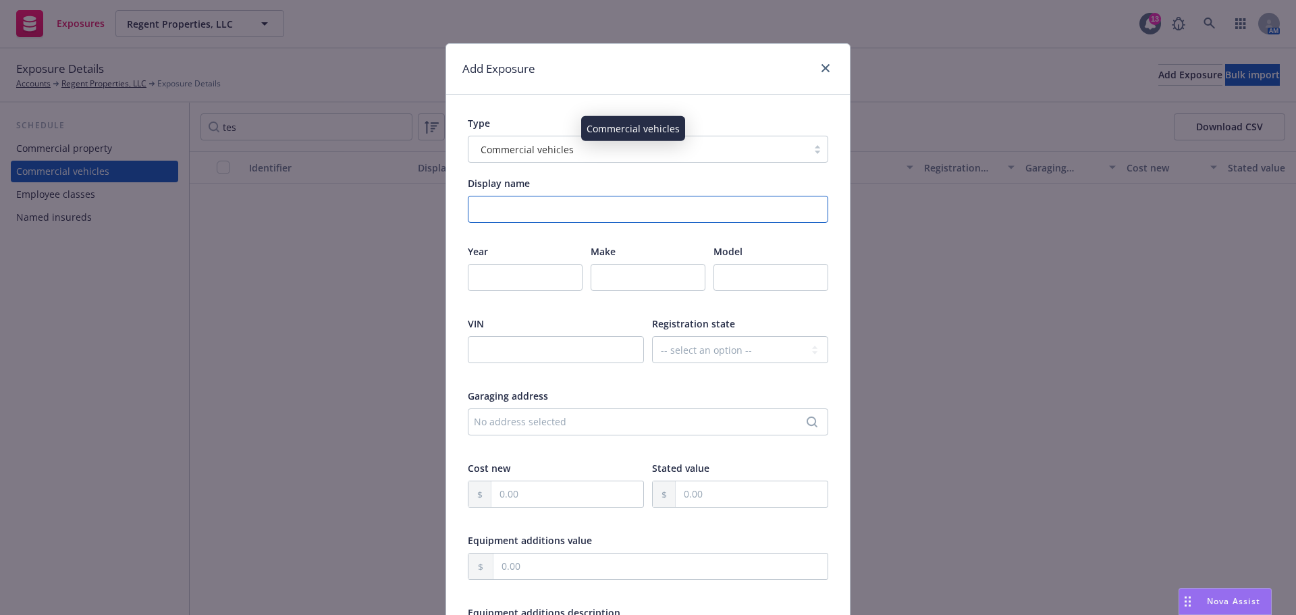
click at [529, 207] on input "Display name" at bounding box center [648, 209] width 360 height 27
click at [510, 197] on input "Display name" at bounding box center [648, 209] width 360 height 27
paste input "2025 Audi S E-Tron GT Quattro Premium Plus"
type input "2025 Audi S E-Tron GT Quattro Premium Plus"
click at [522, 271] on input "number" at bounding box center [525, 277] width 115 height 27
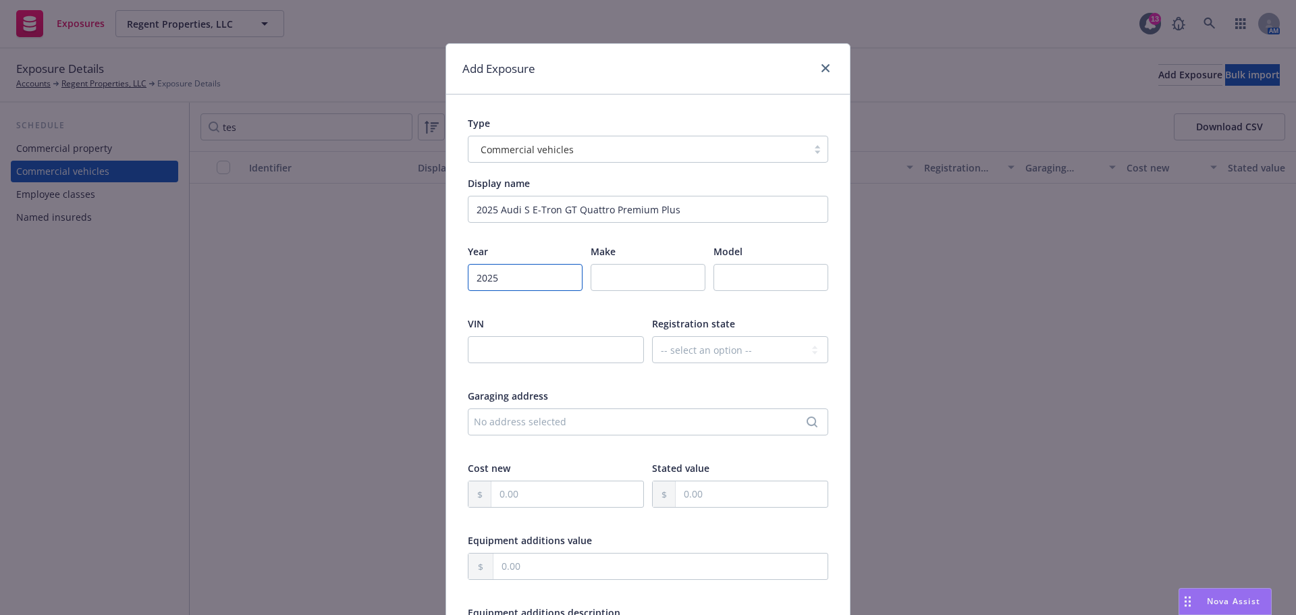
type input "2025"
click at [649, 281] on input "Audi S" at bounding box center [648, 277] width 115 height 27
type input "Audi"
type input "S E-Tron GT"
drag, startPoint x: 571, startPoint y: 211, endPoint x: 709, endPoint y: 209, distance: 137.7
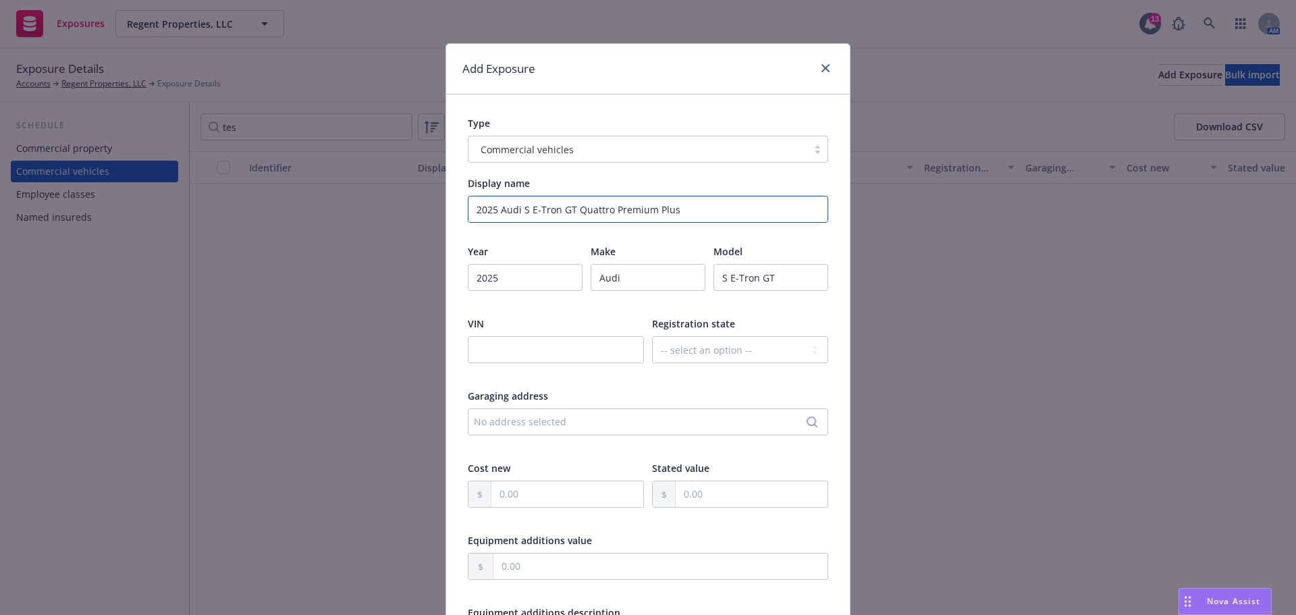
click at [709, 209] on input "2025 Audi S E-Tron GT Quattro Premium Plus" at bounding box center [648, 209] width 360 height 27
type input "2025 Audi S E-Tron GT"
click at [543, 362] on input "text" at bounding box center [556, 349] width 176 height 27
paste input "WAUG9BFW5S7001664"
type input "WAUG9BFW5S7001664"
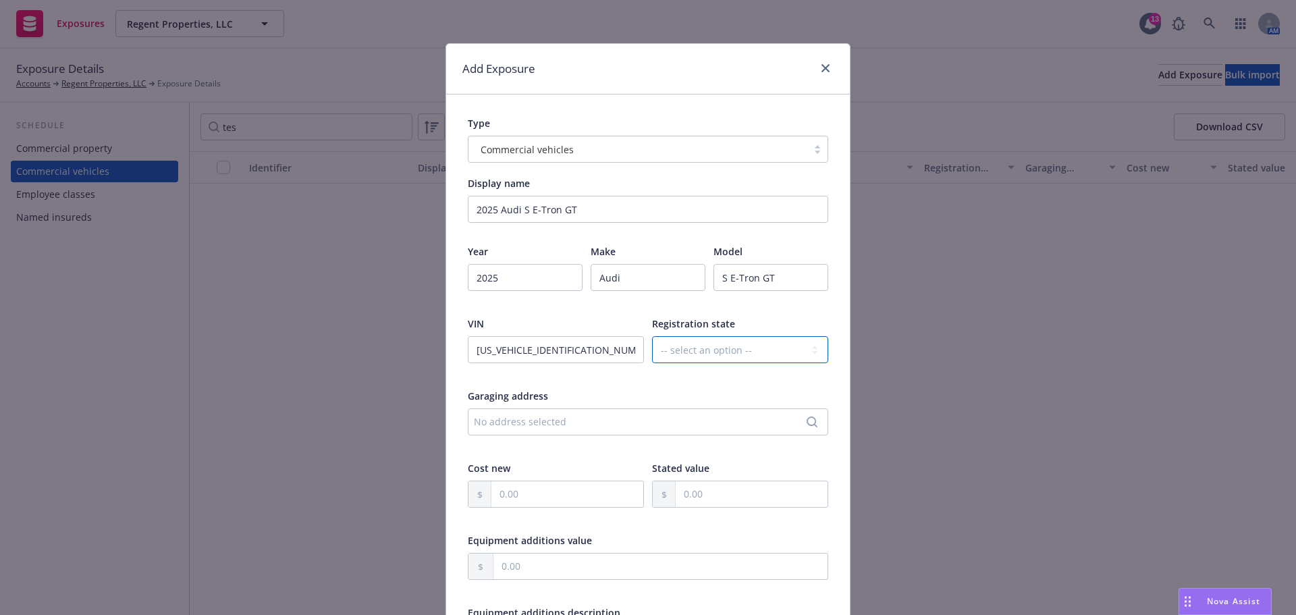
click at [696, 342] on select "-- select an option -- Alaska Alabama Arkansas American Samoa Arizona Californi…" at bounding box center [740, 349] width 176 height 27
select select "CA"
click at [652, 336] on select "-- select an option -- Alaska Alabama Arkansas American Samoa Arizona Californi…" at bounding box center [740, 349] width 176 height 27
click at [622, 373] on div at bounding box center [556, 375] width 176 height 12
click at [592, 423] on div "No address selected" at bounding box center [641, 421] width 335 height 14
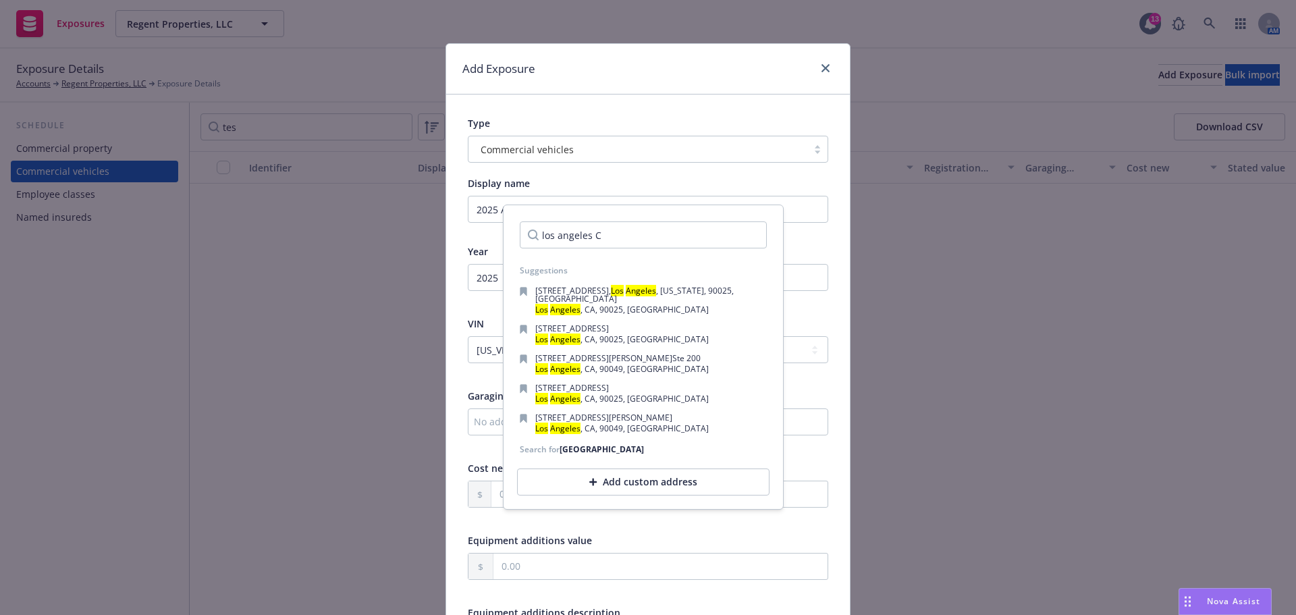
type input "los angeles CA"
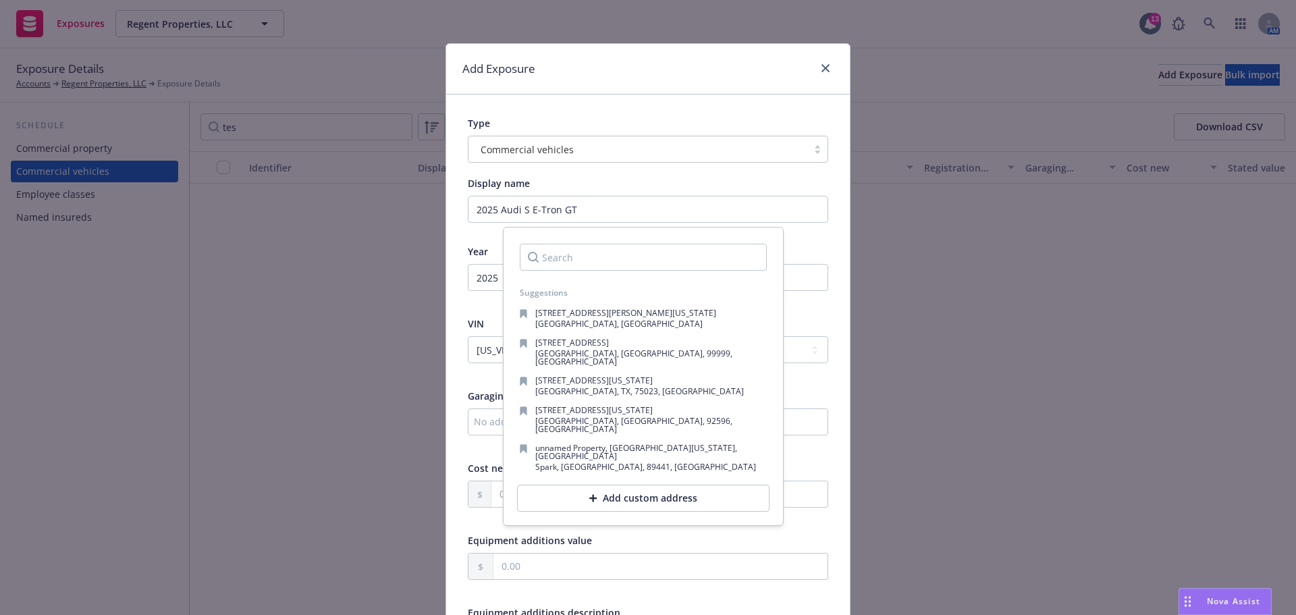
click at [630, 80] on div "Add Exposure" at bounding box center [648, 69] width 404 height 51
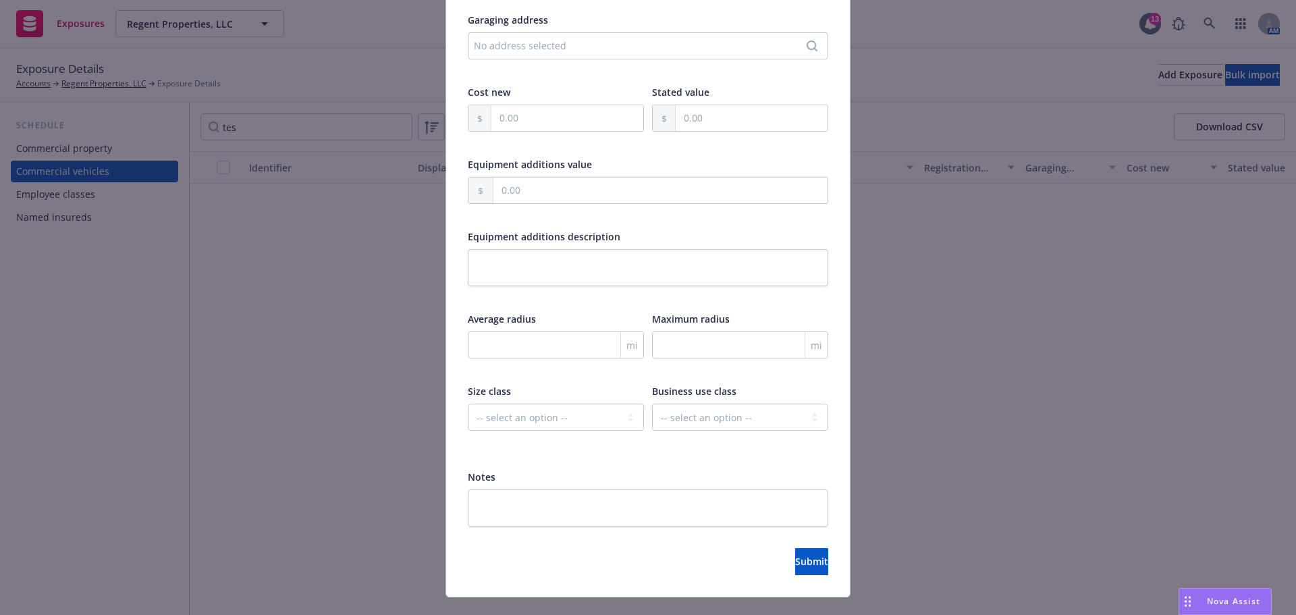
scroll to position [402, 0]
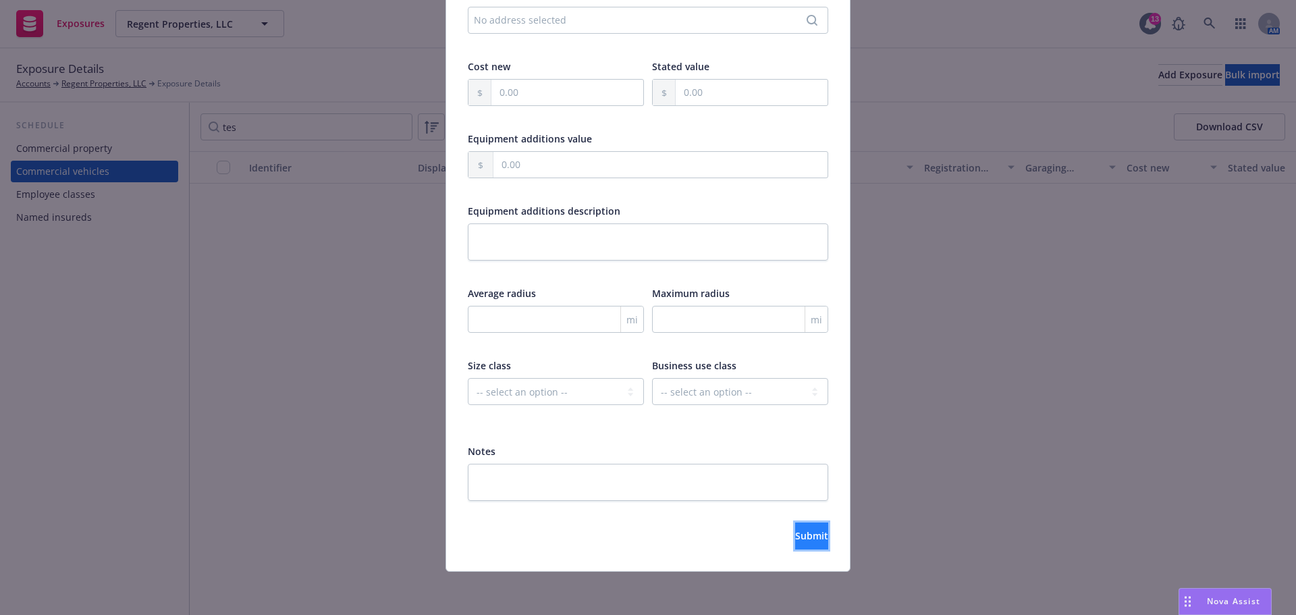
click at [795, 539] on span "Submit" at bounding box center [811, 535] width 33 height 13
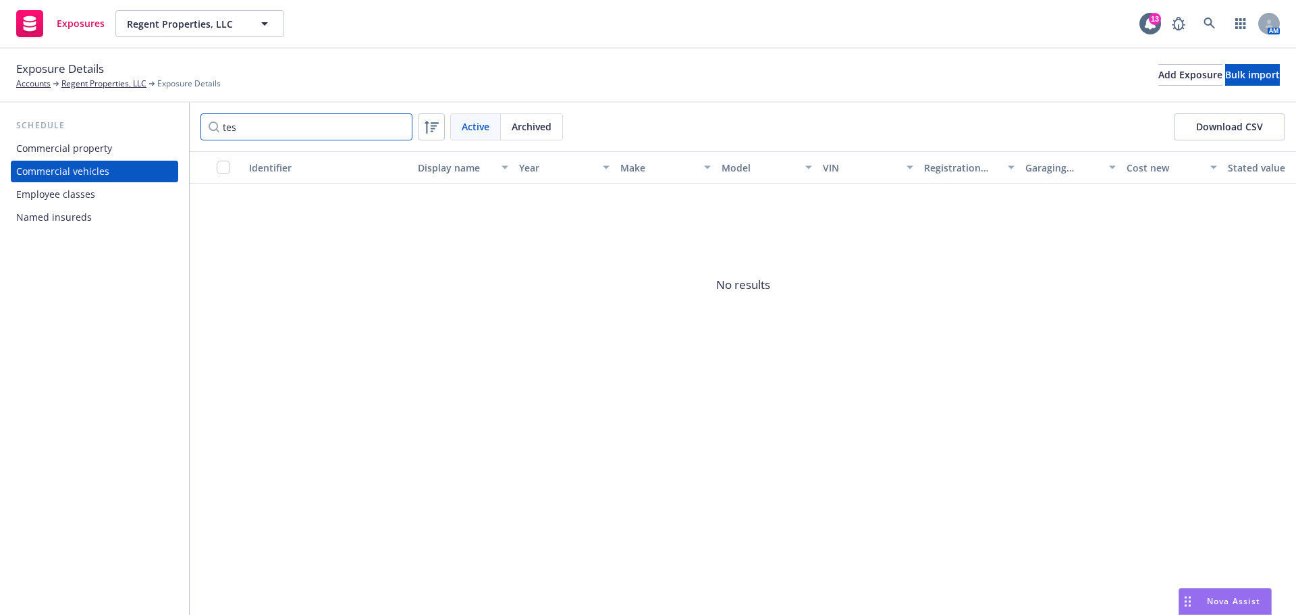
click at [373, 127] on input "tes" at bounding box center [306, 126] width 212 height 27
click at [398, 128] on input "tes" at bounding box center [306, 126] width 212 height 27
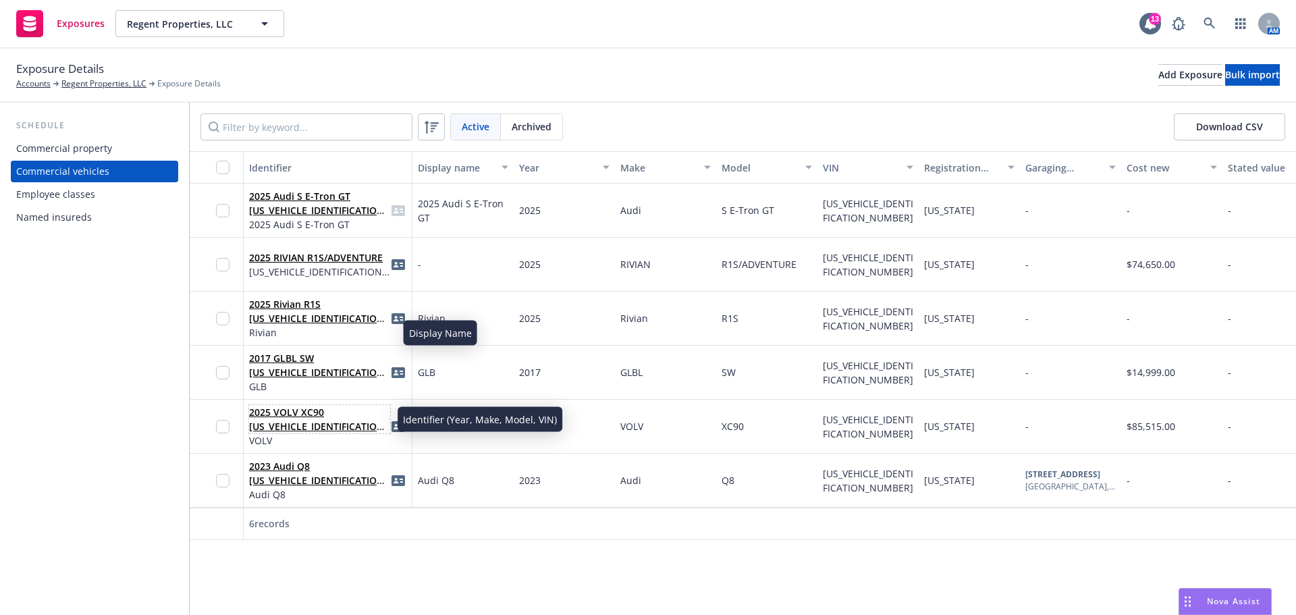
click at [292, 423] on link "2025 VOLV XC90 YV4H60PG6S1394019" at bounding box center [318, 426] width 139 height 41
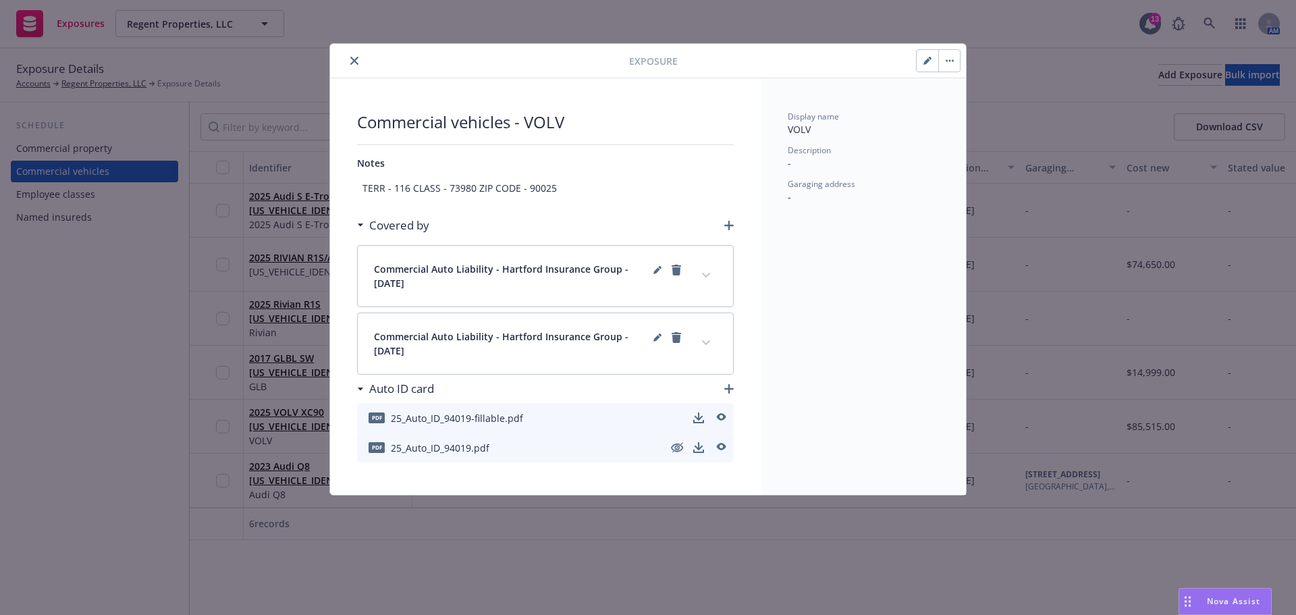
click at [916, 62] on div at bounding box center [938, 60] width 45 height 23
click at [921, 61] on button "button" at bounding box center [928, 61] width 22 height 22
type textarea "x"
select select "CA"
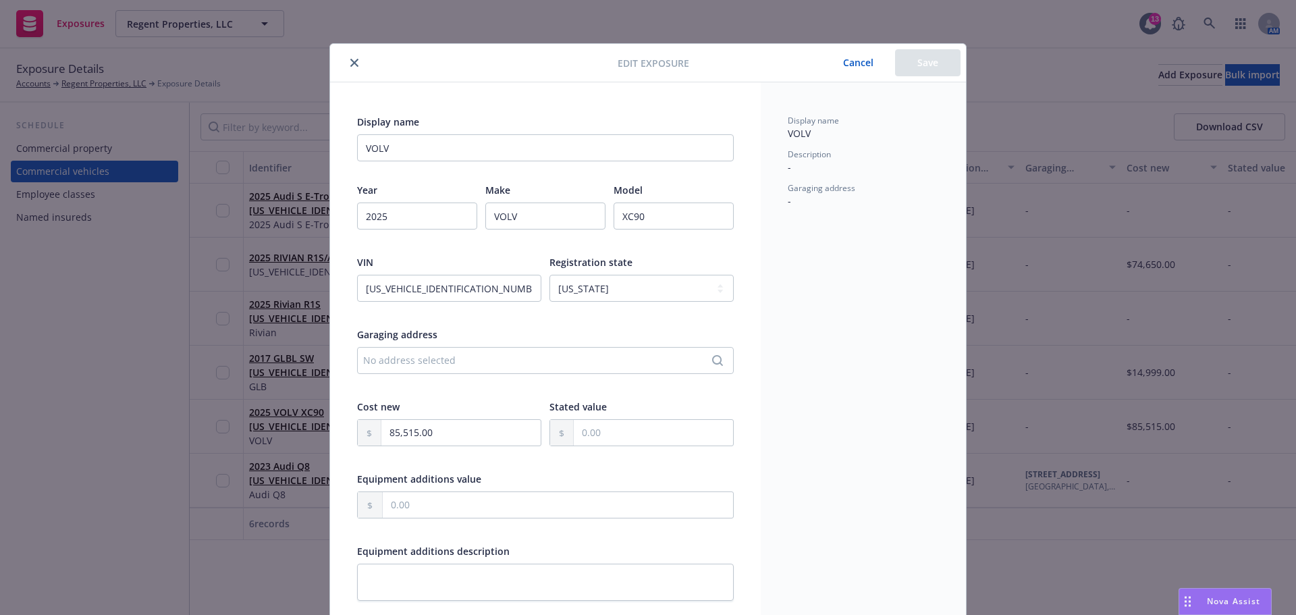
click at [350, 63] on icon "close" at bounding box center [354, 63] width 8 height 8
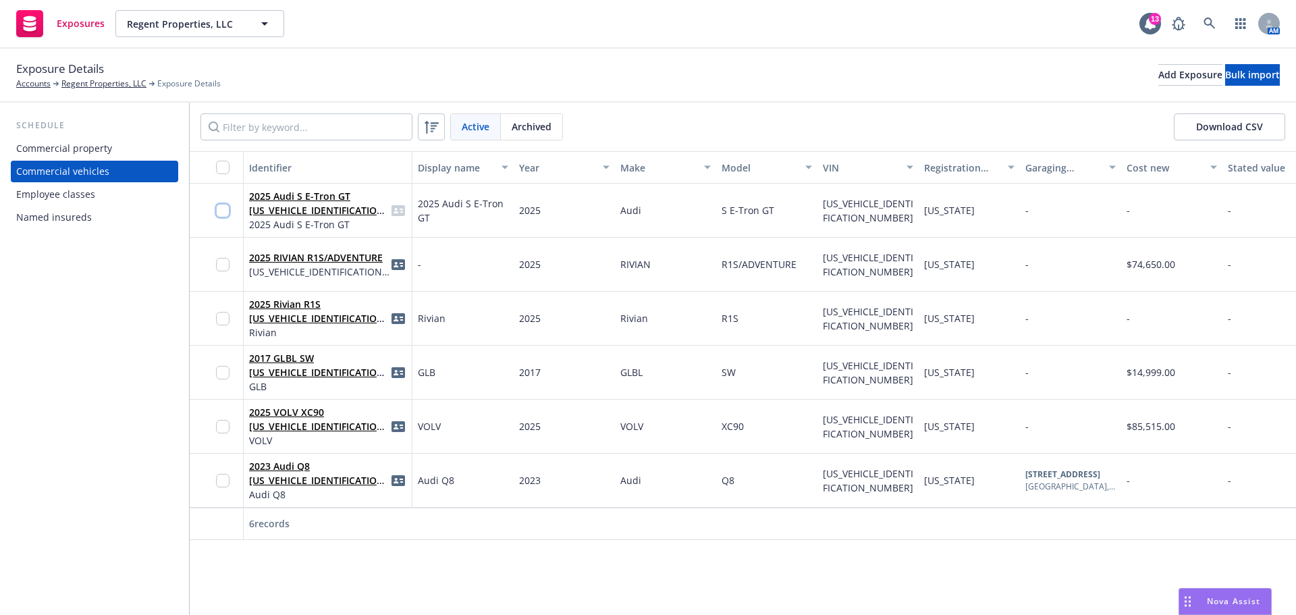
click at [221, 215] on input "checkbox" at bounding box center [222, 210] width 13 height 13
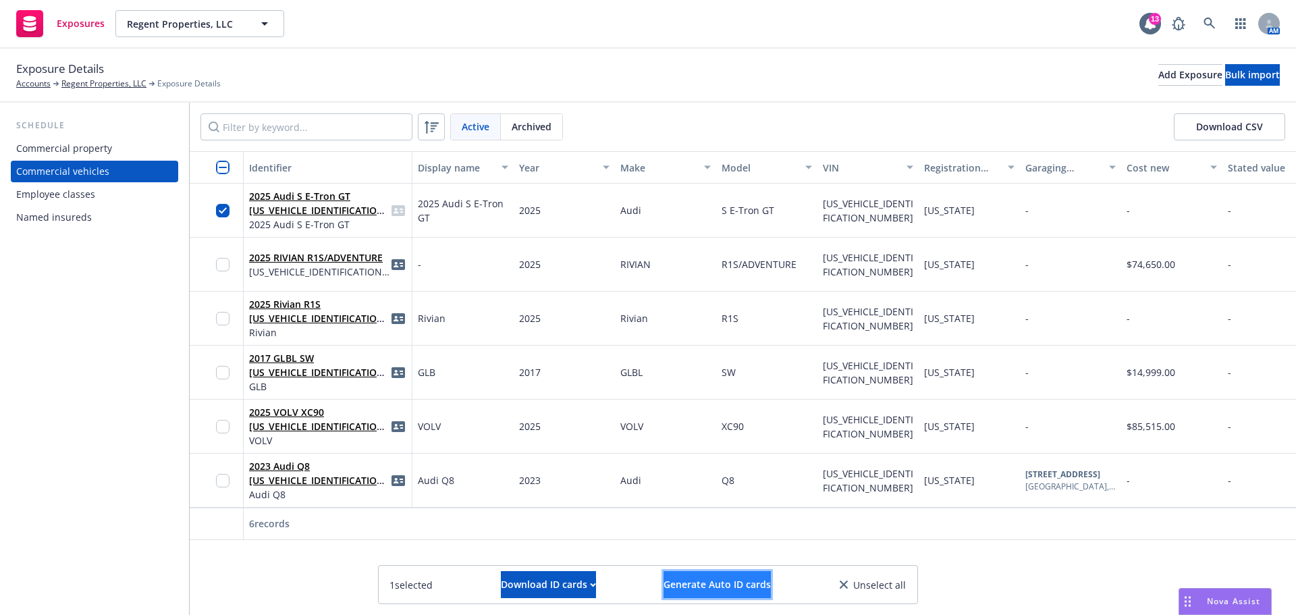
click at [688, 591] on button "Generate Auto ID cards" at bounding box center [717, 584] width 107 height 27
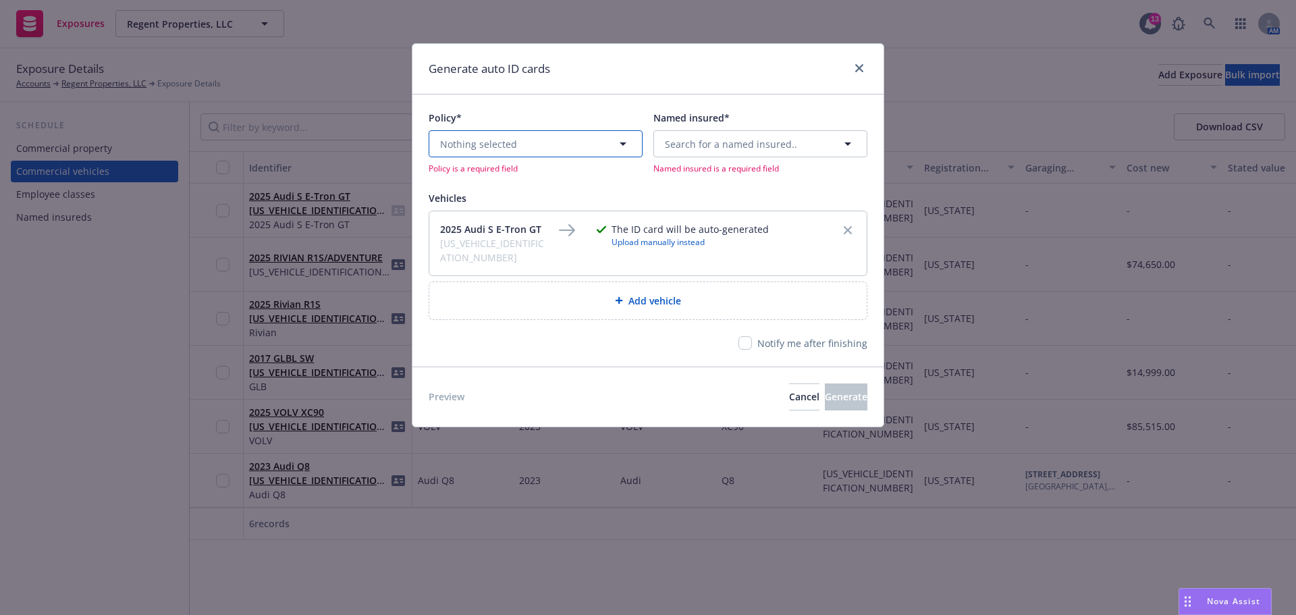
click at [578, 143] on button "Nothing selected" at bounding box center [536, 143] width 214 height 27
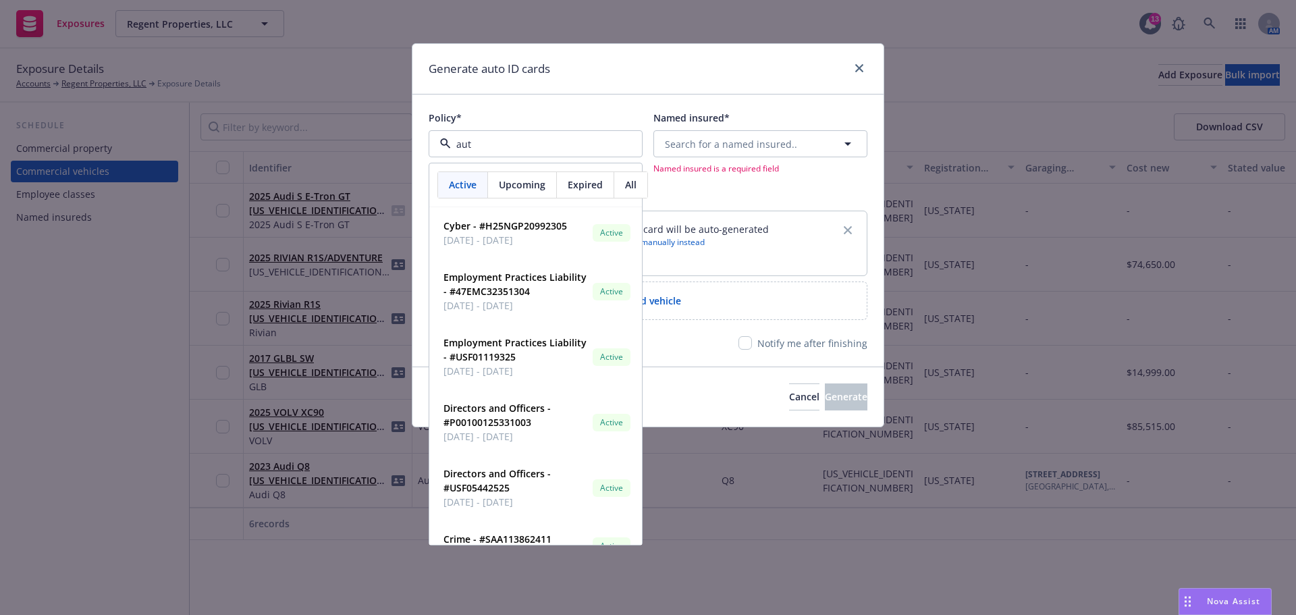
type input "auto"
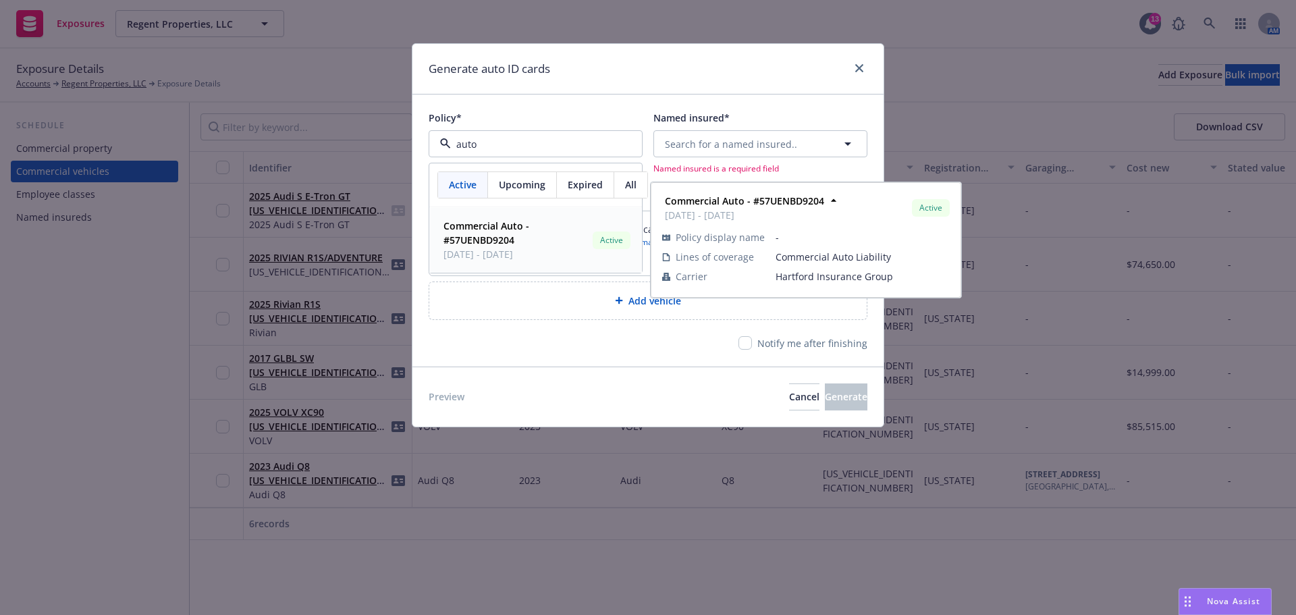
click at [491, 243] on strong "Commercial Auto - #57UENBD9204" at bounding box center [486, 232] width 86 height 27
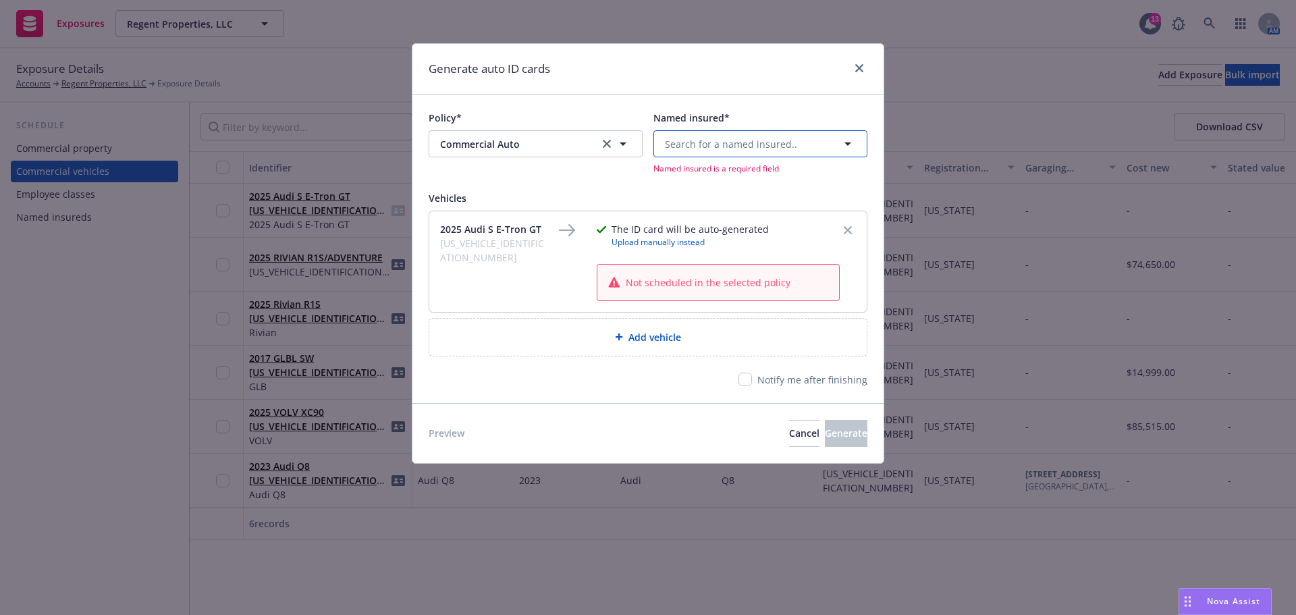
click at [714, 138] on span "Search for a named insured.." at bounding box center [731, 144] width 132 height 14
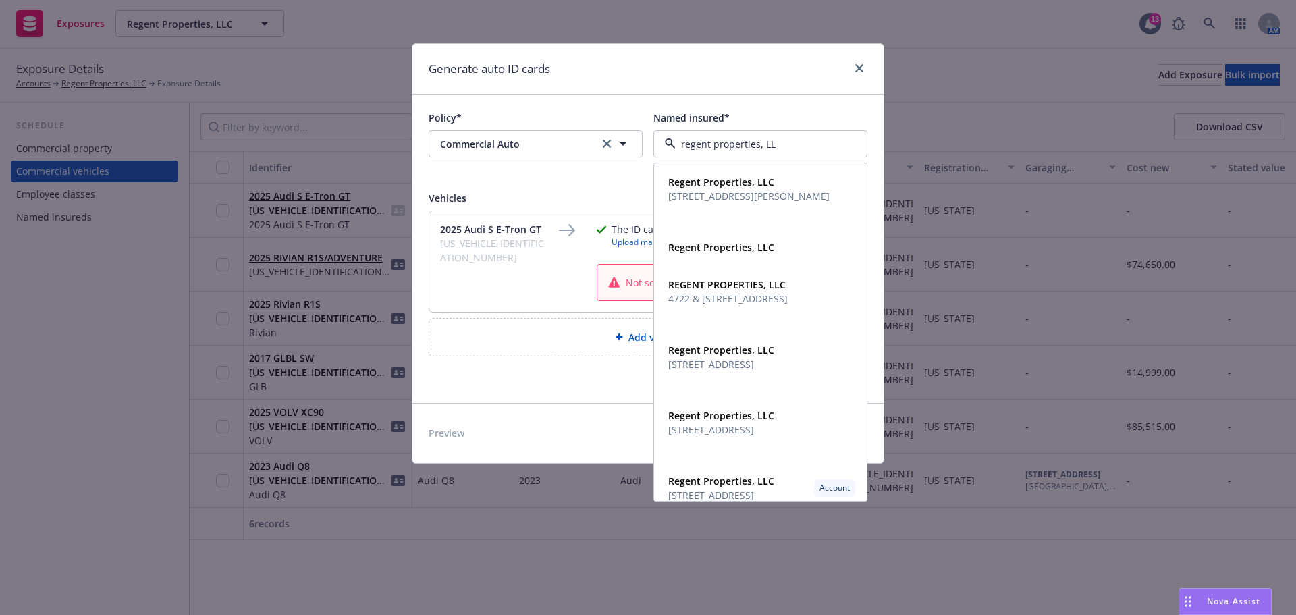
type input "regent properties, LLC"
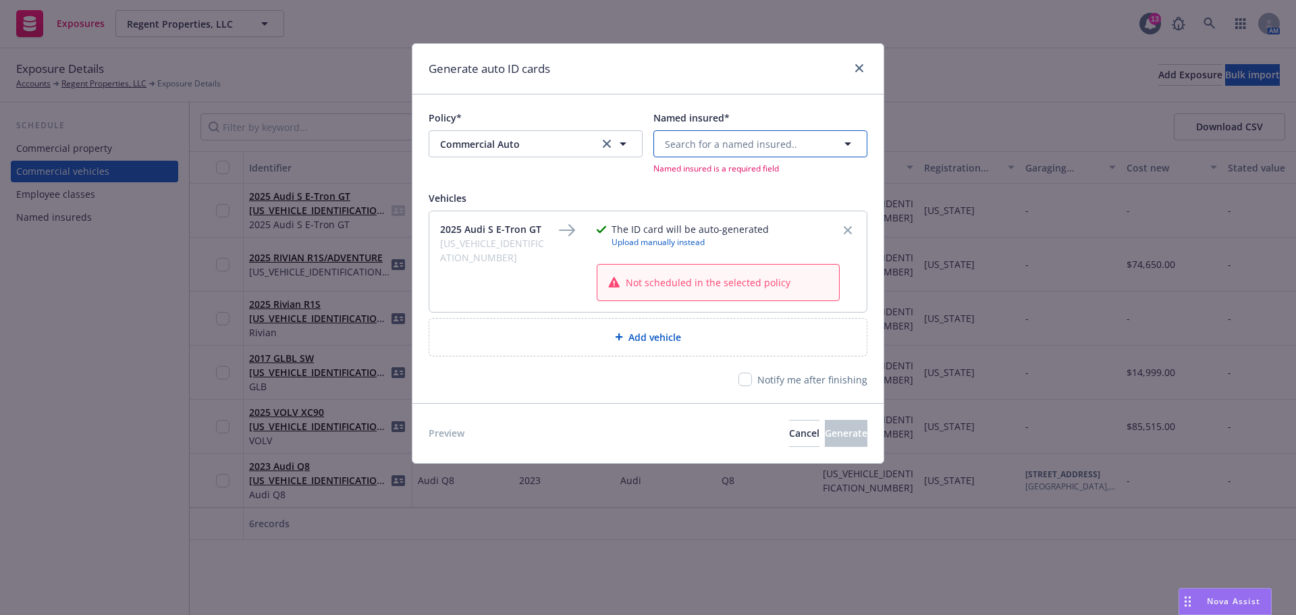
click at [753, 134] on button "Search for a named insured.." at bounding box center [760, 143] width 214 height 27
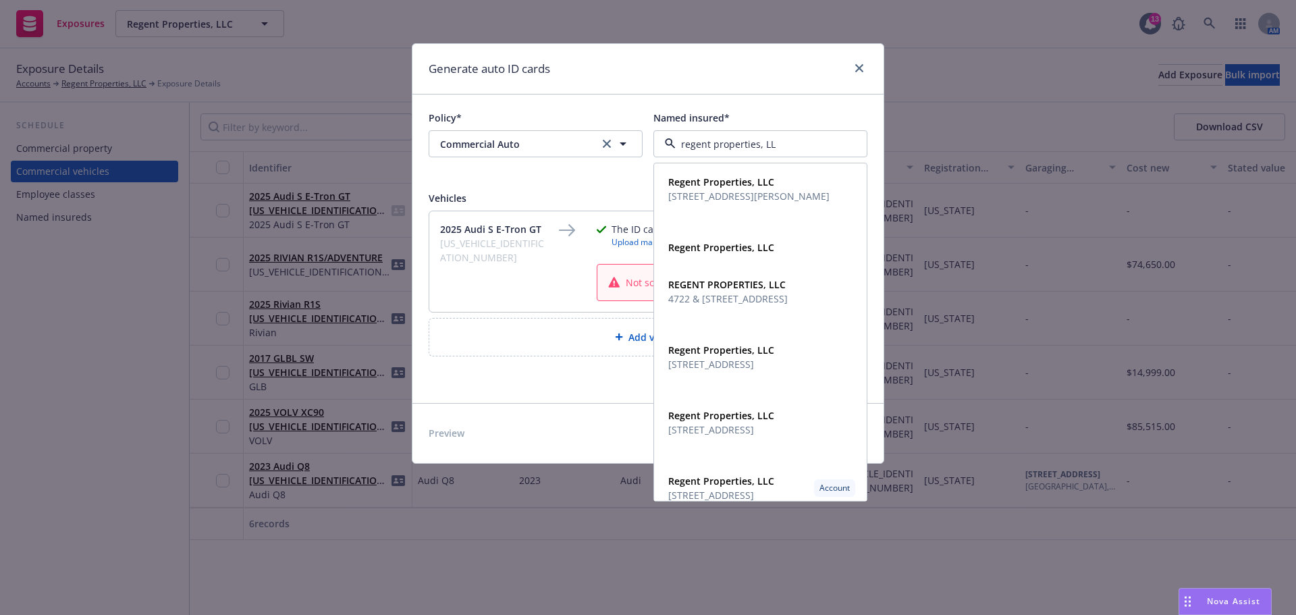
type input "regent properties, LLC"
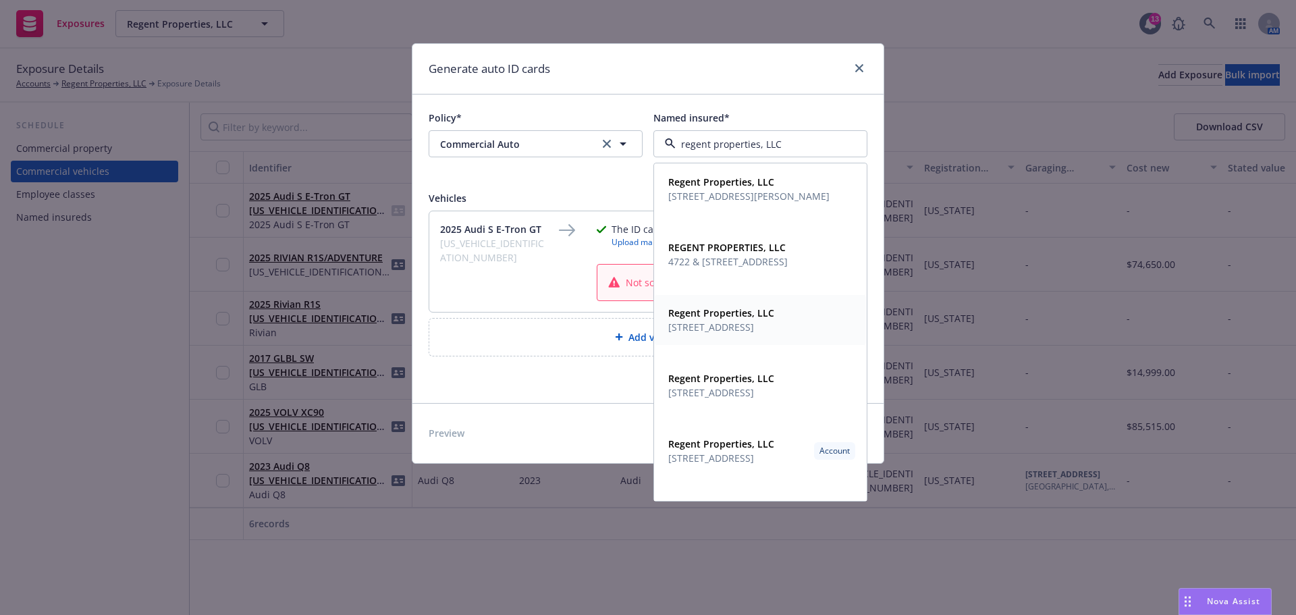
click at [753, 334] on span "12100 Wilshire Blvd Ste 1750 Los Angeles, CA 90025" at bounding box center [721, 327] width 106 height 14
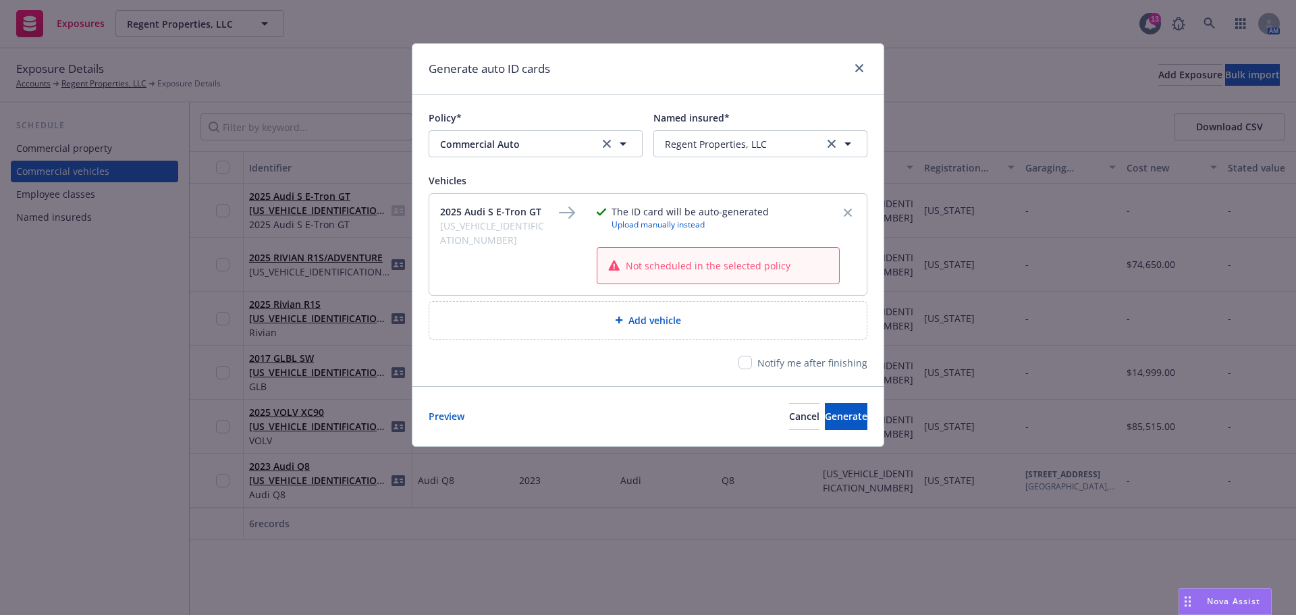
click at [610, 373] on div "Policy* Commercial Auto Commercial Auto Named insured* [object Object] Regent P…" at bounding box center [647, 239] width 471 height 291
click at [834, 416] on span "Generate" at bounding box center [846, 416] width 43 height 13
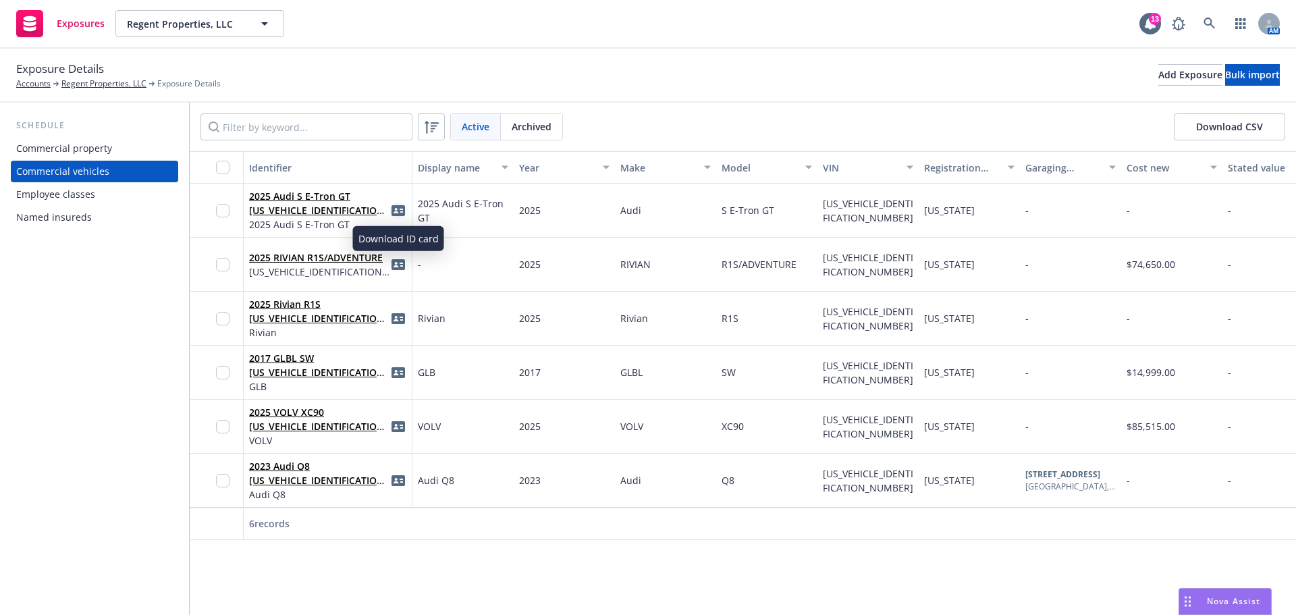
click at [400, 209] on icon "idCard" at bounding box center [397, 210] width 13 height 11
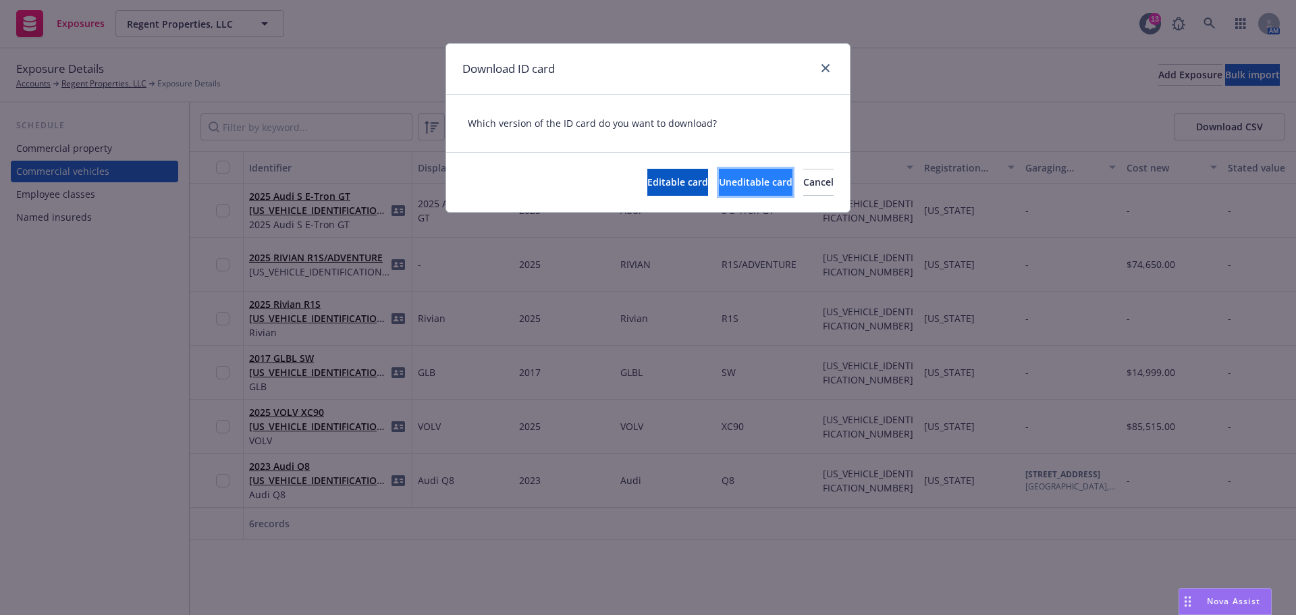
click at [719, 186] on span "Uneditable card" at bounding box center [756, 181] width 74 height 13
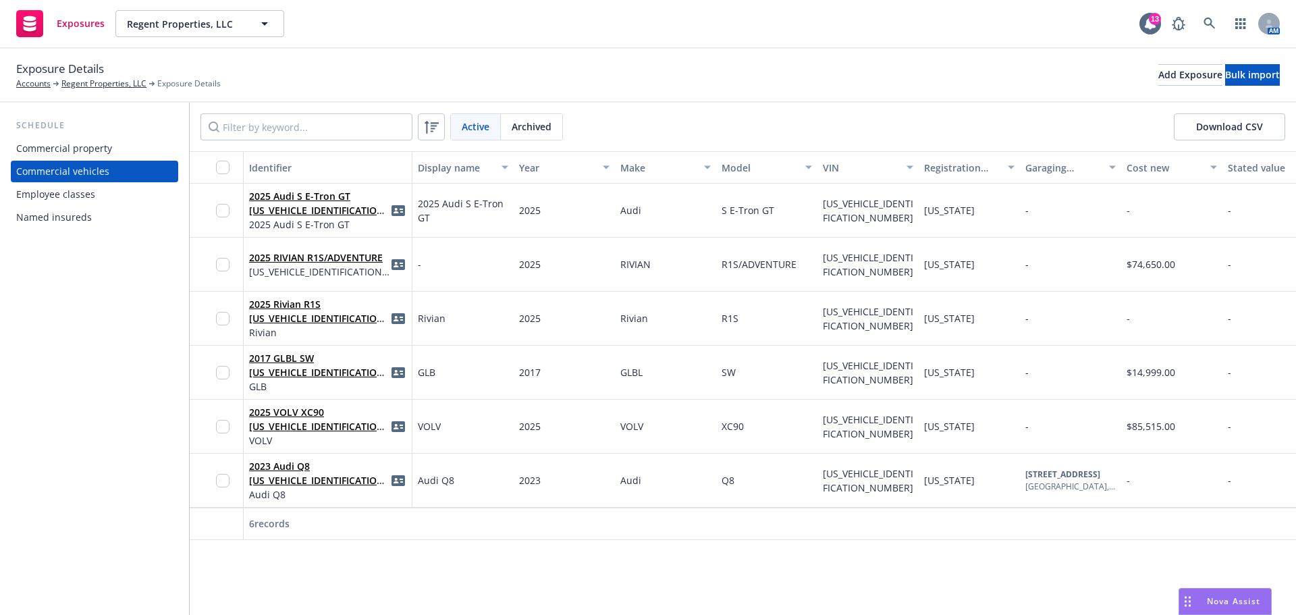
click at [824, 57] on div "Exposure Details Accounts Regent Properties, LLC Exposure Details Add Exposure …" at bounding box center [648, 76] width 1296 height 54
